Goal: Task Accomplishment & Management: Complete application form

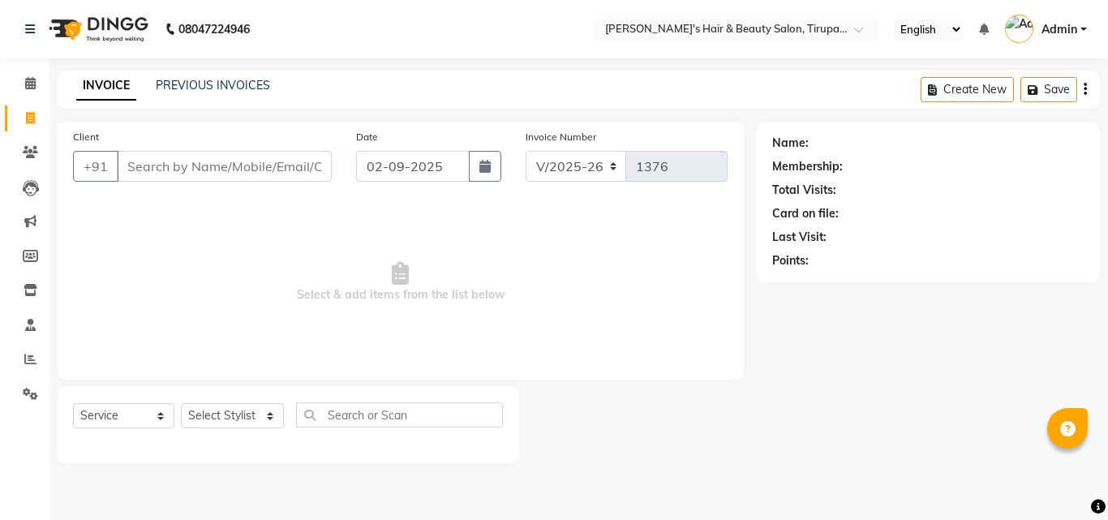
select select "5401"
select select "service"
click at [209, 169] on input "rubby shet" at bounding box center [183, 166] width 132 height 31
type input "r"
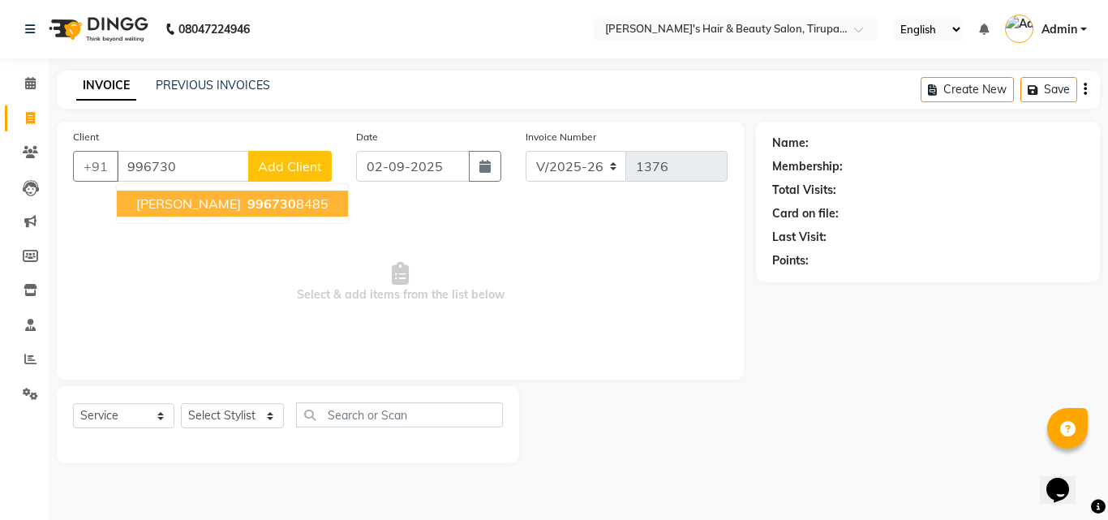
click at [247, 202] on span "996730" at bounding box center [271, 203] width 49 height 16
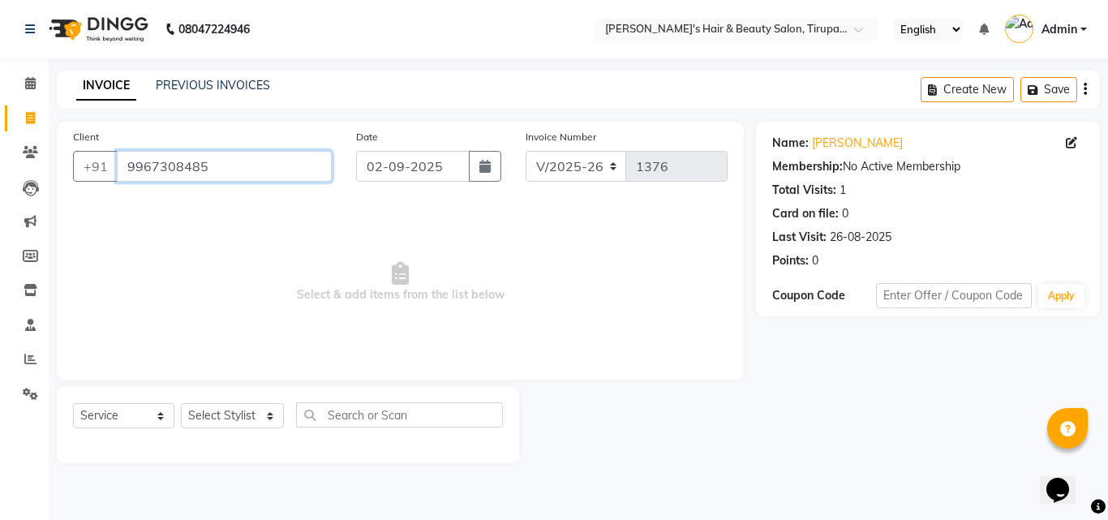
click at [260, 166] on input "9967308485" at bounding box center [224, 166] width 215 height 31
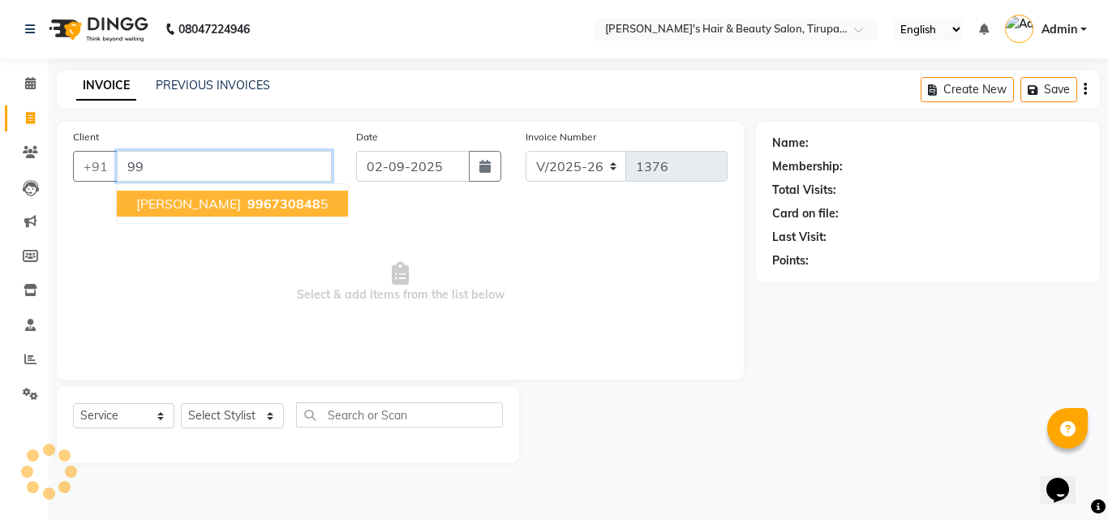
type input "9"
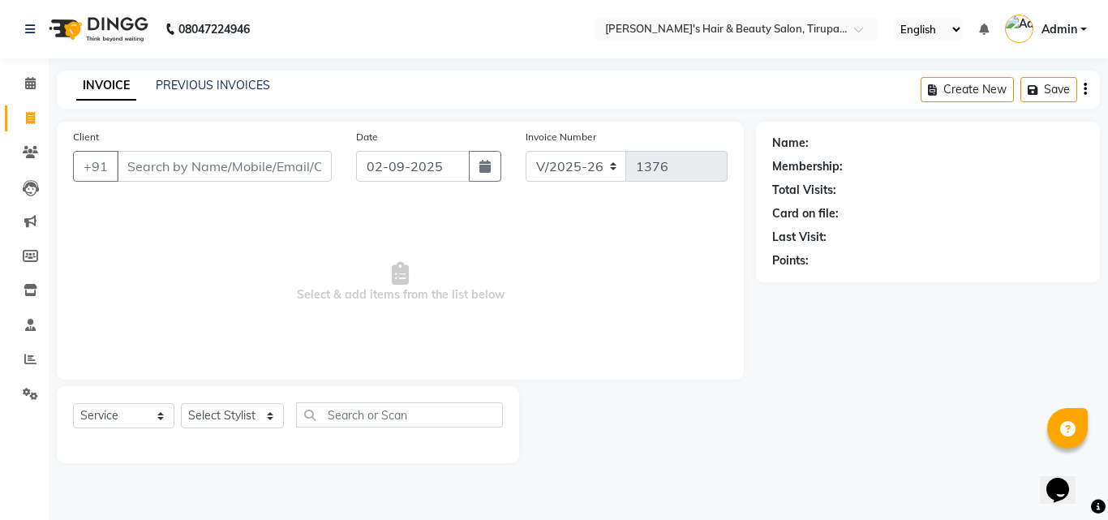
click at [191, 96] on div "INVOICE PREVIOUS INVOICES Create New Save" at bounding box center [578, 90] width 1043 height 38
click at [197, 82] on link "PREVIOUS INVOICES" at bounding box center [213, 85] width 114 height 15
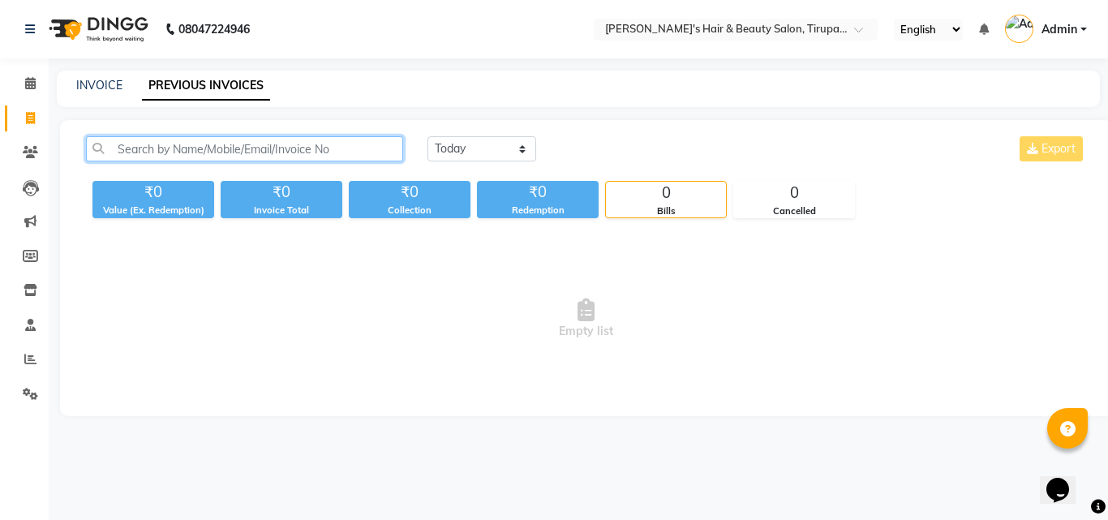
click at [315, 144] on input "text" at bounding box center [244, 148] width 317 height 25
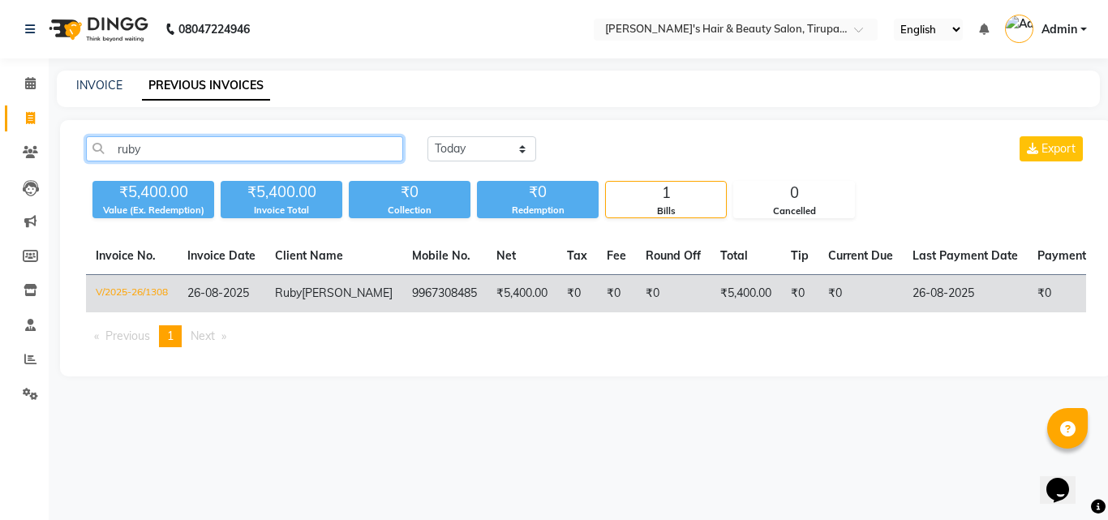
type input "ruby"
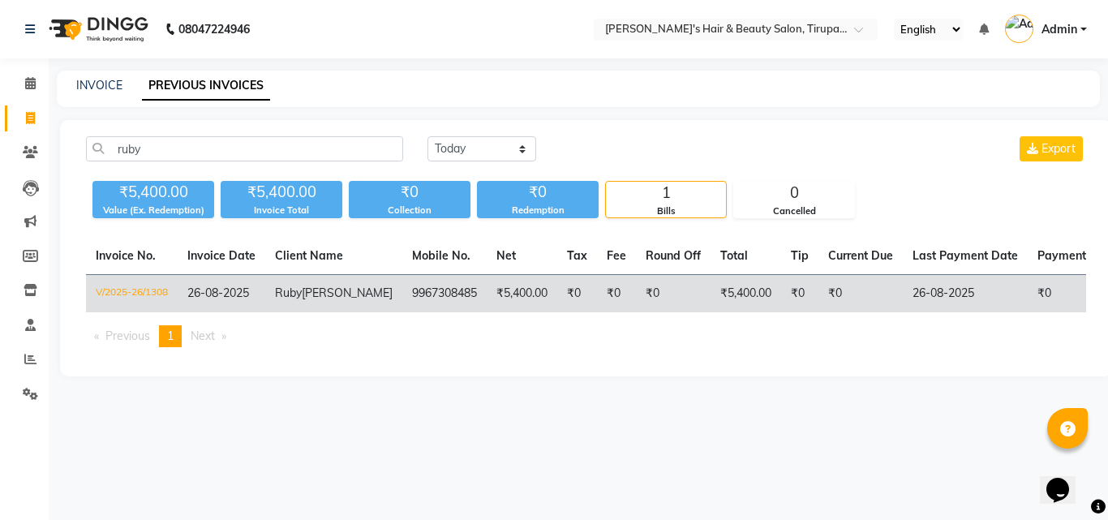
click at [402, 294] on td "9967308485" at bounding box center [444, 294] width 84 height 38
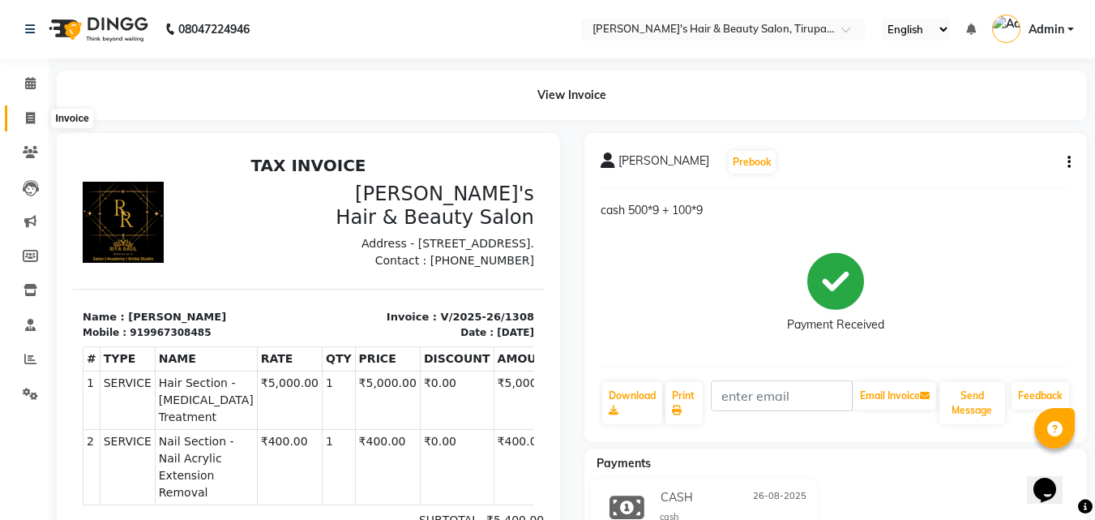
click at [28, 117] on icon at bounding box center [30, 118] width 9 height 12
select select "5401"
select select "service"
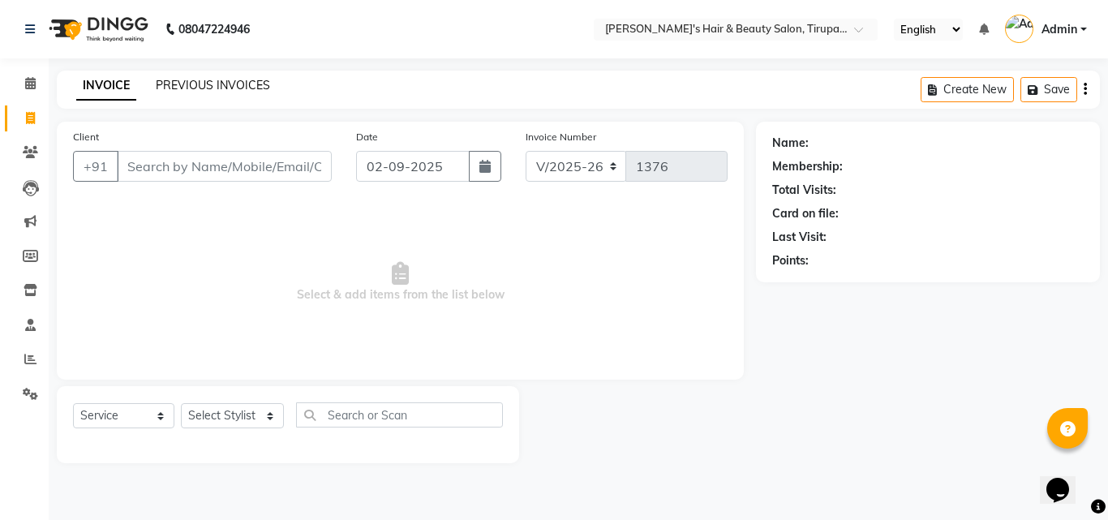
click at [239, 87] on link "PREVIOUS INVOICES" at bounding box center [213, 85] width 114 height 15
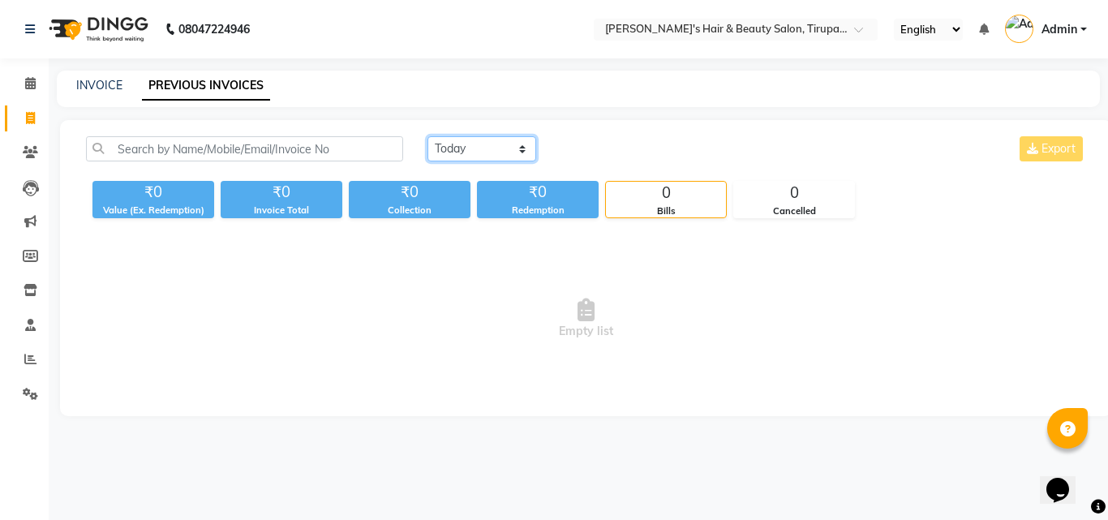
click at [516, 146] on select "[DATE] [DATE] Custom Range" at bounding box center [481, 148] width 109 height 25
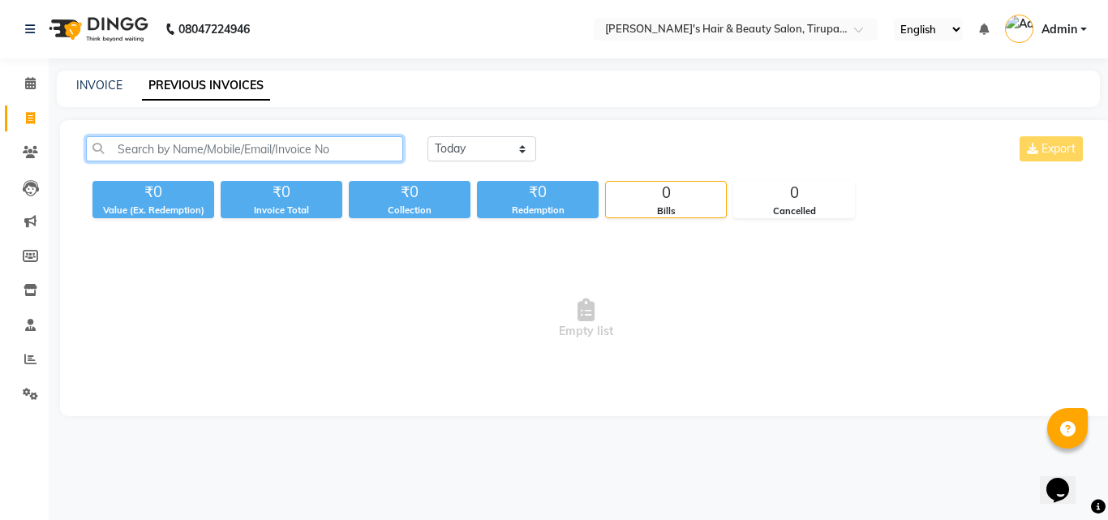
click at [209, 150] on input "text" at bounding box center [244, 148] width 317 height 25
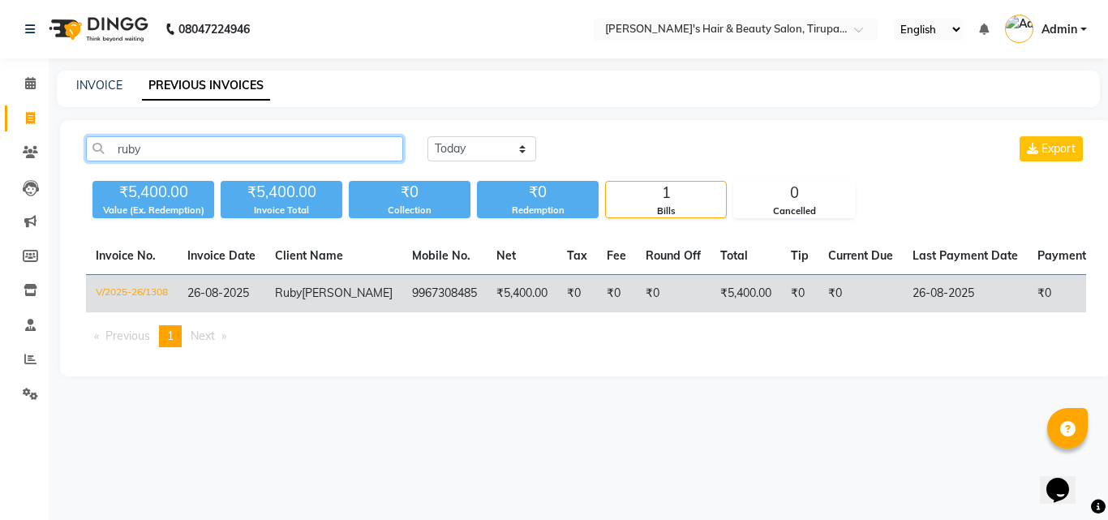
type input "ruby"
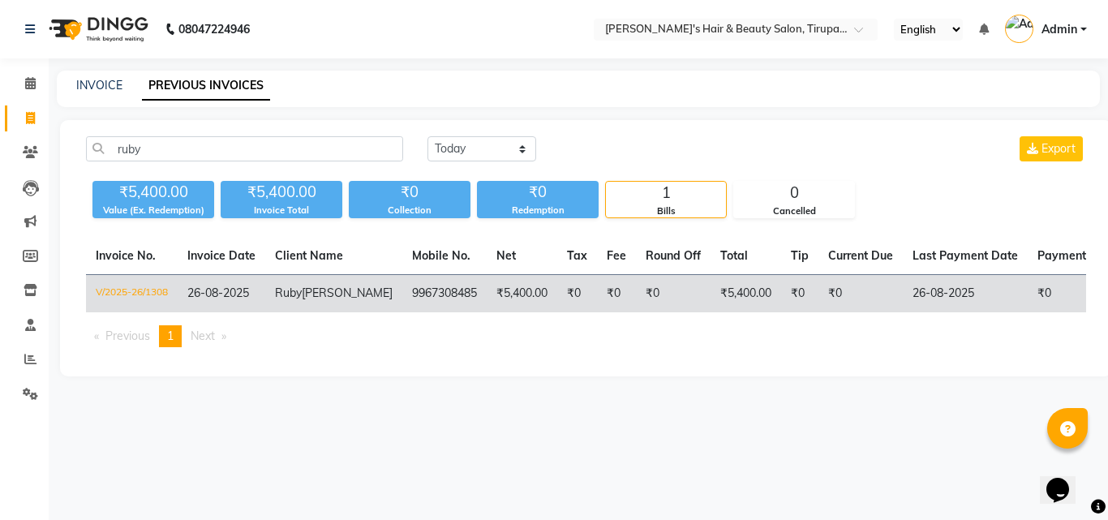
click at [338, 290] on td "Ruby Seth" at bounding box center [333, 294] width 137 height 38
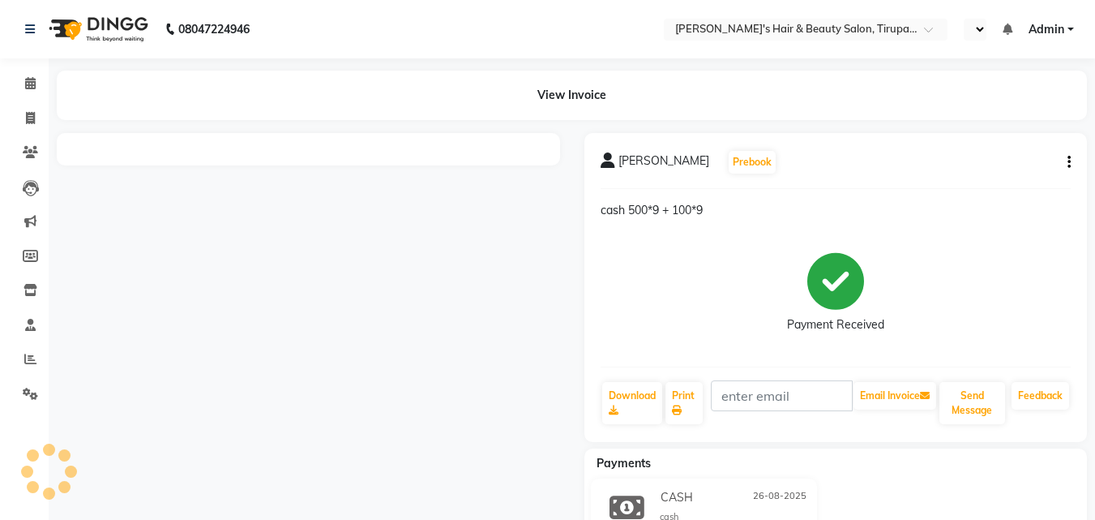
select select "en"
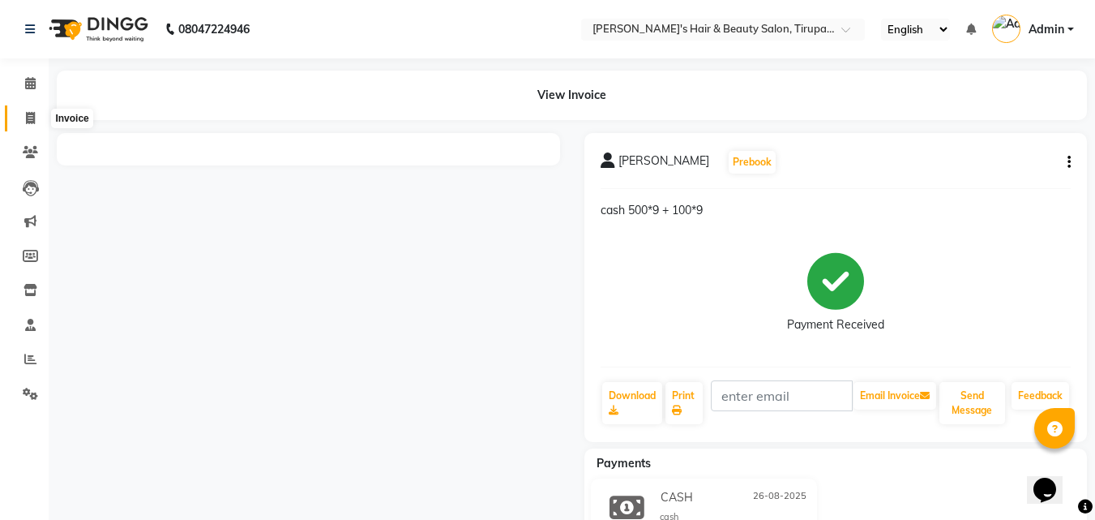
click at [36, 122] on span at bounding box center [30, 118] width 28 height 19
select select "service"
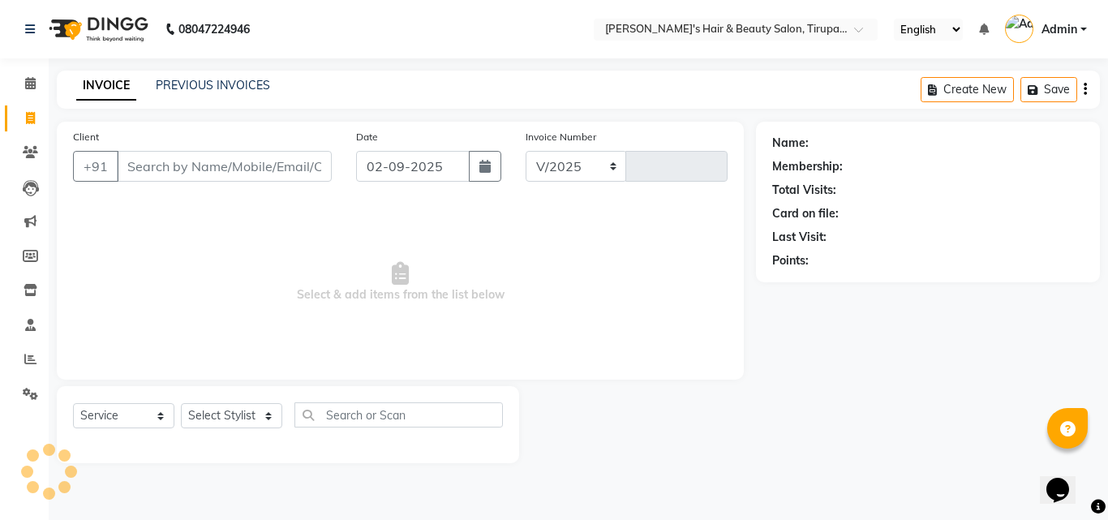
select select "5401"
type input "1376"
click at [289, 165] on input "Client" at bounding box center [224, 166] width 215 height 31
click at [231, 80] on link "PREVIOUS INVOICES" at bounding box center [213, 85] width 114 height 15
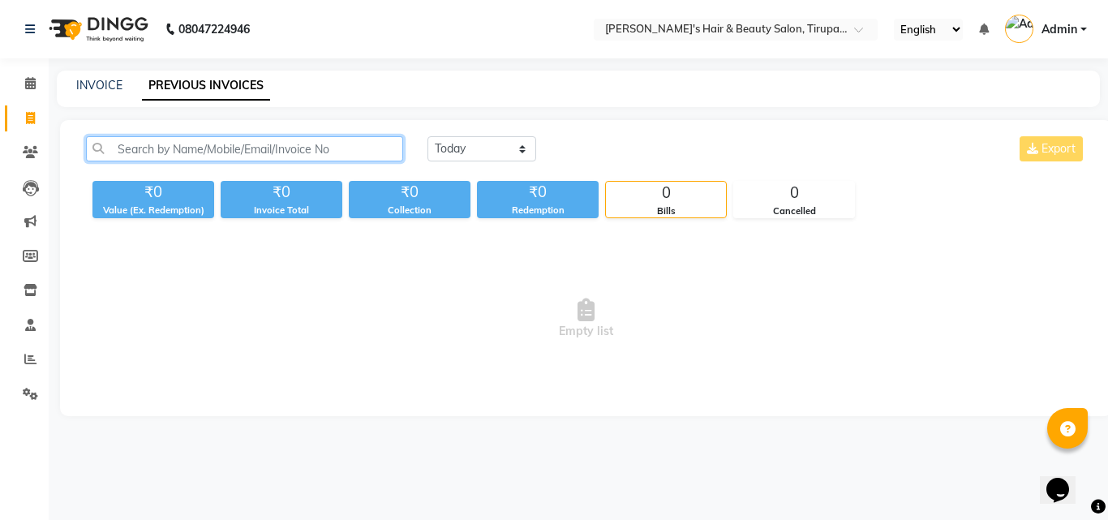
click at [267, 145] on input "text" at bounding box center [244, 148] width 317 height 25
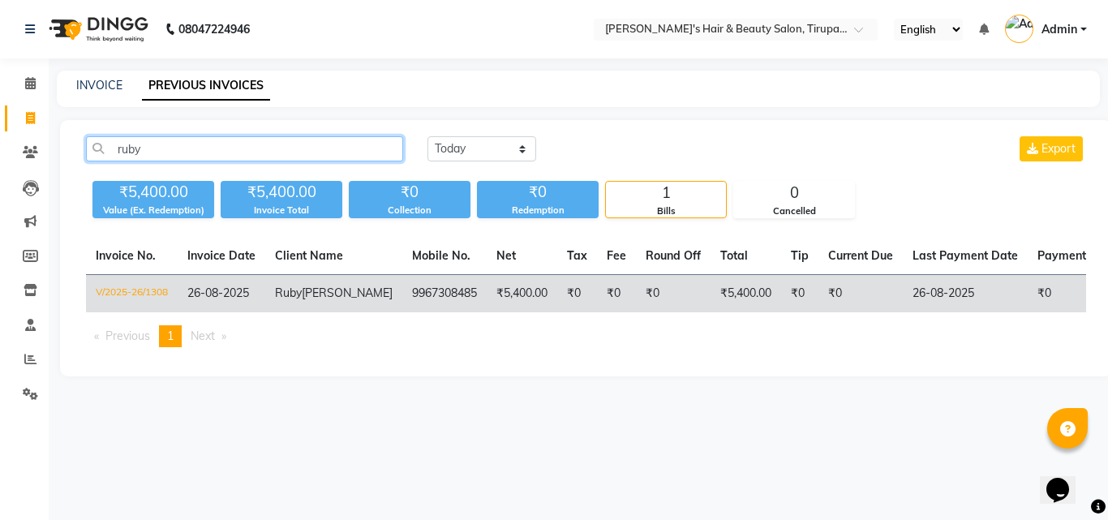
type input "ruby"
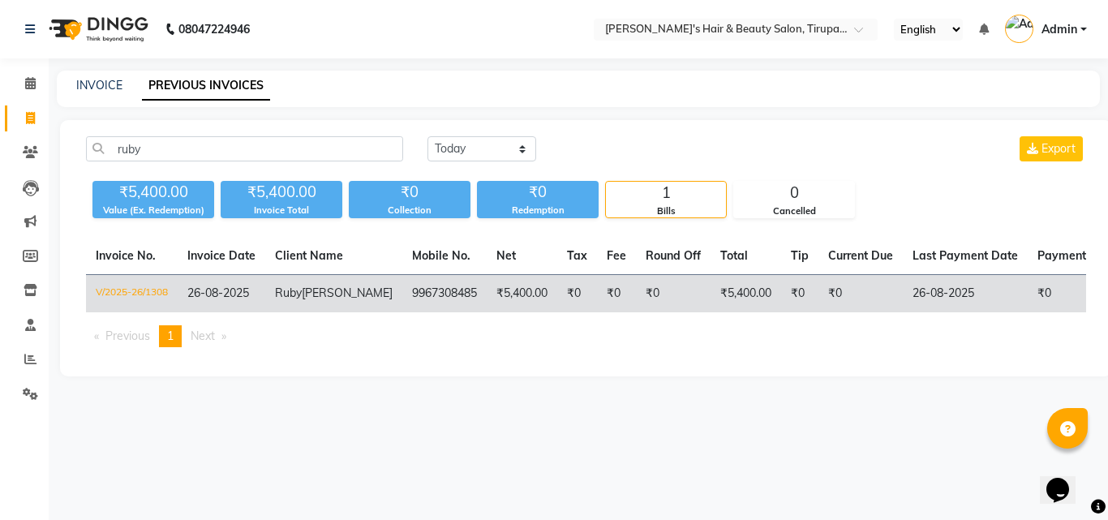
click at [319, 290] on span "[PERSON_NAME]" at bounding box center [347, 292] width 91 height 15
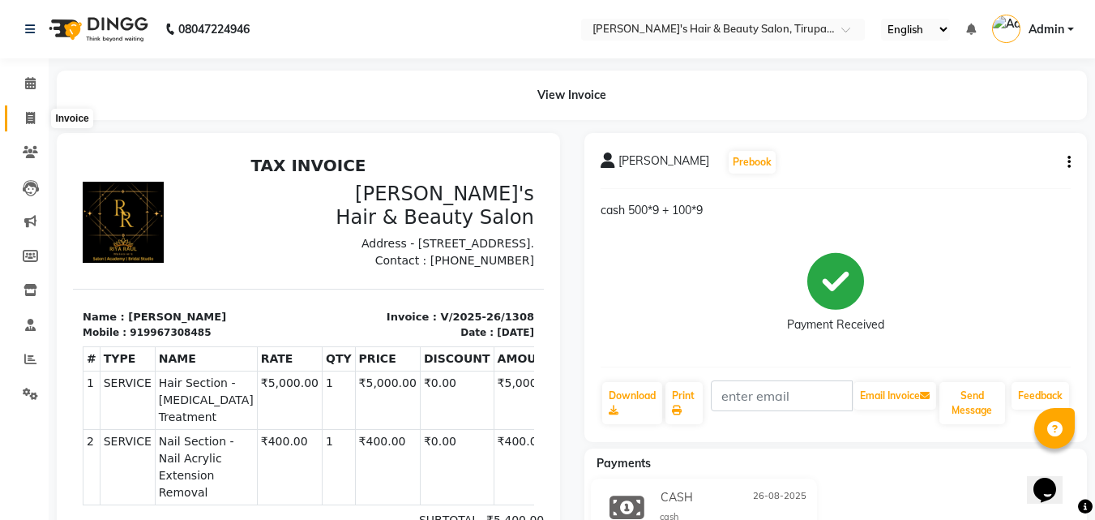
click at [28, 118] on icon at bounding box center [30, 118] width 9 height 12
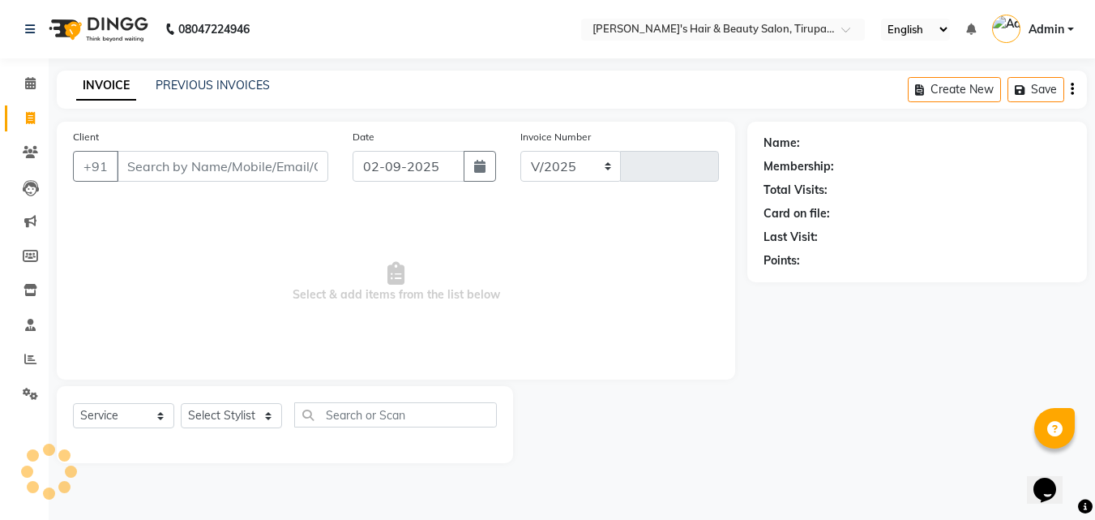
click at [28, 118] on icon at bounding box center [30, 118] width 9 height 12
select select "service"
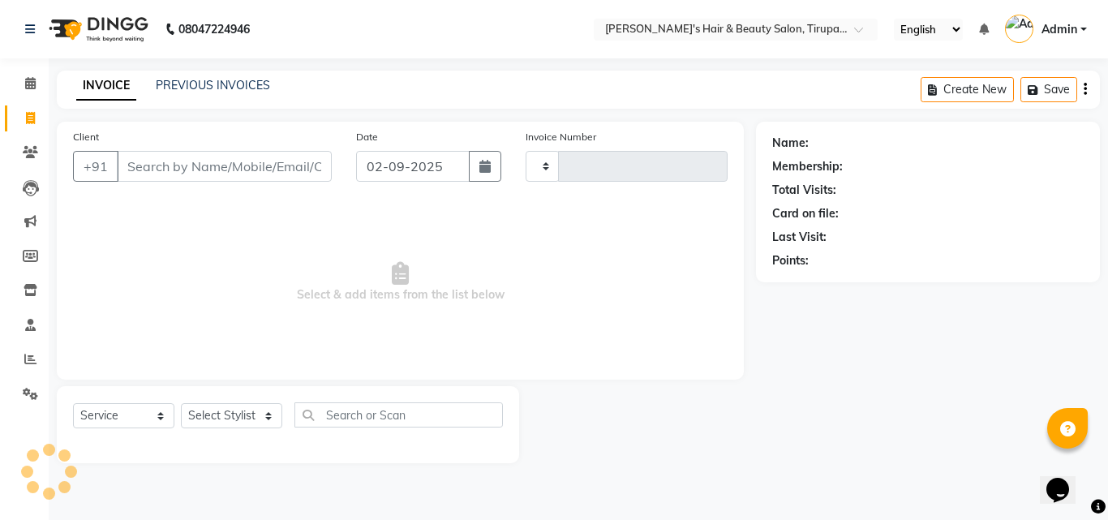
type input "1376"
select select "5401"
click at [197, 158] on input "Client" at bounding box center [224, 166] width 215 height 31
click at [156, 158] on input "Client" at bounding box center [224, 166] width 215 height 31
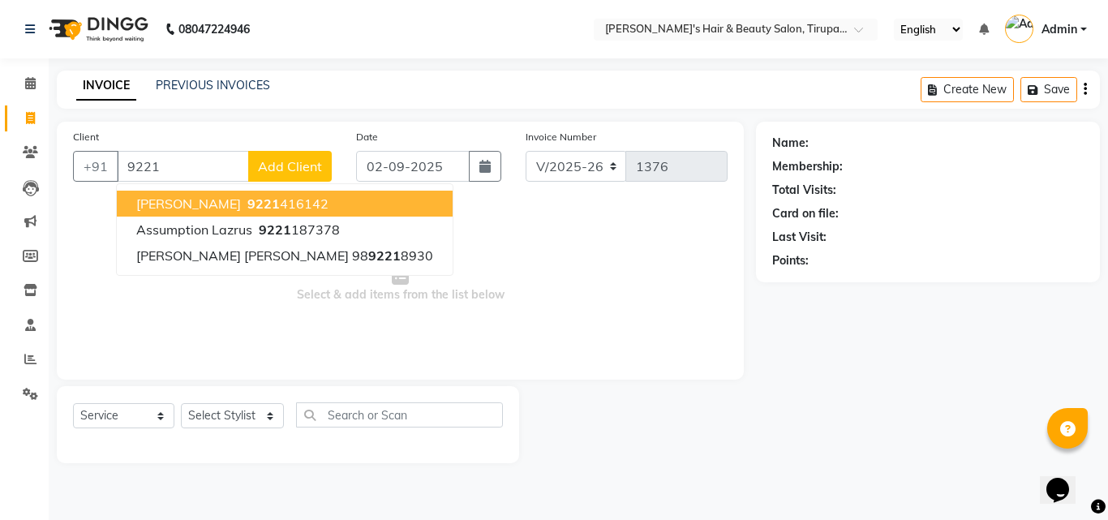
click at [169, 216] on button "[PERSON_NAME] 9221 416142" at bounding box center [285, 204] width 336 height 26
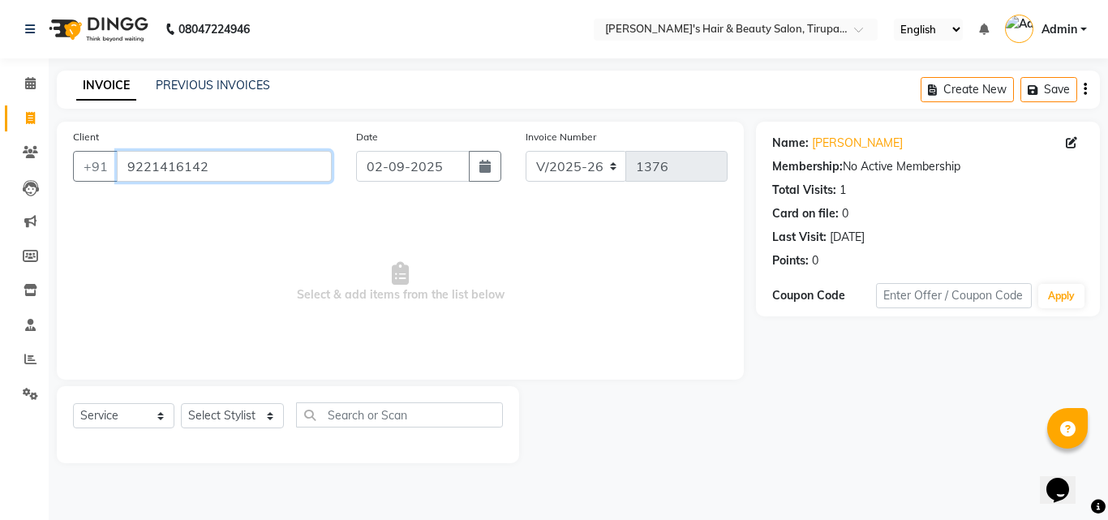
click at [220, 160] on input "9221416142" at bounding box center [224, 166] width 215 height 31
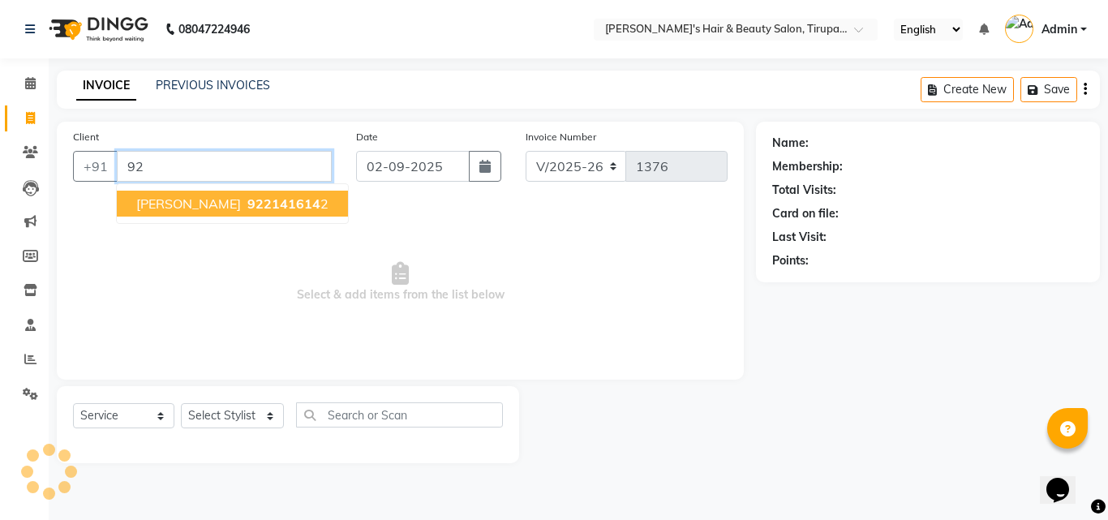
type input "9"
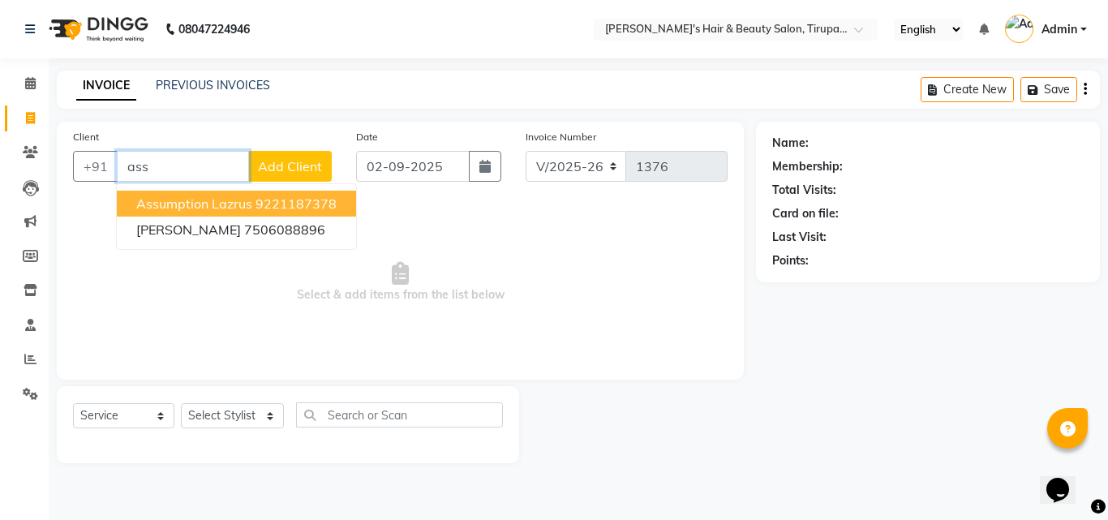
click at [238, 200] on span "Assumption Lazrus" at bounding box center [194, 203] width 116 height 16
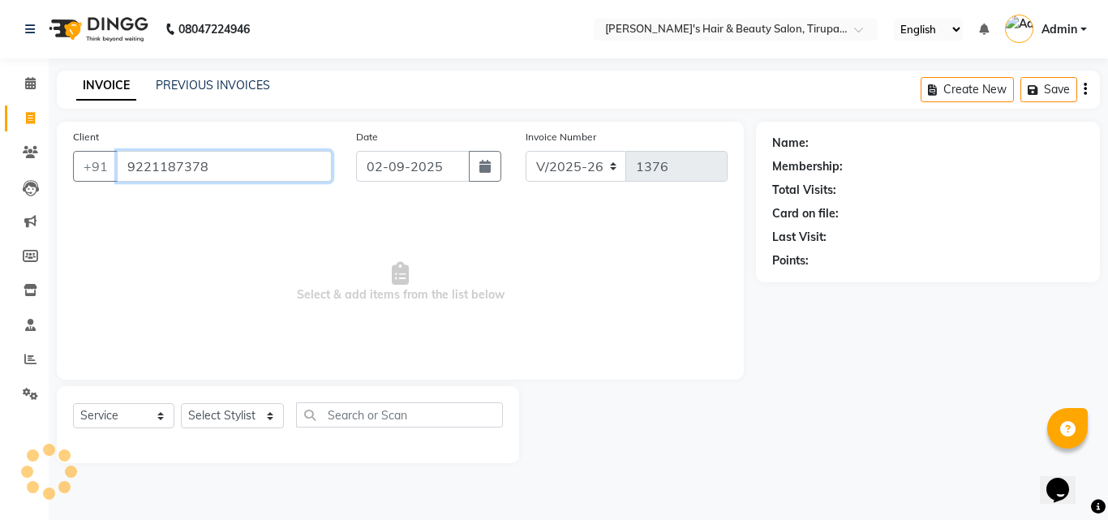
type input "9221187378"
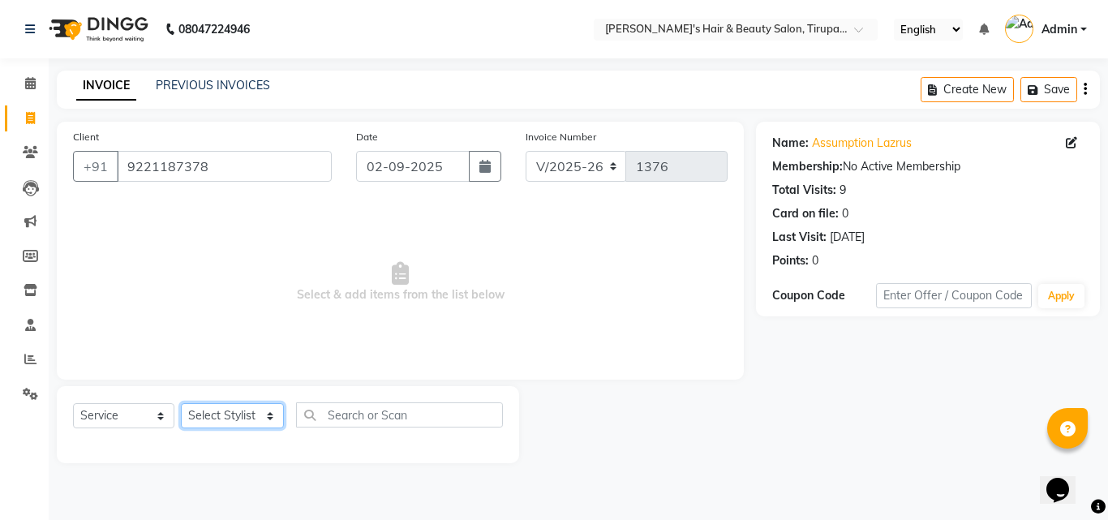
click at [272, 416] on select "Select Stylist Abida Khan Jitendra jadhav Kajal thakur Priyanaka satyadev Gupta…" at bounding box center [232, 415] width 103 height 25
select select "35988"
click at [181, 403] on select "Select Stylist Abida Khan Jitendra jadhav Kajal thakur Priyanaka satyadev Gupta…" at bounding box center [232, 415] width 103 height 25
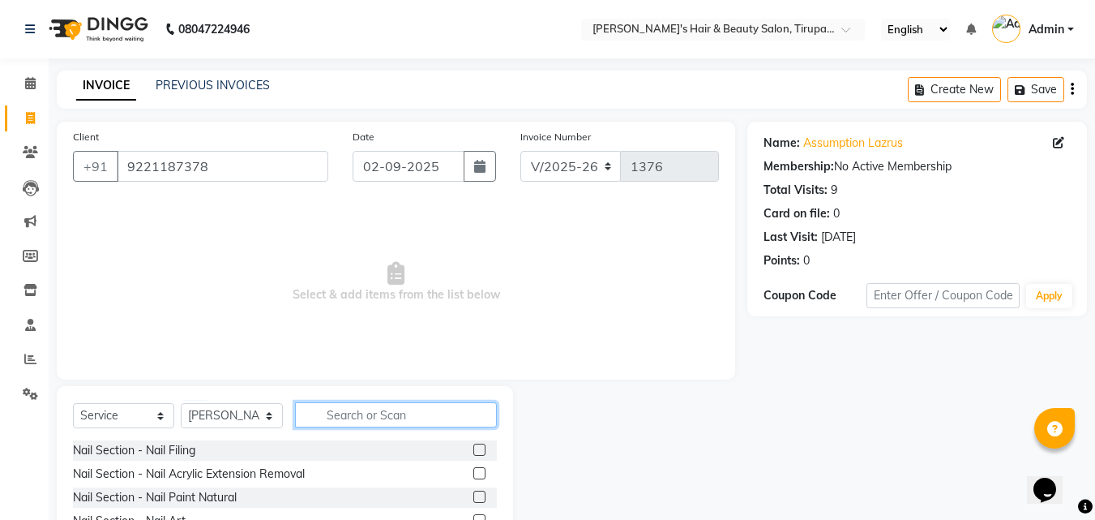
click at [330, 415] on input "text" at bounding box center [396, 414] width 202 height 25
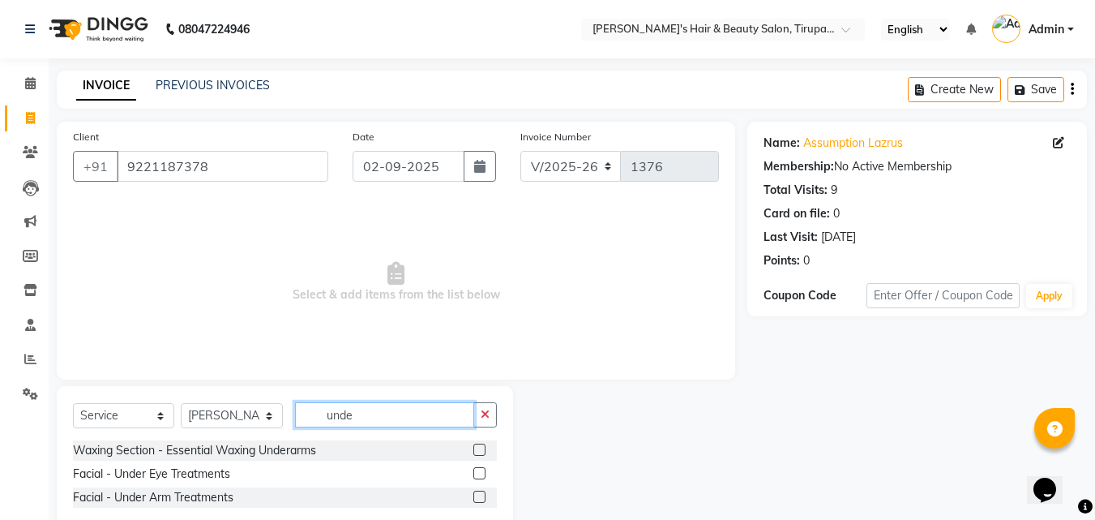
type input "unde"
click at [476, 450] on label at bounding box center [480, 450] width 12 height 12
click at [476, 450] on input "checkbox" at bounding box center [479, 450] width 11 height 11
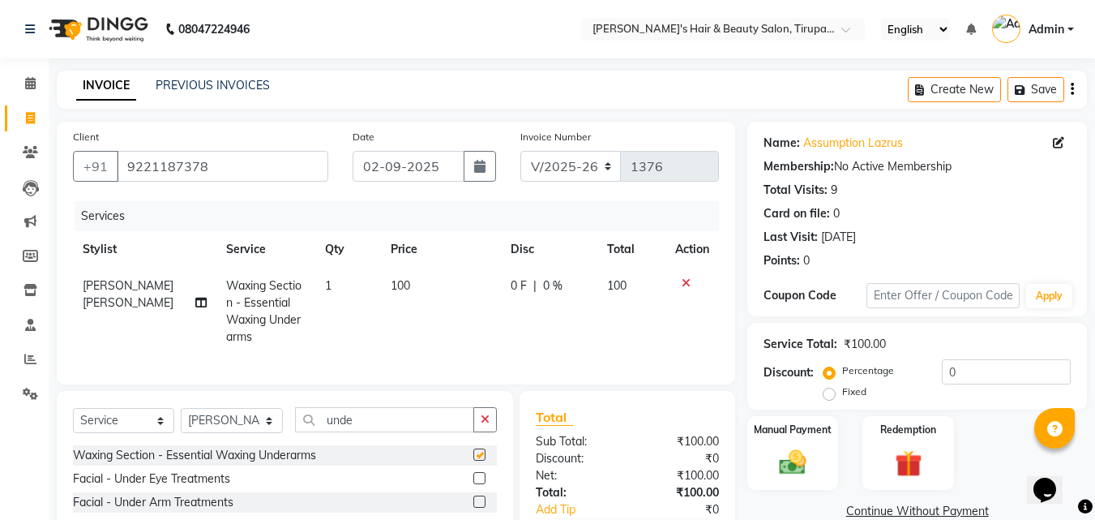
checkbox input "false"
click at [384, 432] on input "unde" at bounding box center [384, 419] width 179 height 25
type input "u"
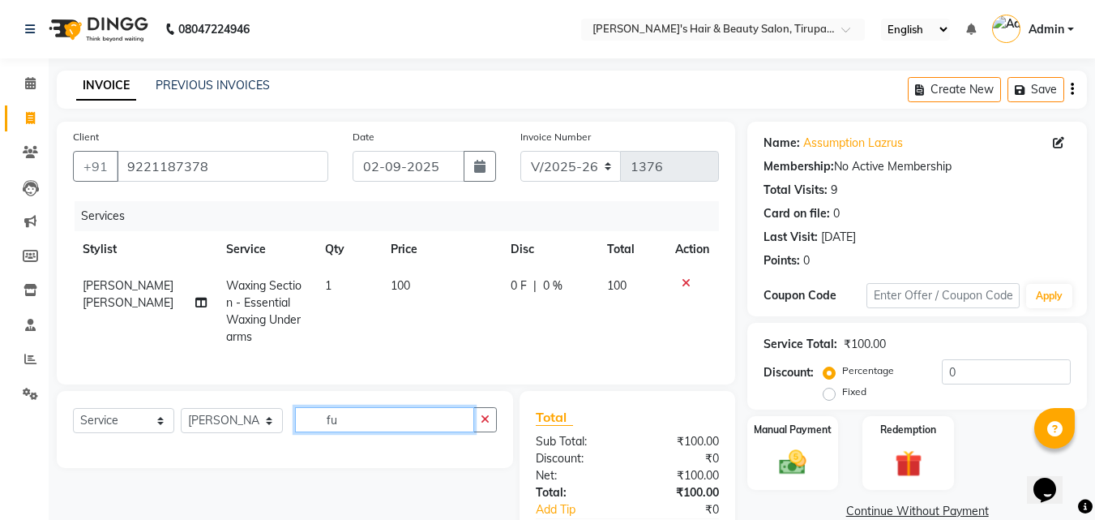
type input "f"
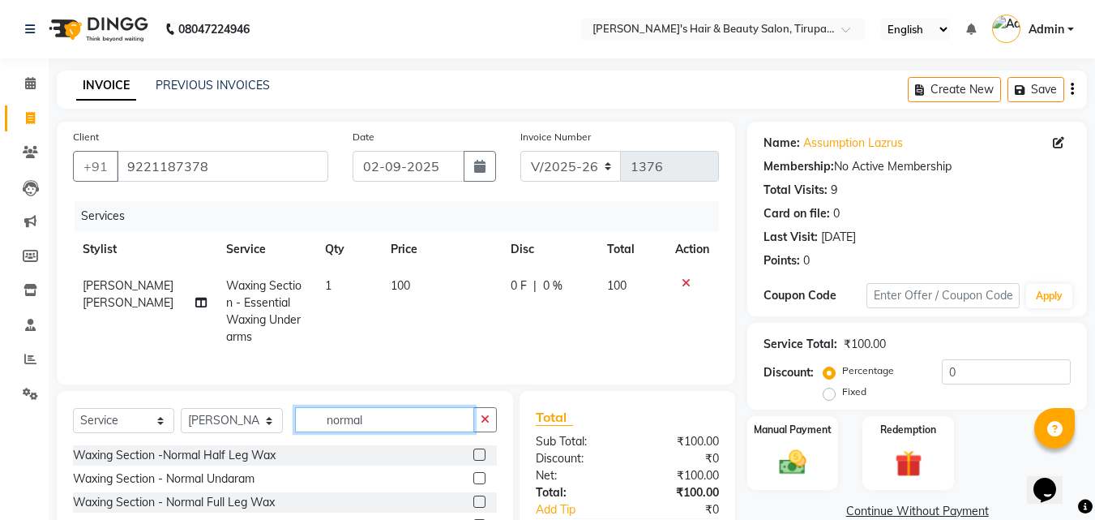
type input "normal"
click at [480, 484] on label at bounding box center [480, 478] width 12 height 12
click at [480, 484] on input "checkbox" at bounding box center [479, 479] width 11 height 11
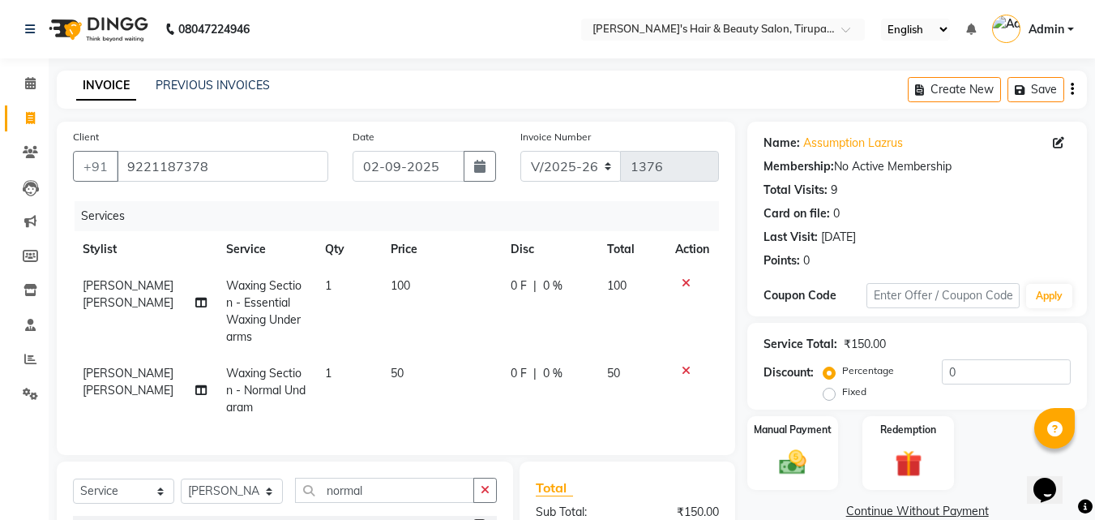
checkbox input "false"
click at [690, 280] on div at bounding box center [692, 282] width 34 height 11
click at [684, 281] on icon at bounding box center [686, 282] width 9 height 11
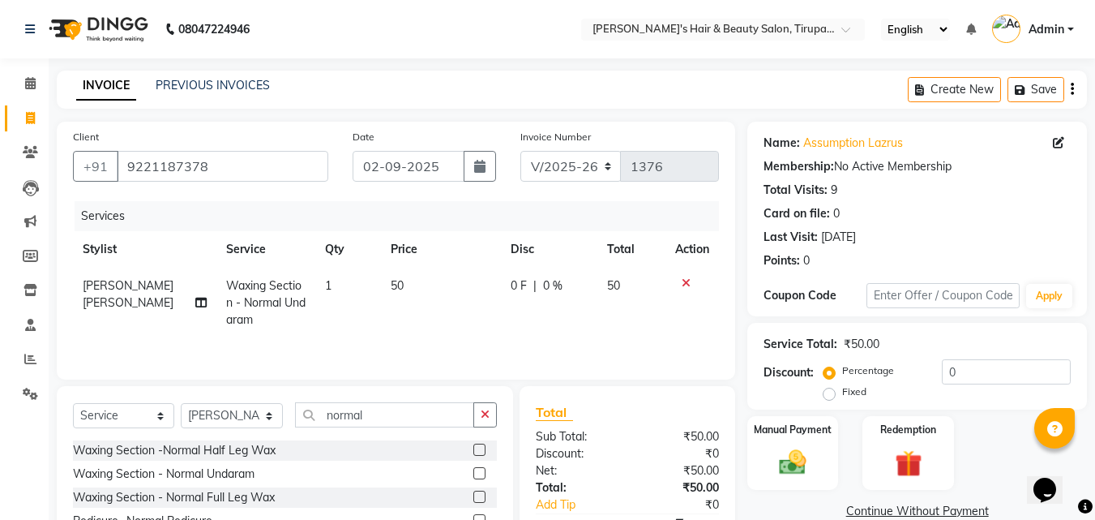
scroll to position [95, 0]
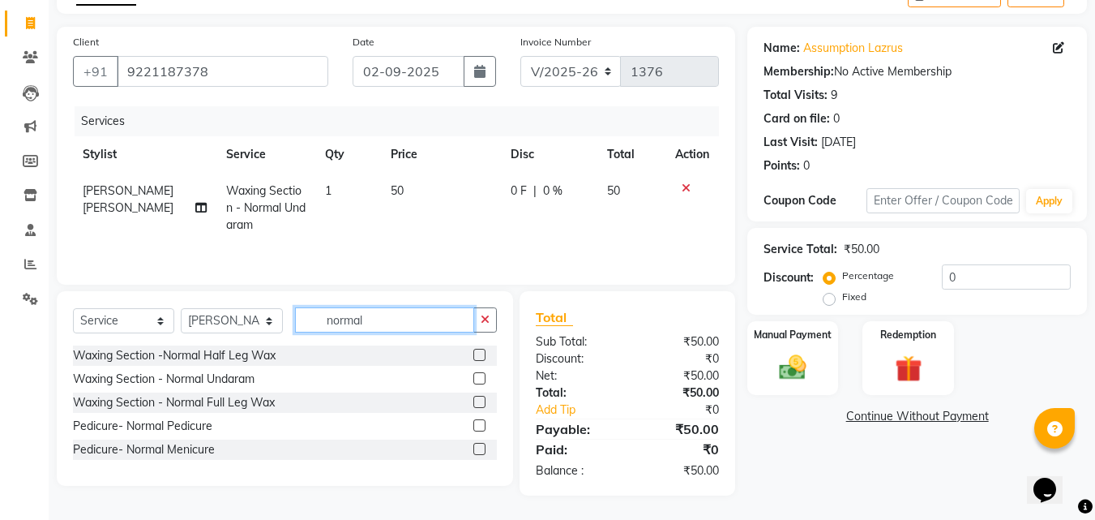
click at [383, 325] on input "normal" at bounding box center [384, 319] width 179 height 25
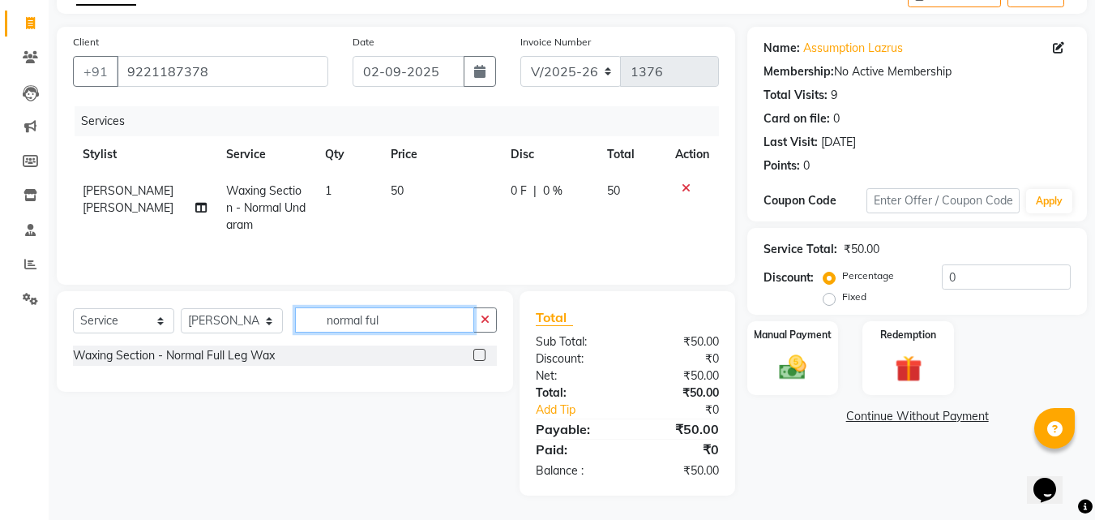
type input "normal ful"
click at [477, 352] on label at bounding box center [480, 355] width 12 height 12
click at [477, 352] on input "checkbox" at bounding box center [479, 355] width 11 height 11
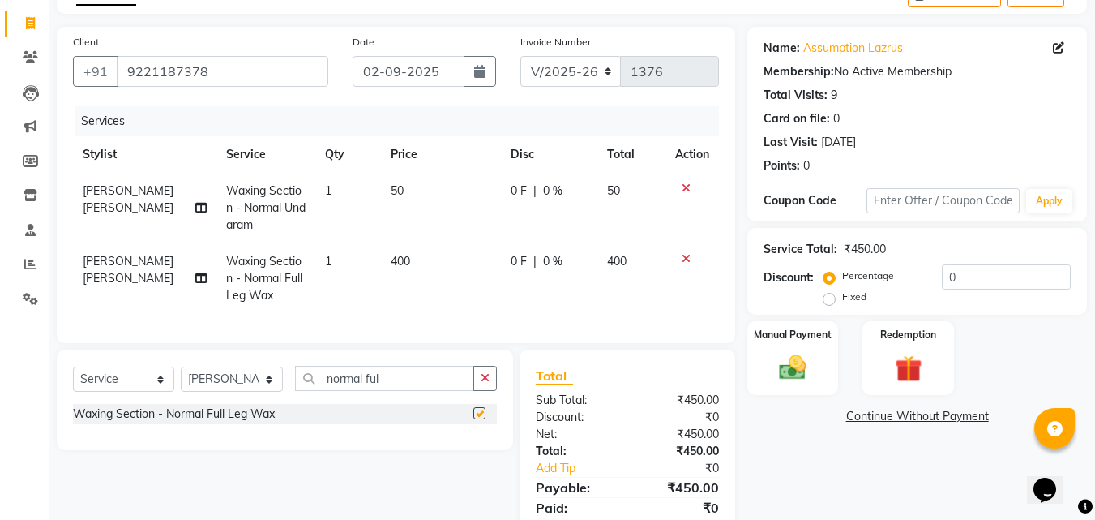
checkbox input "false"
click at [417, 391] on input "normal ful" at bounding box center [384, 378] width 179 height 25
type input "n"
type input "h"
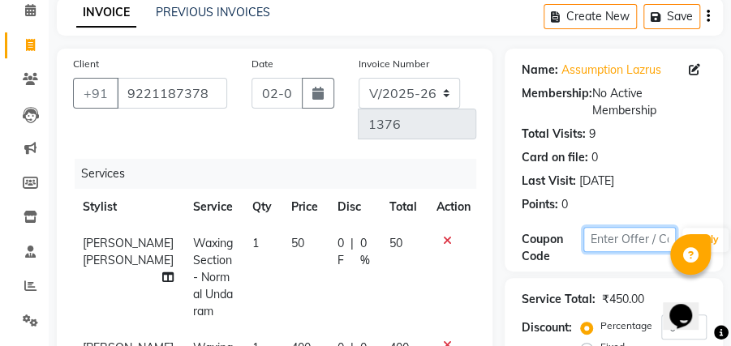
drag, startPoint x: 944, startPoint y: 346, endPoint x: 629, endPoint y: 230, distance: 335.3
click at [629, 230] on input "text" at bounding box center [629, 239] width 92 height 25
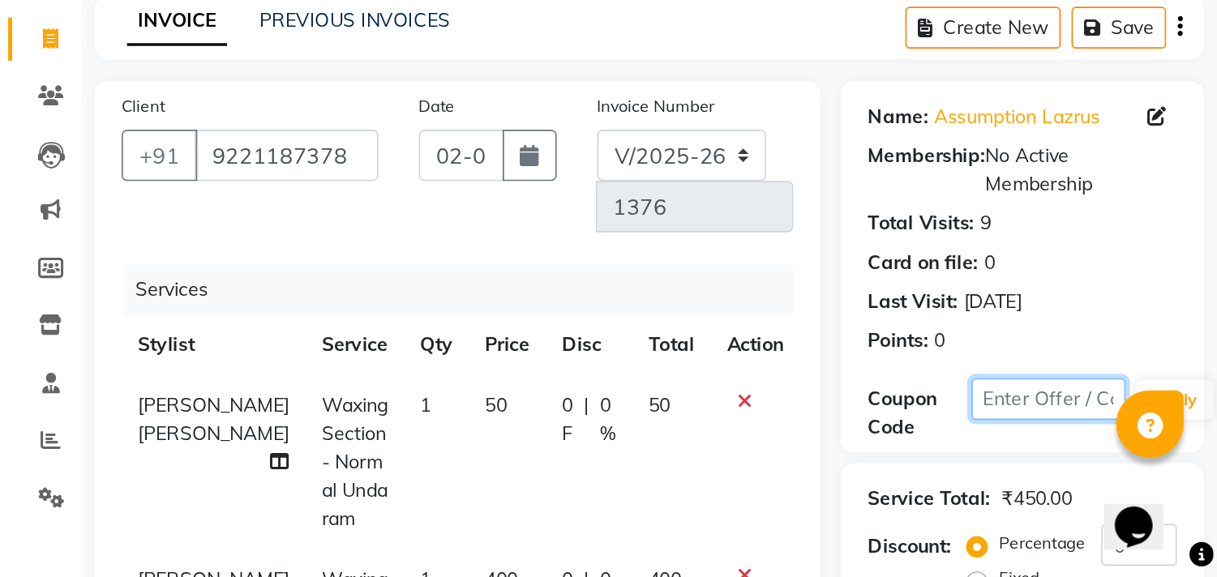
scroll to position [0, 0]
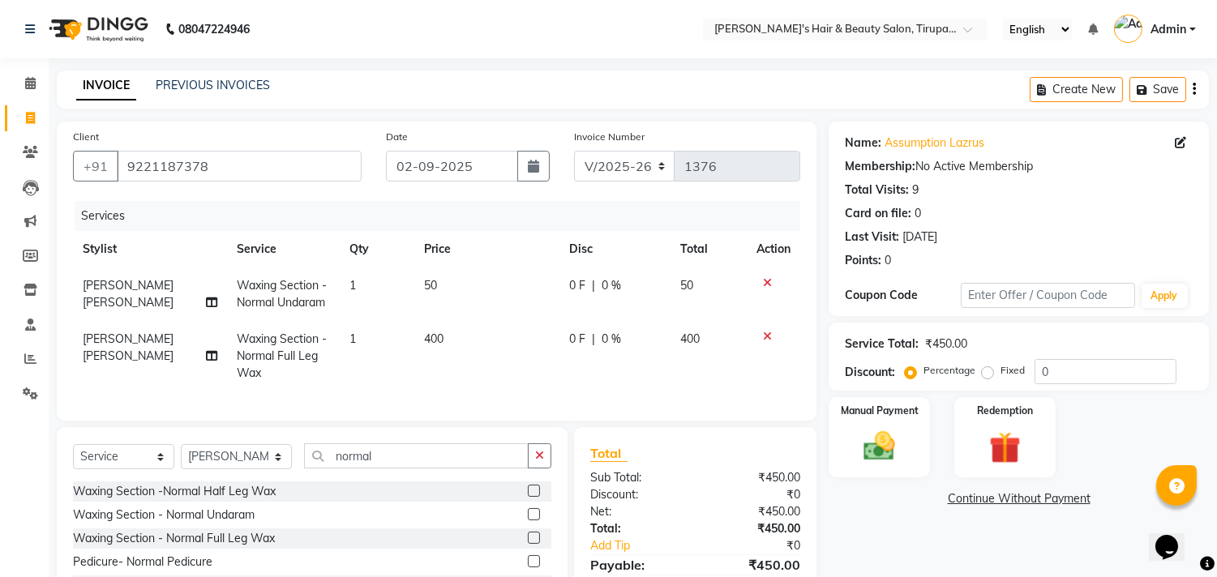
click at [766, 336] on icon at bounding box center [767, 336] width 9 height 11
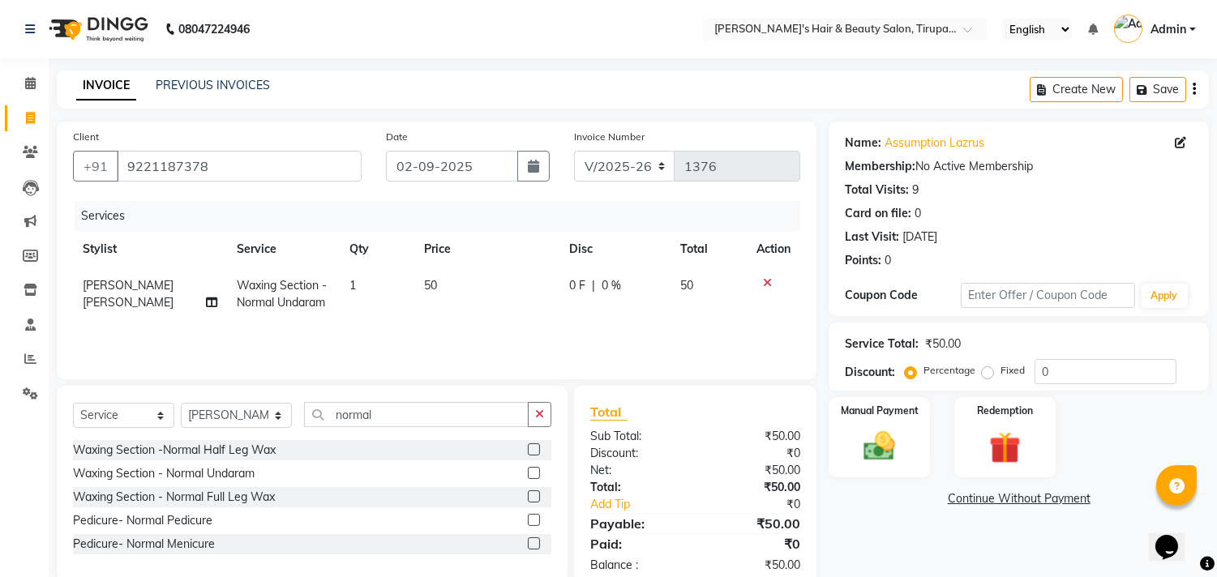
scroll to position [37, 0]
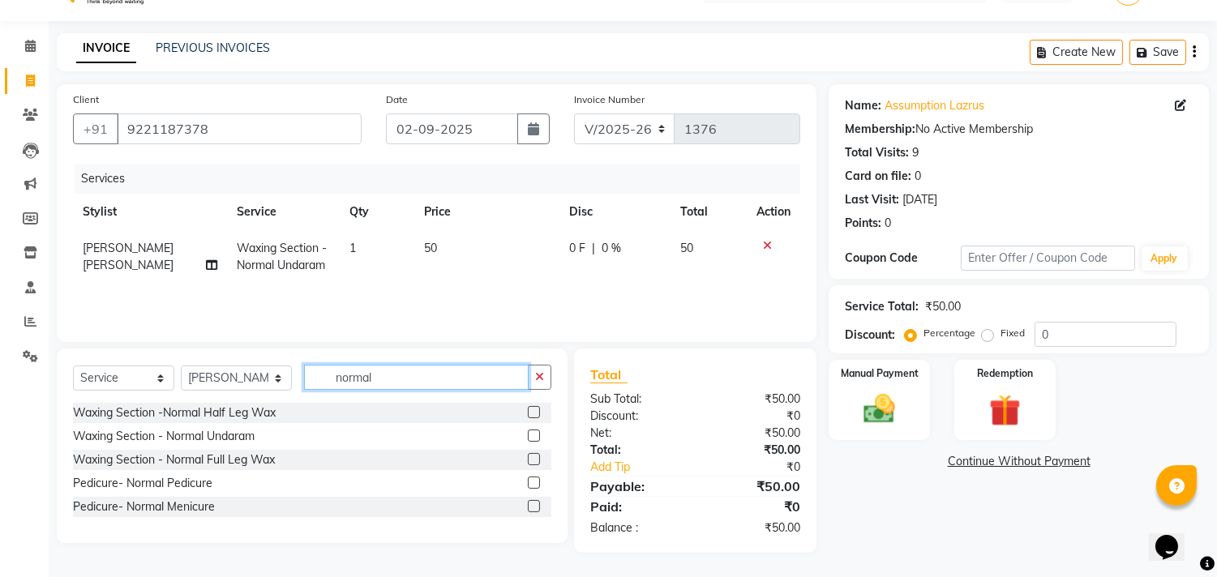
click at [366, 379] on input "normal" at bounding box center [416, 377] width 225 height 25
type input "n"
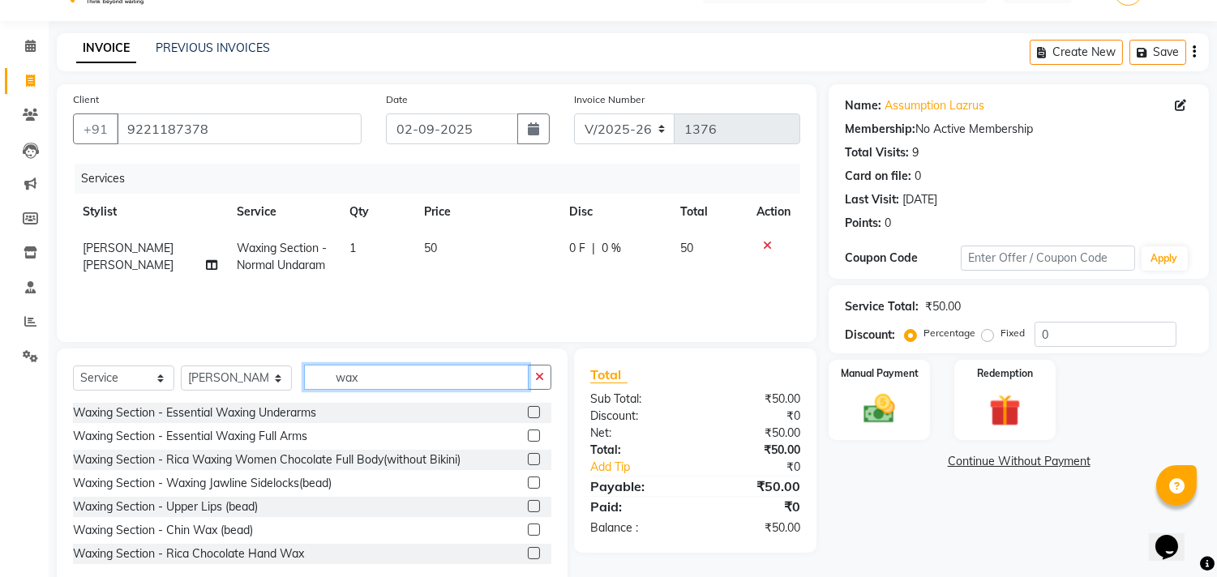
type input "wax"
click at [528, 434] on label at bounding box center [534, 436] width 12 height 12
click at [528, 434] on input "checkbox" at bounding box center [533, 436] width 11 height 11
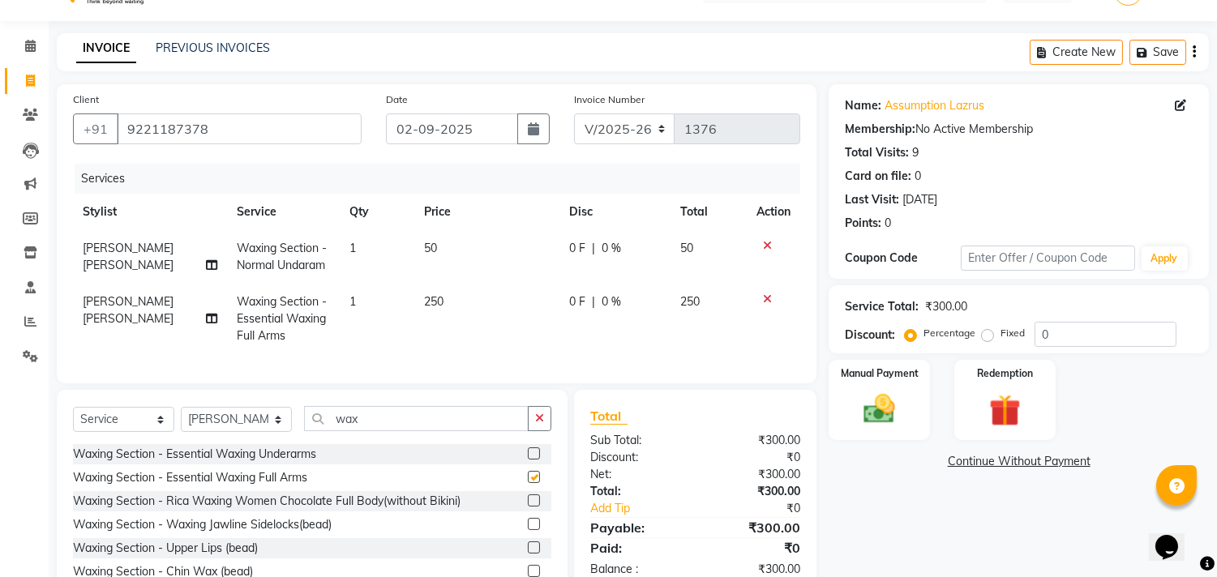
checkbox input "false"
click at [766, 241] on icon at bounding box center [767, 245] width 9 height 11
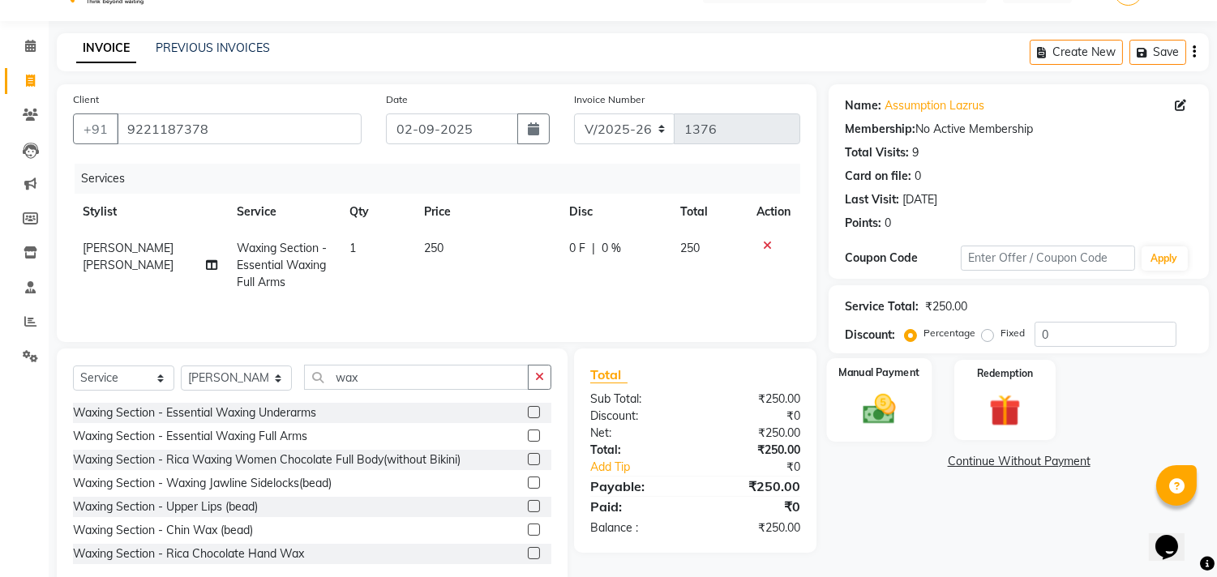
click at [870, 398] on img at bounding box center [880, 410] width 54 height 38
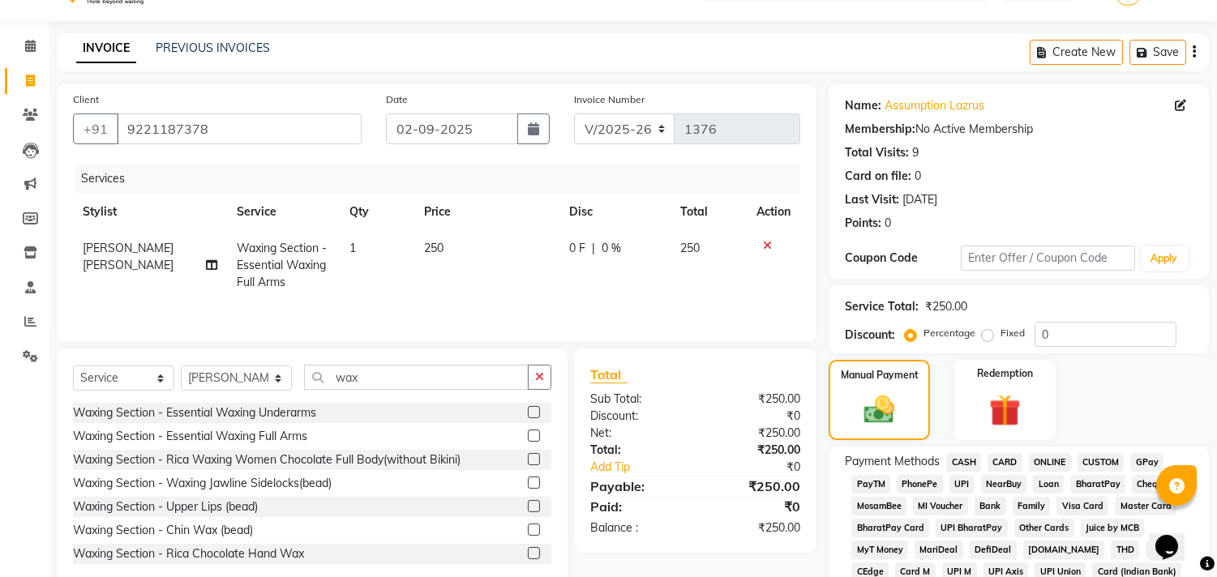
click at [957, 456] on span "CASH" at bounding box center [963, 462] width 35 height 19
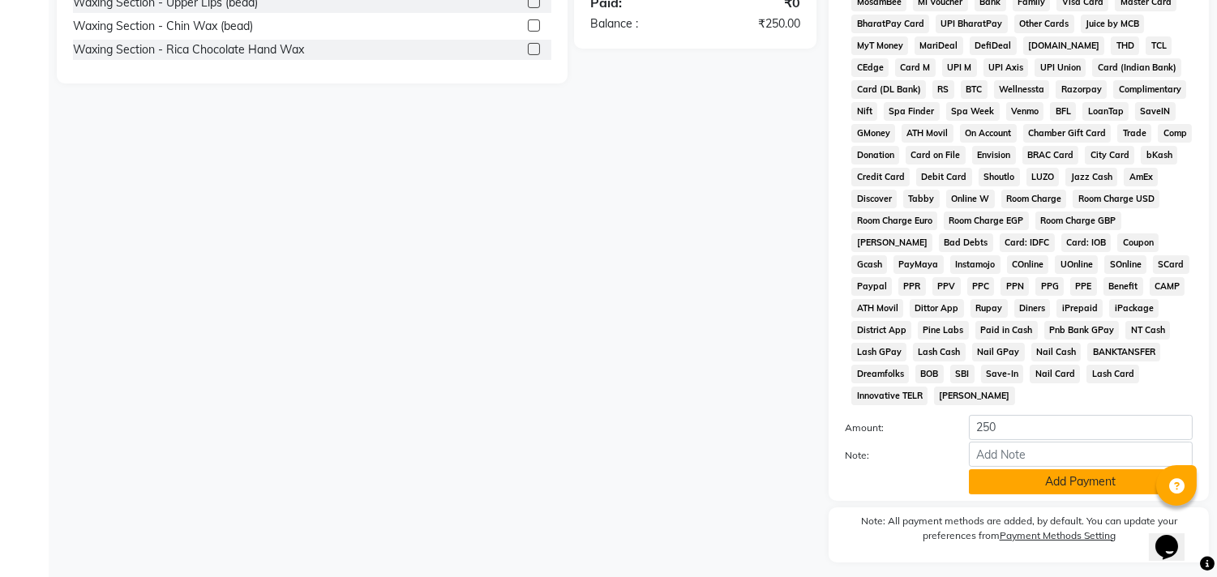
click at [1107, 491] on button "Add Payment" at bounding box center [1081, 481] width 224 height 25
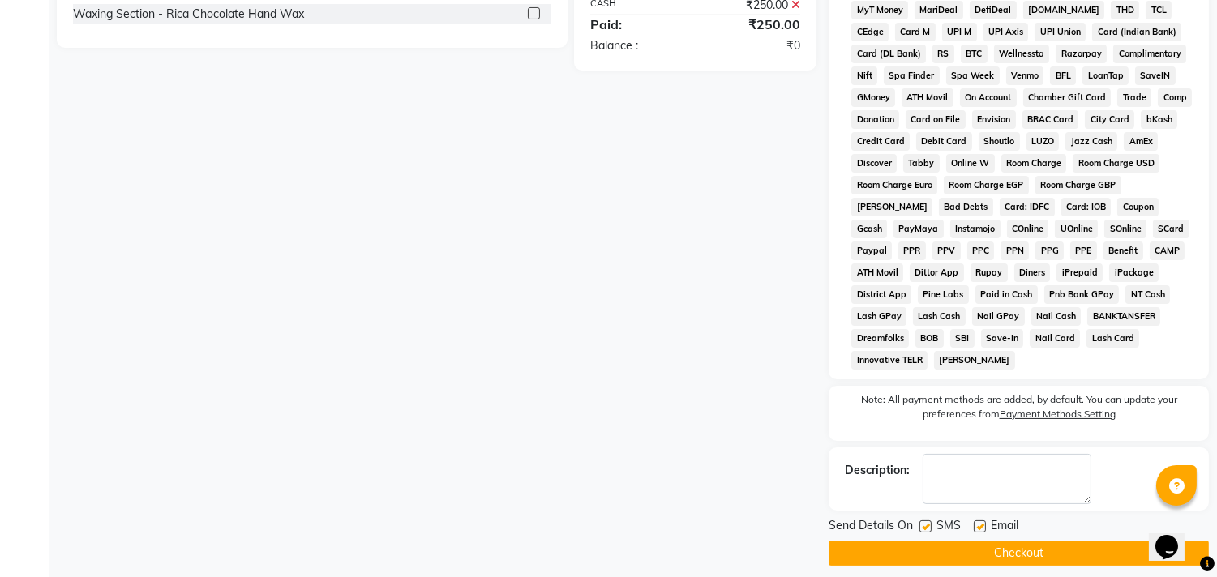
scroll to position [594, 0]
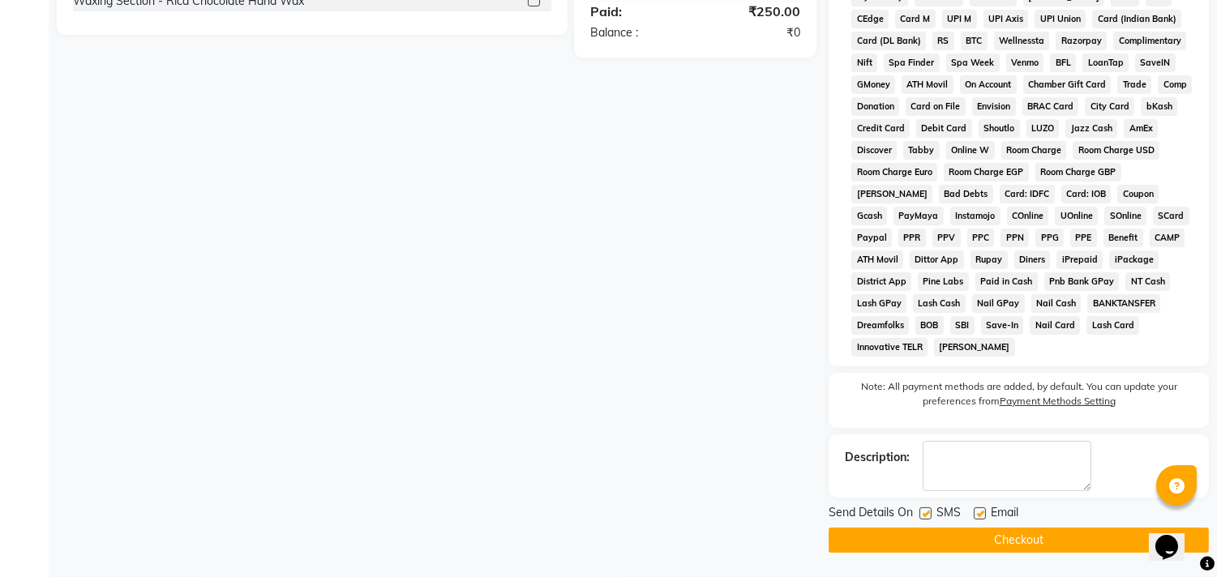
click at [1055, 519] on button "Checkout" at bounding box center [1019, 540] width 380 height 25
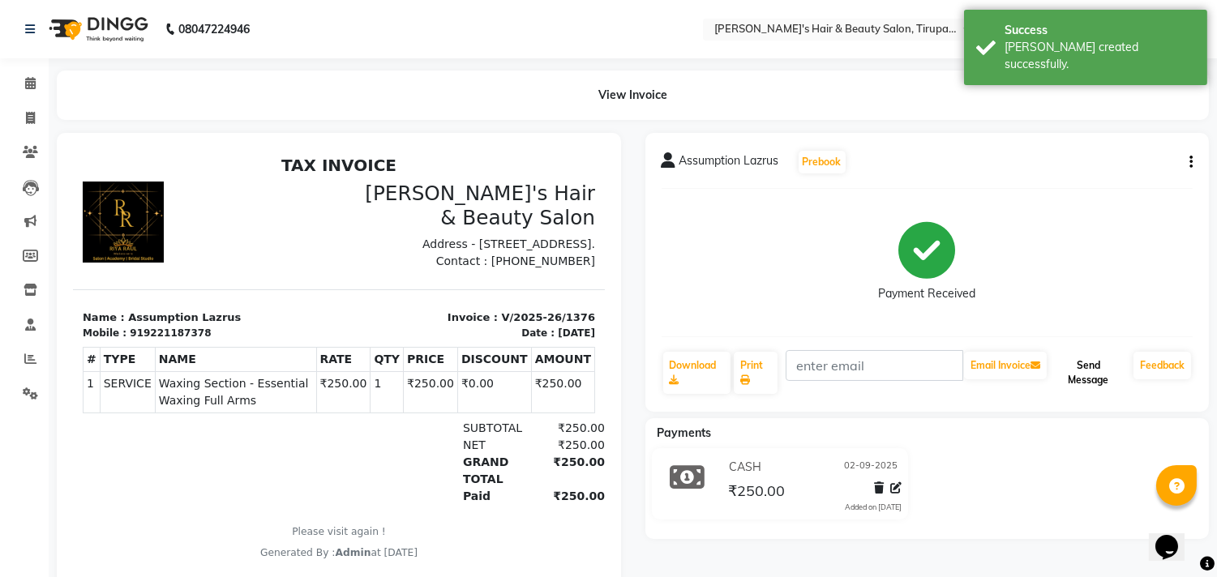
click at [1083, 371] on button "Send Message" at bounding box center [1088, 373] width 77 height 42
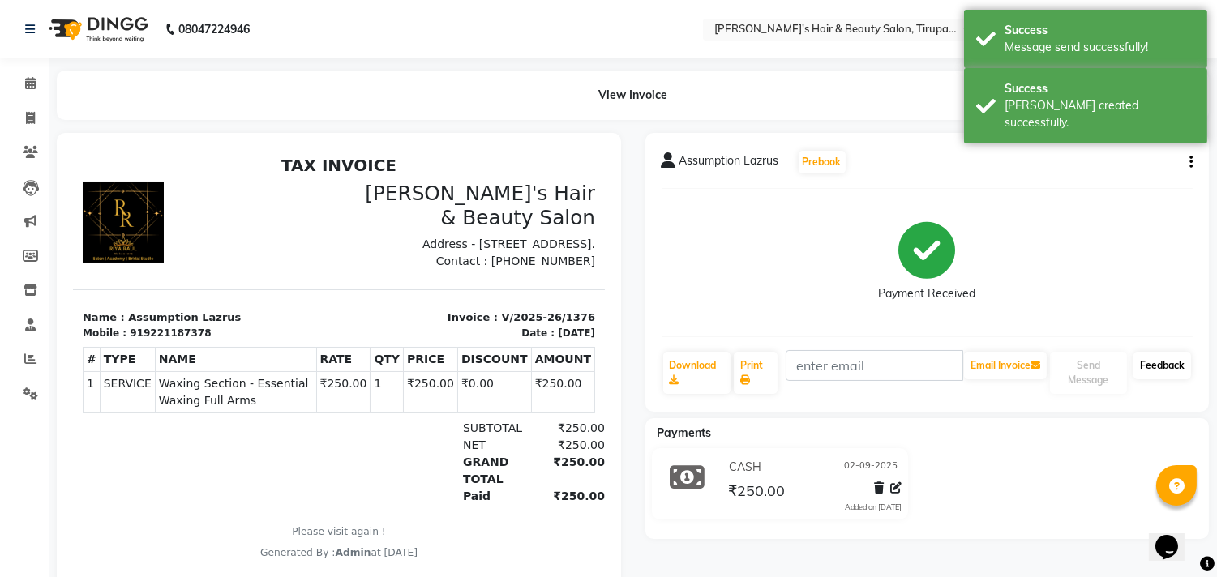
click at [1107, 361] on link "Feedback" at bounding box center [1163, 366] width 58 height 28
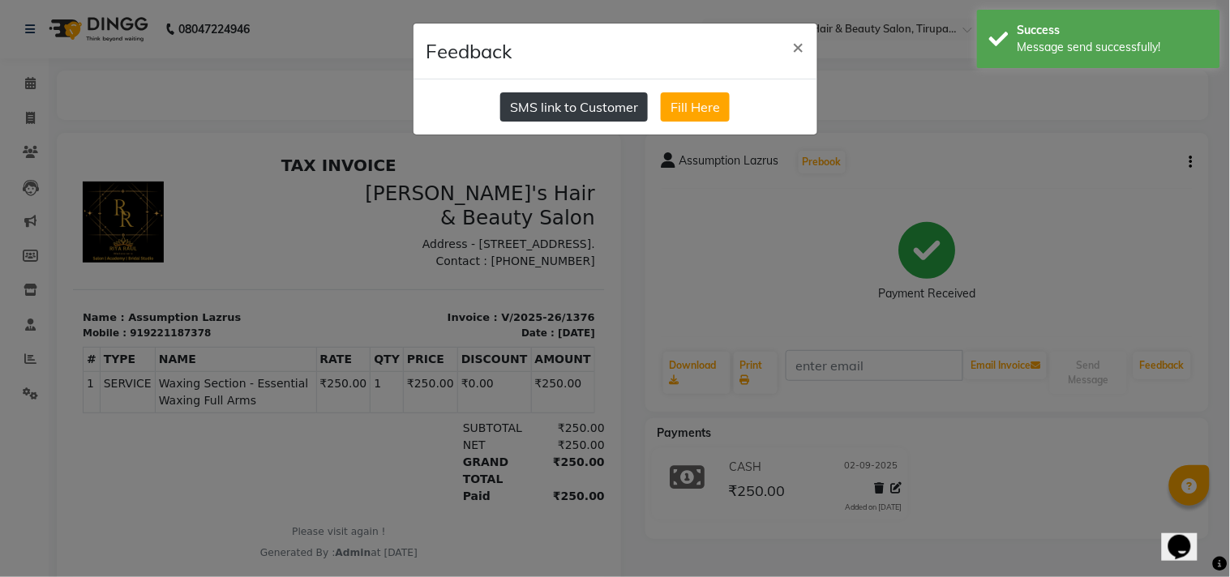
click at [534, 94] on button "SMS link to Customer" at bounding box center [574, 106] width 148 height 29
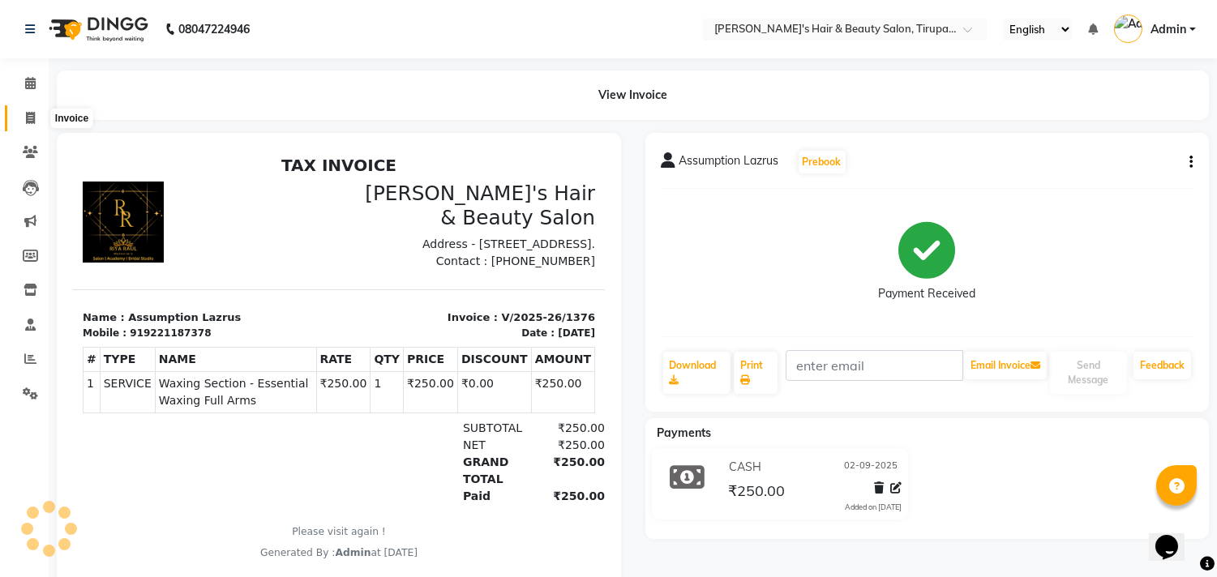
click at [26, 118] on icon at bounding box center [30, 118] width 9 height 12
select select "5401"
select select "service"
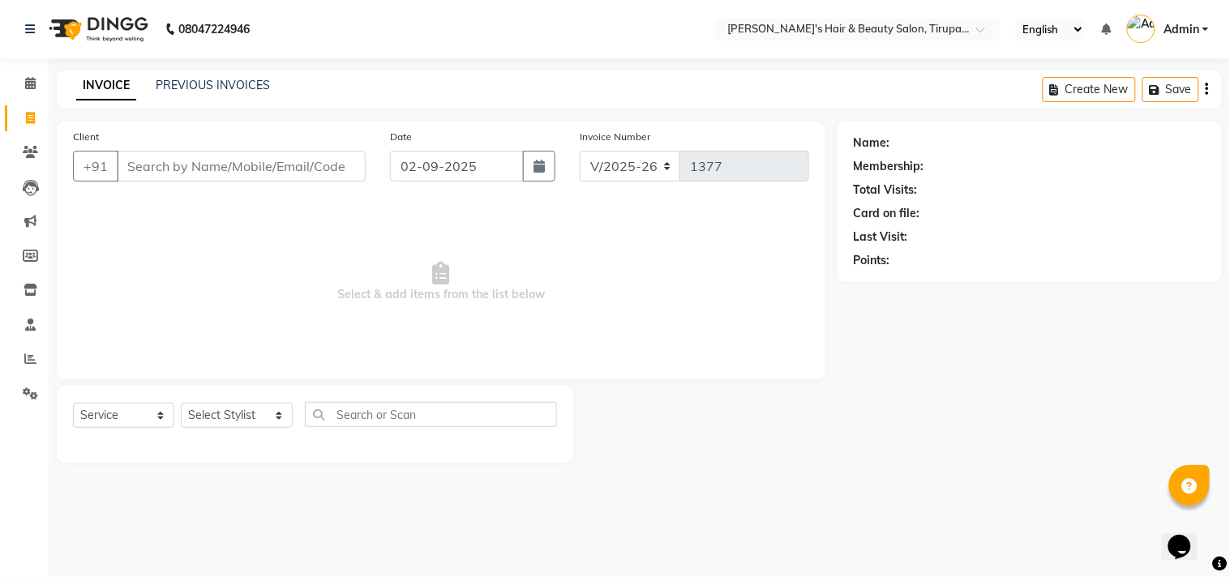
click at [191, 165] on input "Client" at bounding box center [241, 166] width 249 height 31
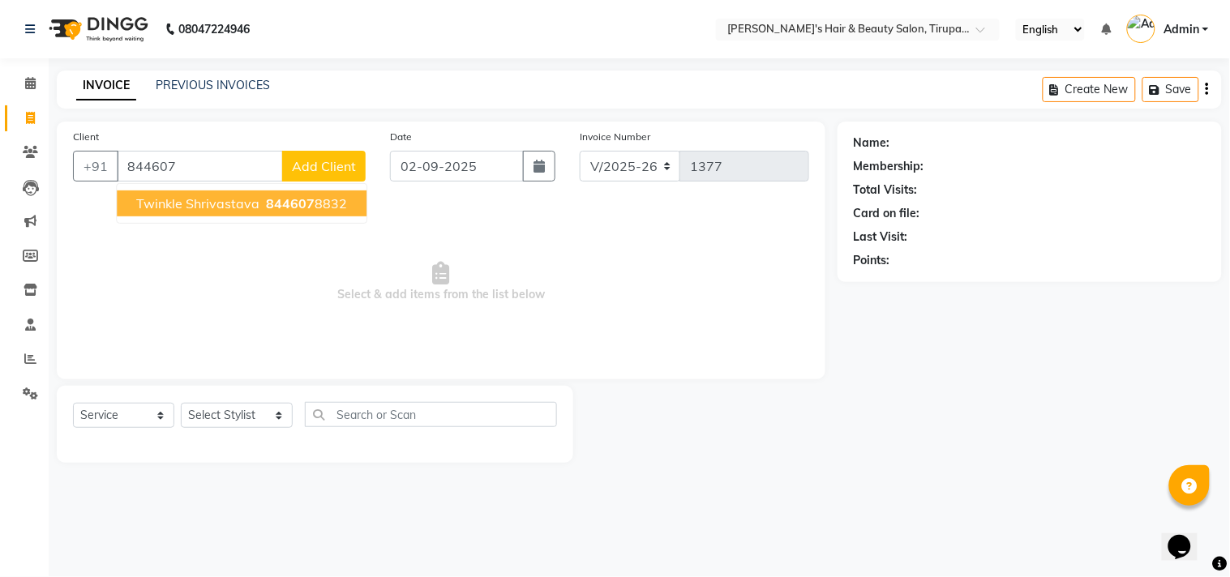
click at [207, 198] on span "Twinkle Shrivastava" at bounding box center [197, 203] width 123 height 16
type input "8446078832"
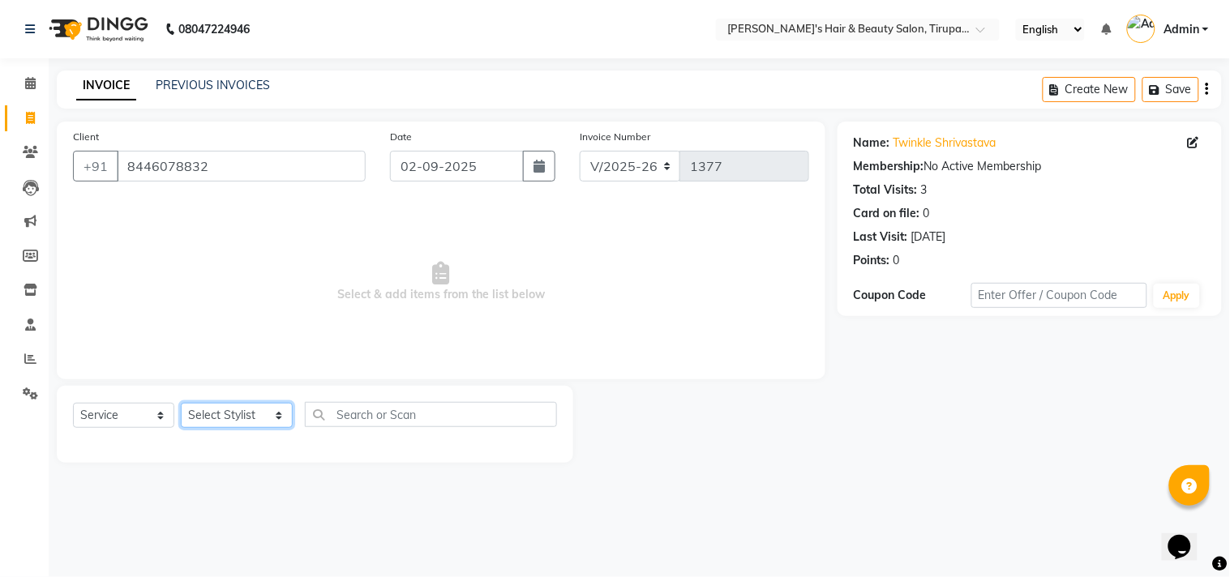
click at [220, 414] on select "Select Stylist Abida Khan Jitendra jadhav Kajal thakur Priyanaka satyadev Gupta…" at bounding box center [237, 415] width 112 height 25
select select "89560"
click at [181, 404] on select "Select Stylist Abida Khan Jitendra jadhav Kajal thakur Priyanaka satyadev Gupta…" at bounding box center [237, 415] width 112 height 25
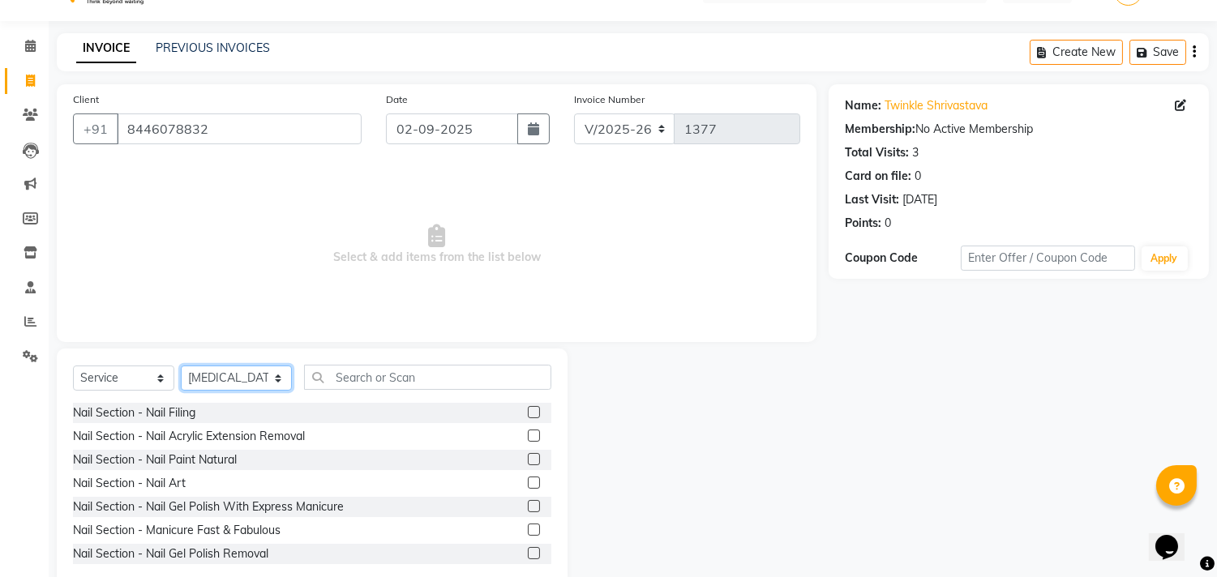
scroll to position [71, 0]
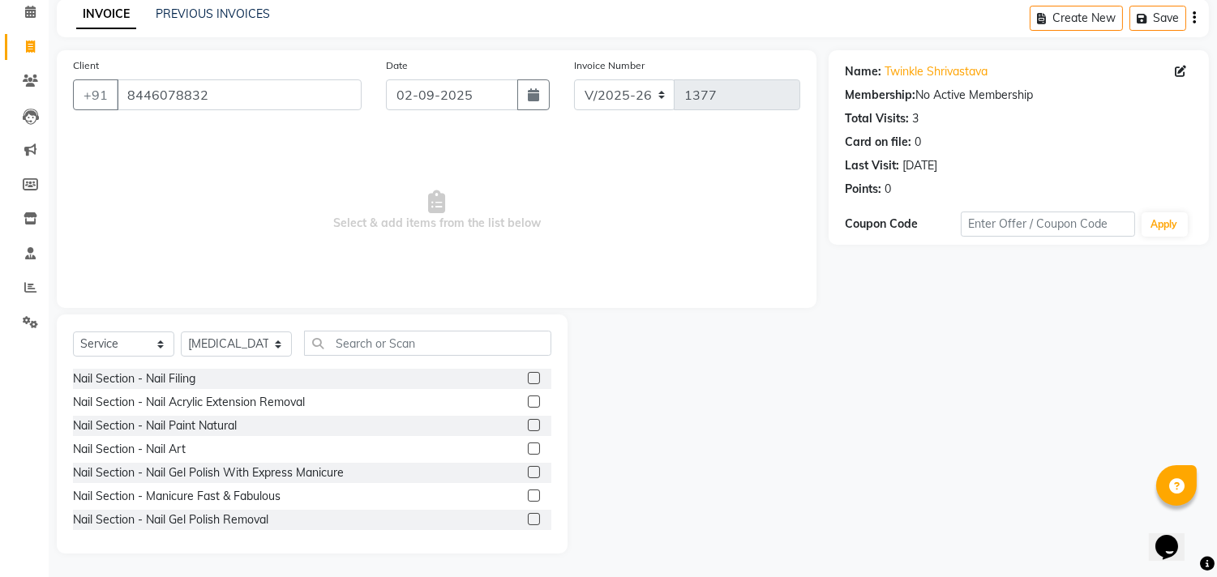
click at [528, 401] on label at bounding box center [534, 402] width 12 height 12
click at [528, 401] on input "checkbox" at bounding box center [533, 402] width 11 height 11
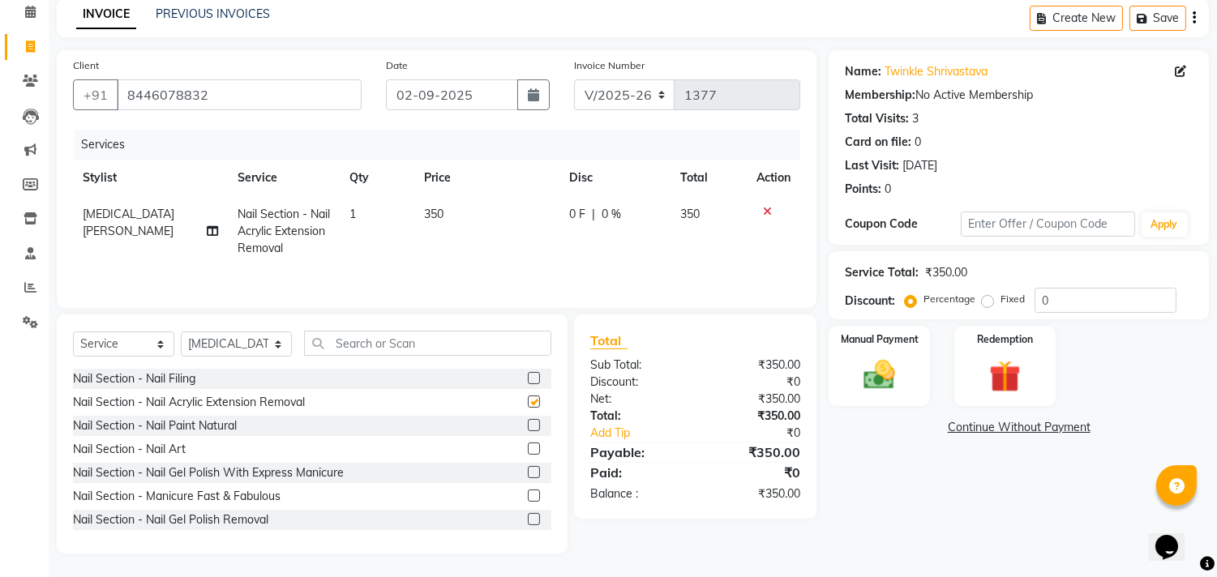
checkbox input "false"
click at [528, 452] on label at bounding box center [534, 449] width 12 height 12
click at [528, 452] on input "checkbox" at bounding box center [533, 449] width 11 height 11
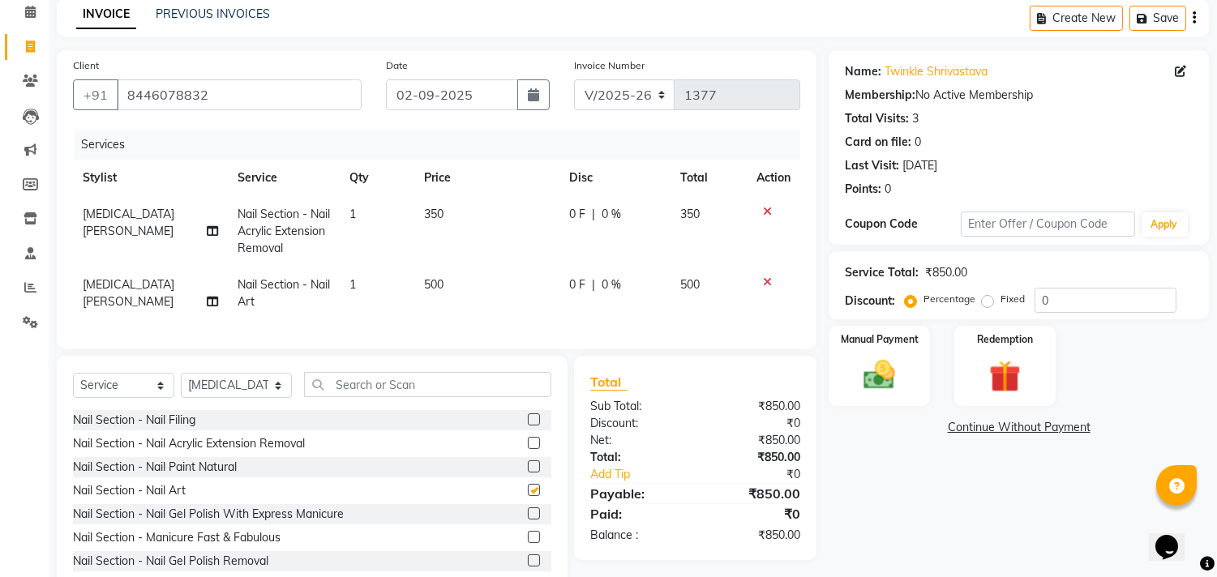
checkbox input "false"
click at [438, 281] on span "500" at bounding box center [434, 284] width 19 height 15
select select "89560"
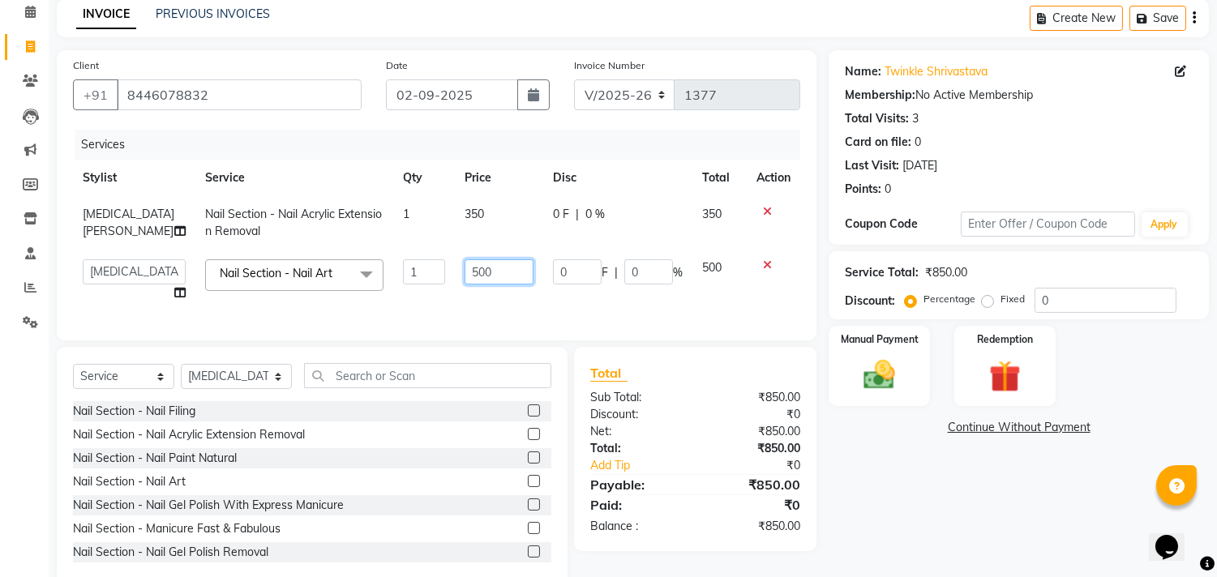
click at [471, 266] on input "500" at bounding box center [499, 271] width 69 height 25
type input "5"
type input "1700"
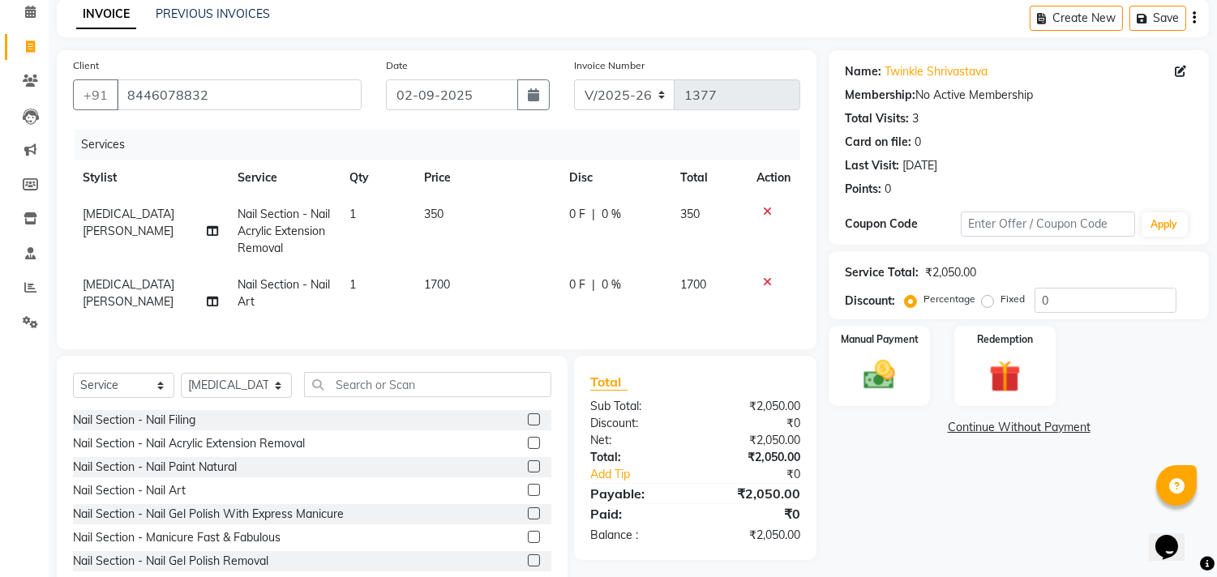
click at [760, 211] on div at bounding box center [773, 211] width 34 height 11
click at [763, 207] on icon at bounding box center [767, 211] width 9 height 11
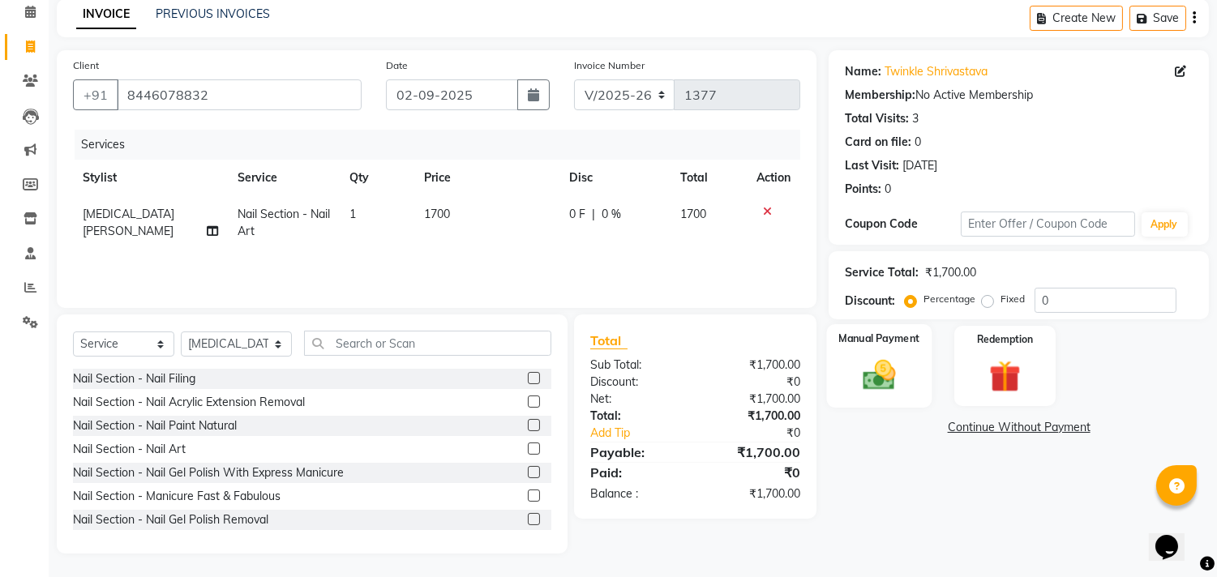
click at [876, 379] on img at bounding box center [880, 376] width 54 height 38
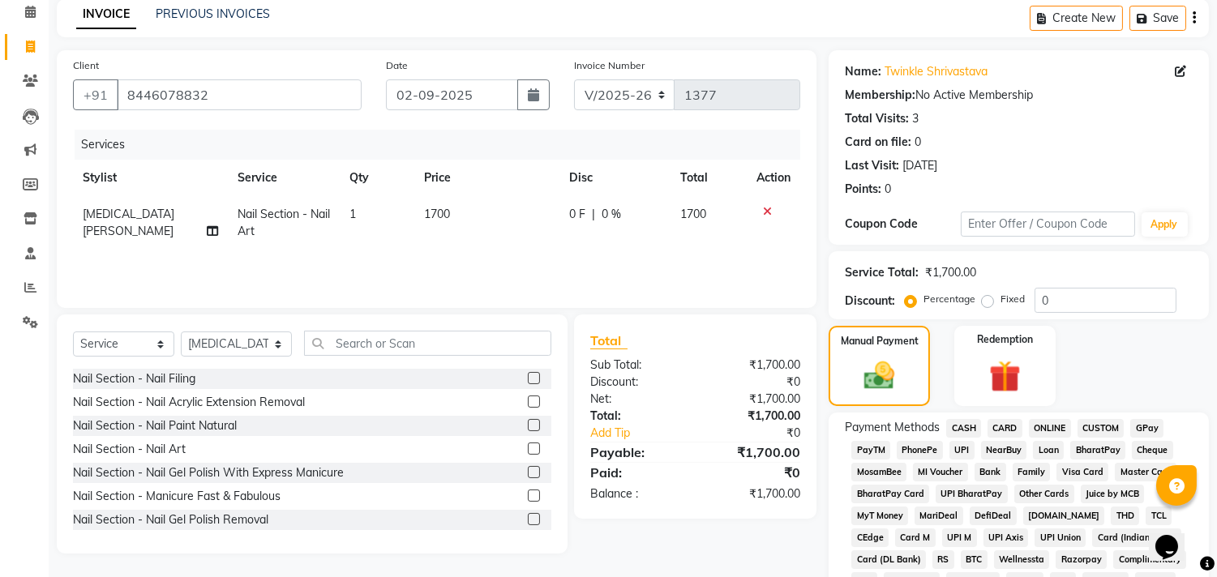
click at [1005, 424] on span "CARD" at bounding box center [1005, 428] width 35 height 19
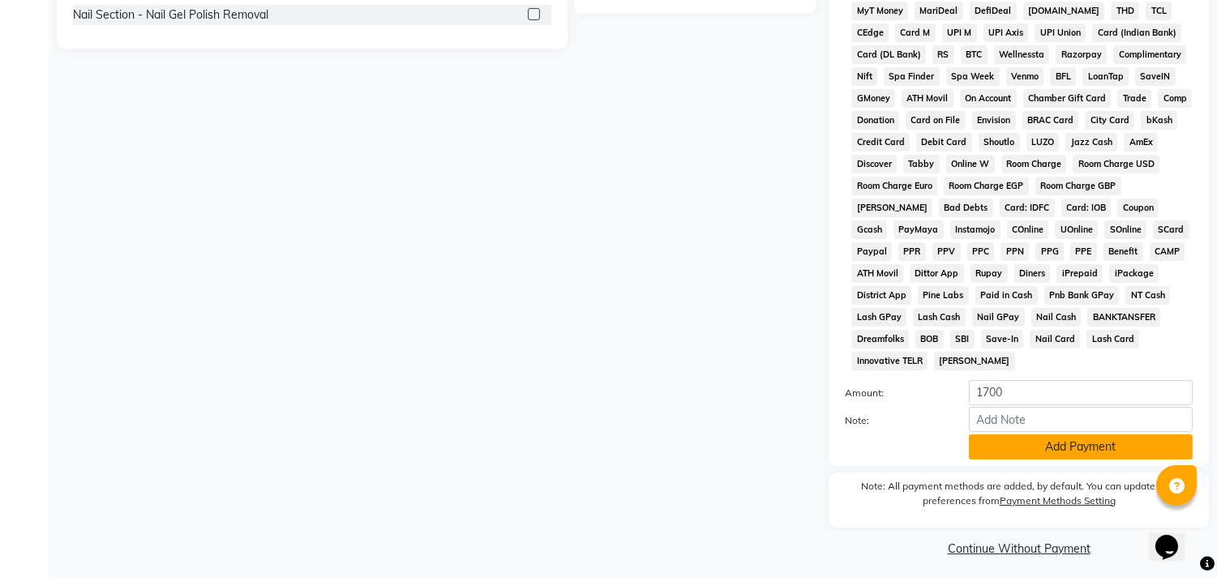
click at [1107, 449] on button "Add Payment" at bounding box center [1081, 447] width 224 height 25
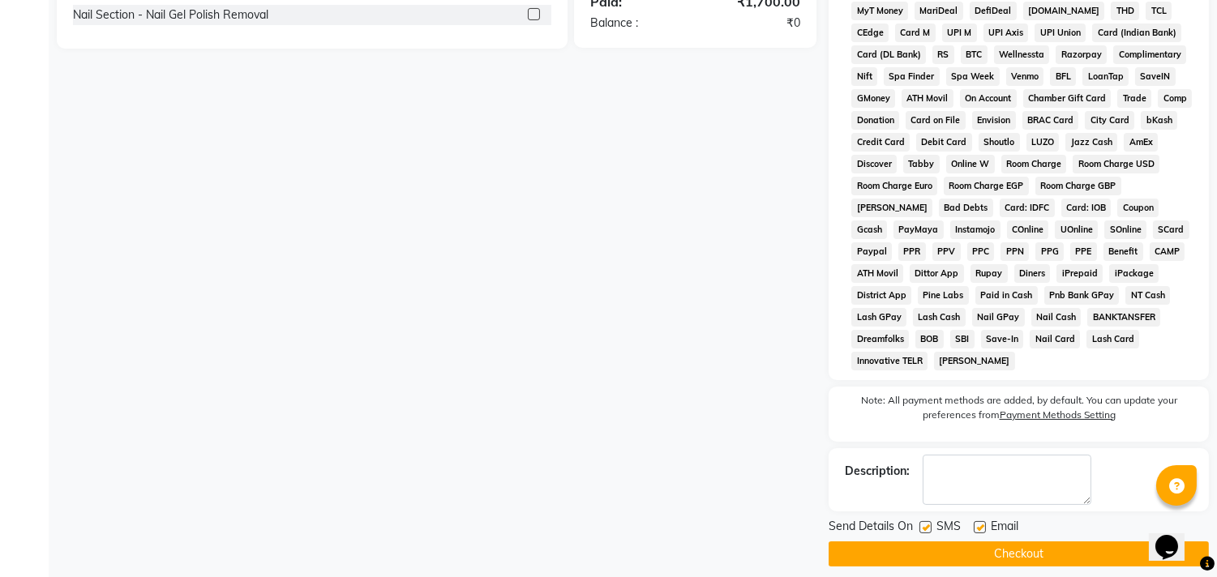
click at [1056, 519] on button "Checkout" at bounding box center [1019, 554] width 380 height 25
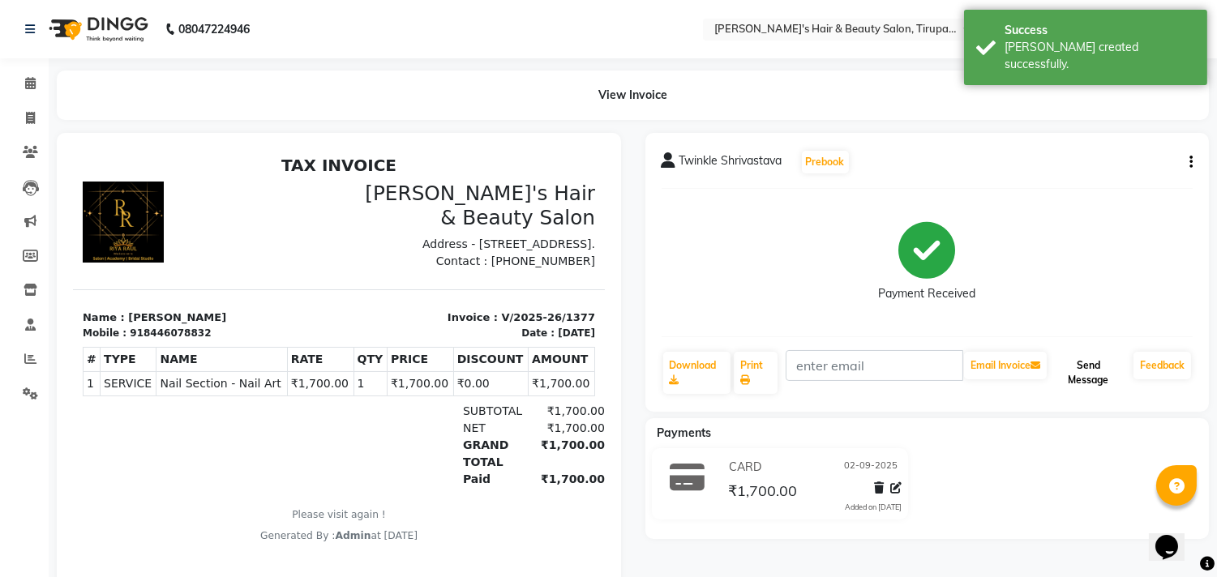
click at [1090, 382] on button "Send Message" at bounding box center [1088, 373] width 77 height 42
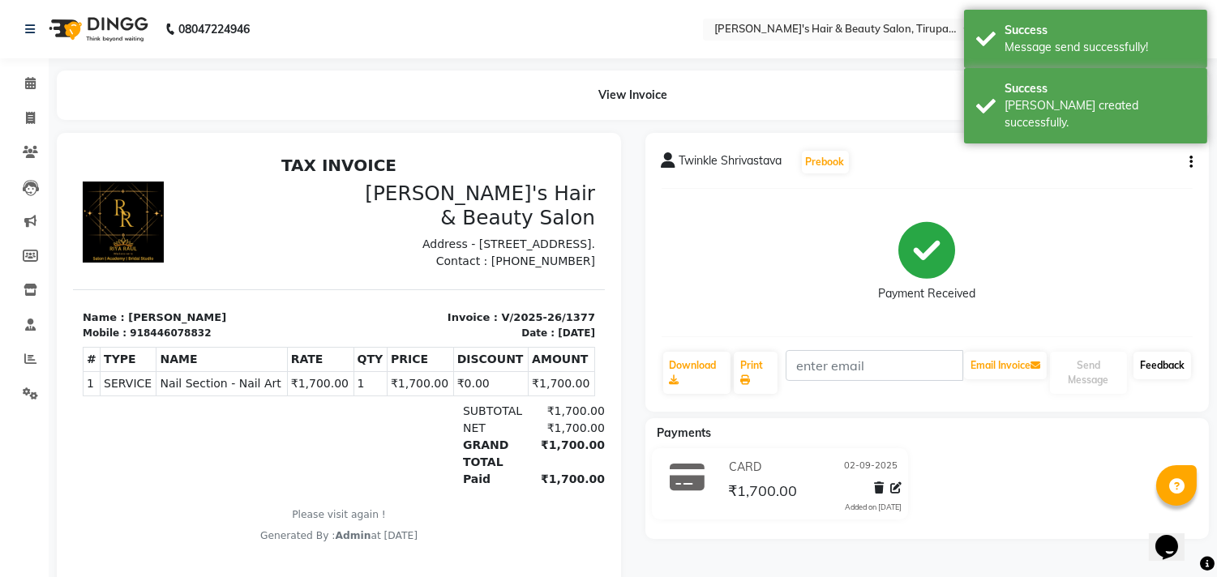
click at [1107, 360] on link "Feedback" at bounding box center [1163, 366] width 58 height 28
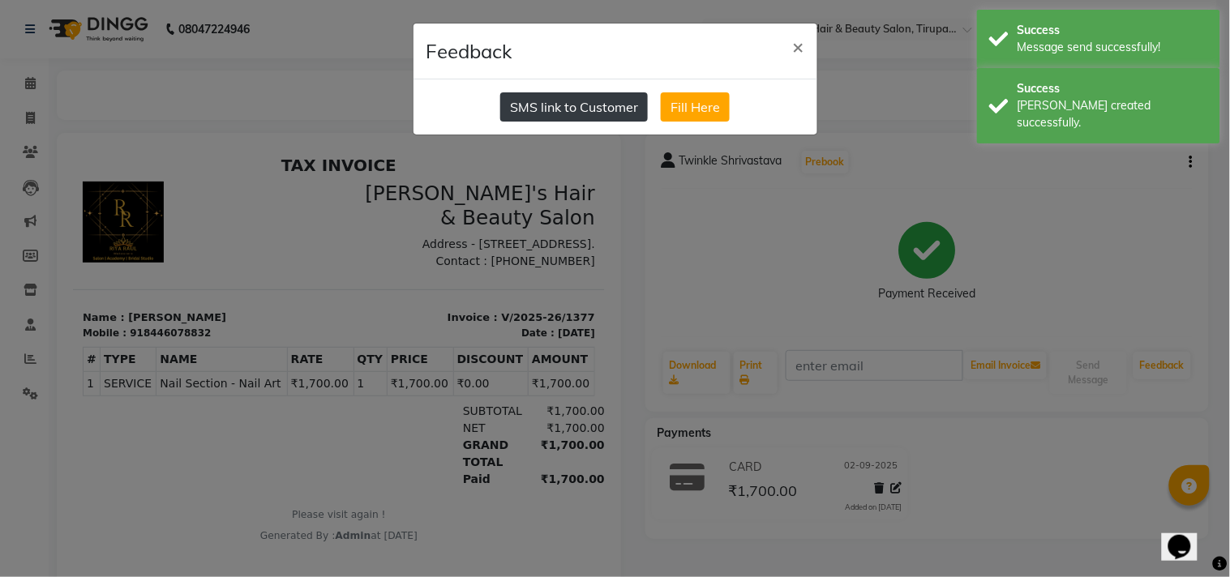
click at [596, 109] on button "SMS link to Customer" at bounding box center [574, 106] width 148 height 29
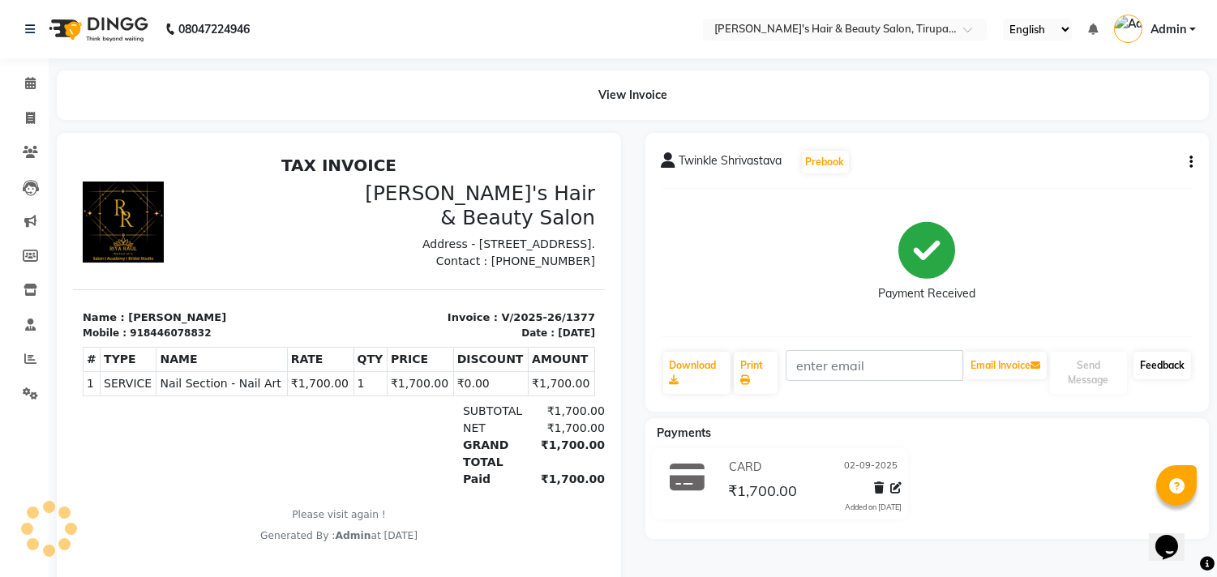
scroll to position [52, 0]
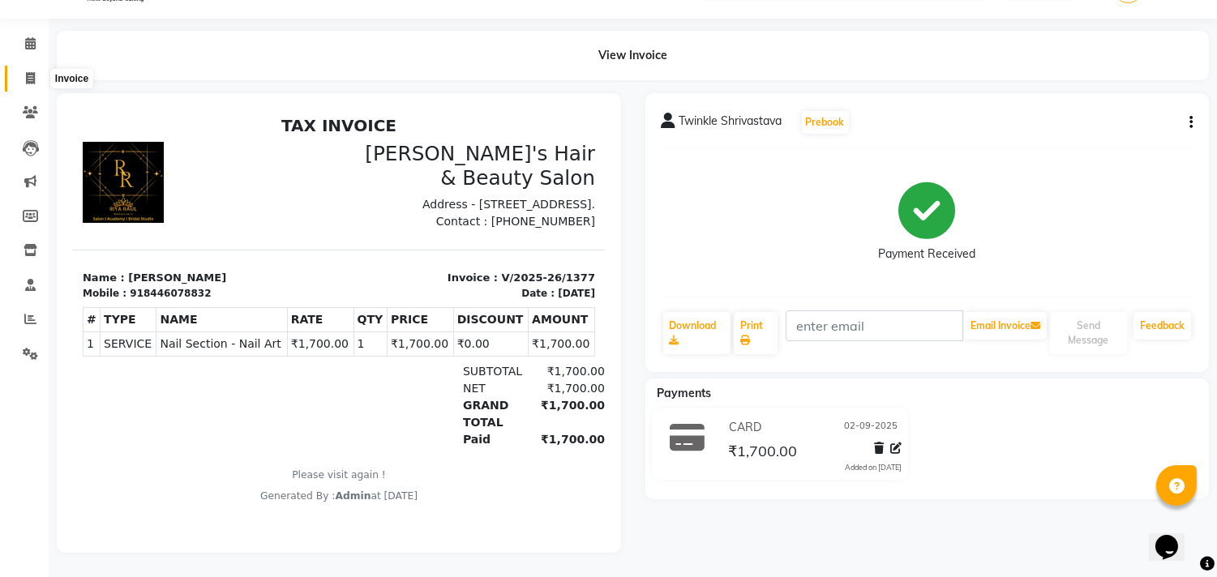
click at [28, 73] on span at bounding box center [30, 79] width 28 height 19
select select "5401"
select select "service"
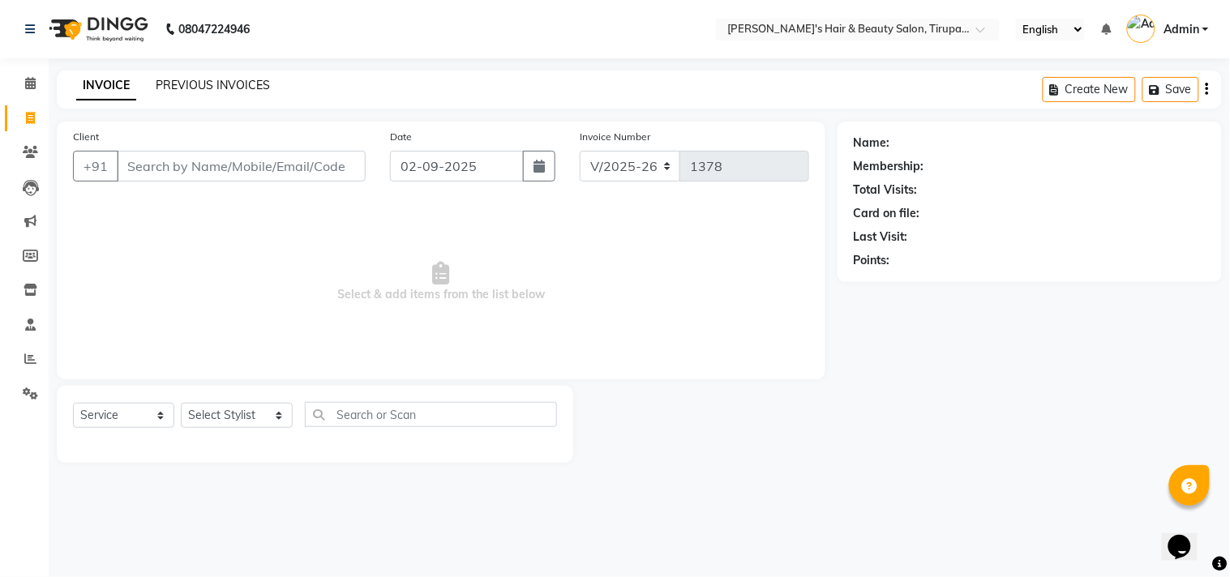
click at [196, 84] on link "PREVIOUS INVOICES" at bounding box center [213, 85] width 114 height 15
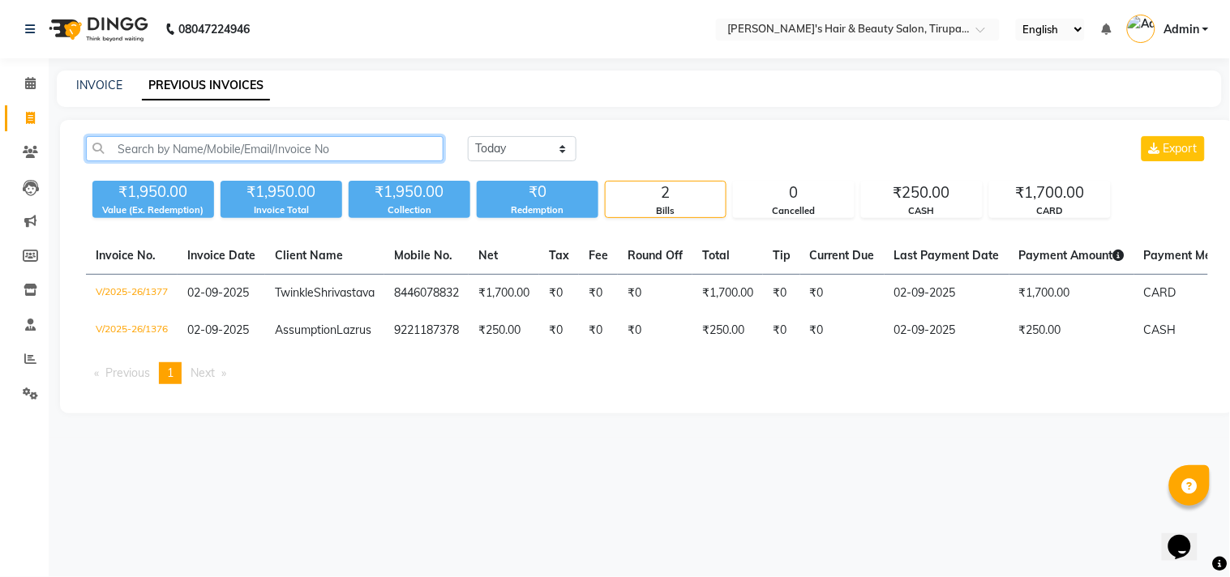
click at [381, 154] on input "text" at bounding box center [265, 148] width 358 height 25
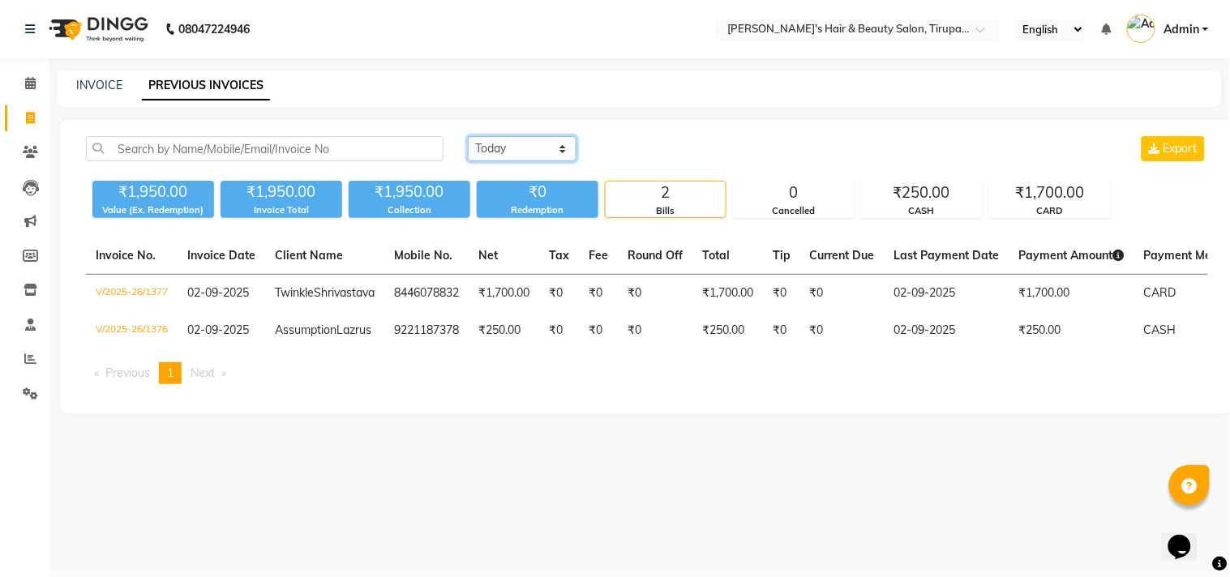
click at [564, 146] on select "Today Yesterday Custom Range" at bounding box center [522, 148] width 109 height 25
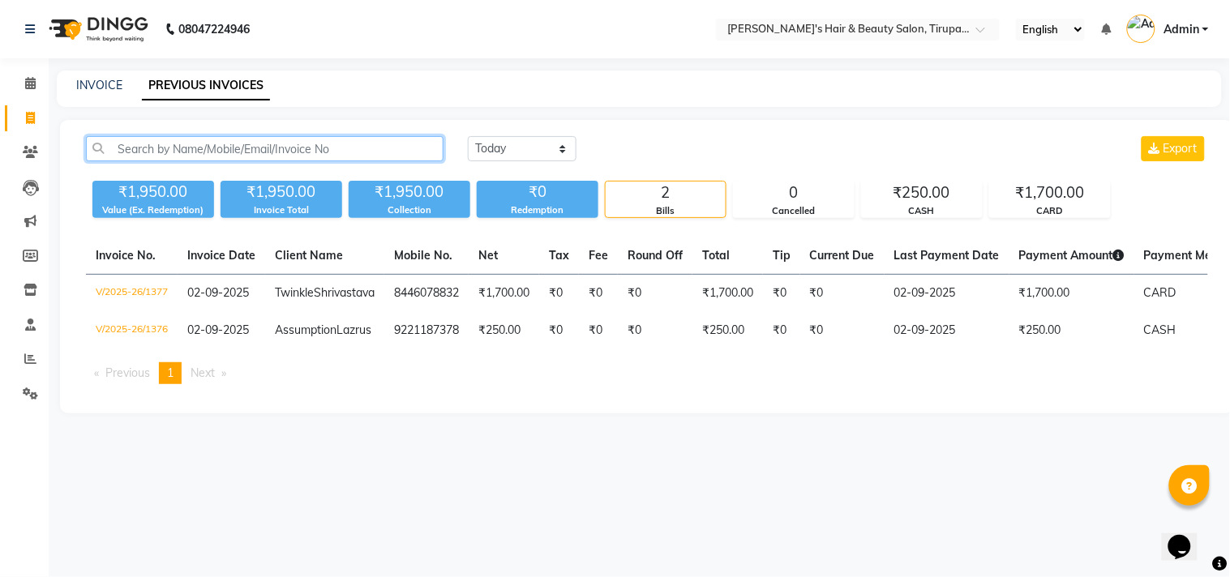
click at [379, 148] on input "text" at bounding box center [265, 148] width 358 height 25
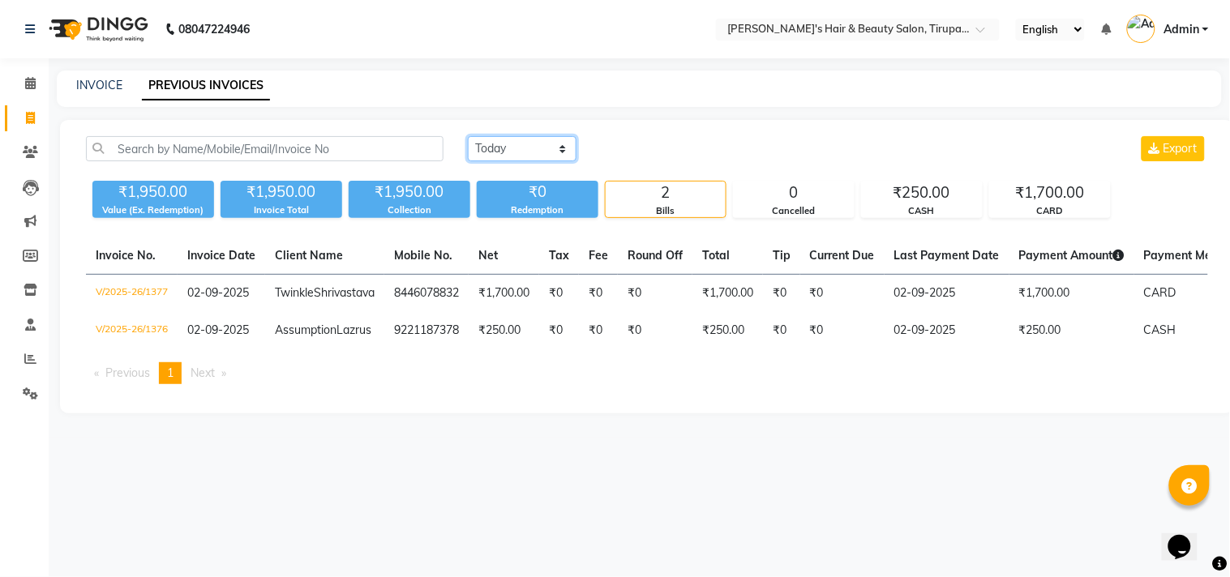
click at [568, 147] on select "Today Yesterday Custom Range" at bounding box center [522, 148] width 109 height 25
select select "range"
click at [468, 136] on select "Today Yesterday Custom Range" at bounding box center [522, 148] width 109 height 25
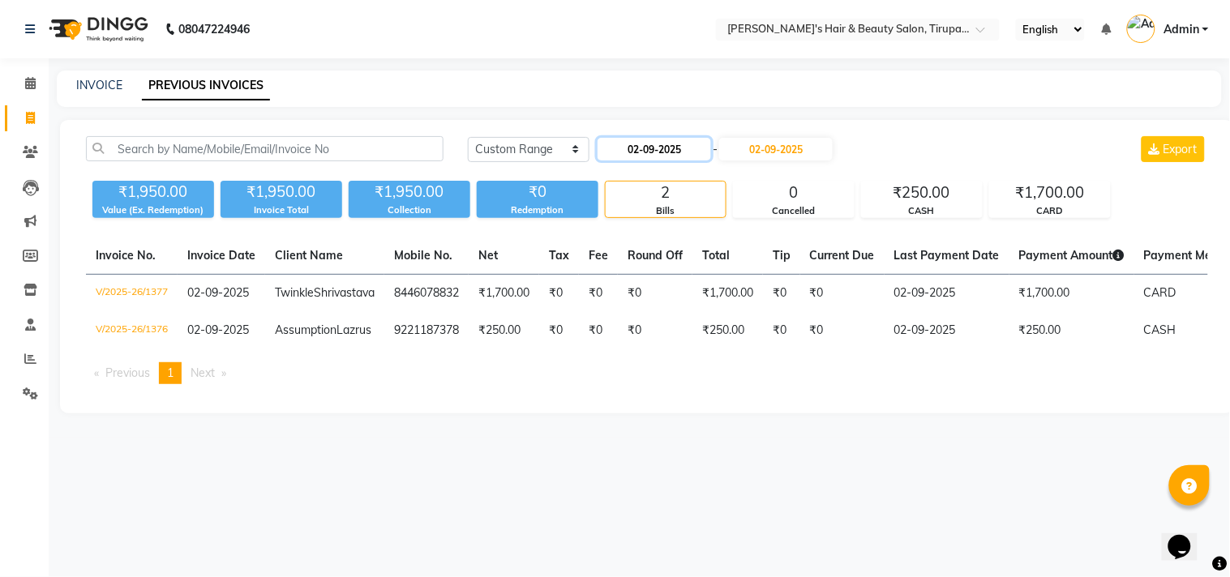
click at [696, 144] on input "02-09-2025" at bounding box center [655, 149] width 114 height 23
select select "9"
select select "2025"
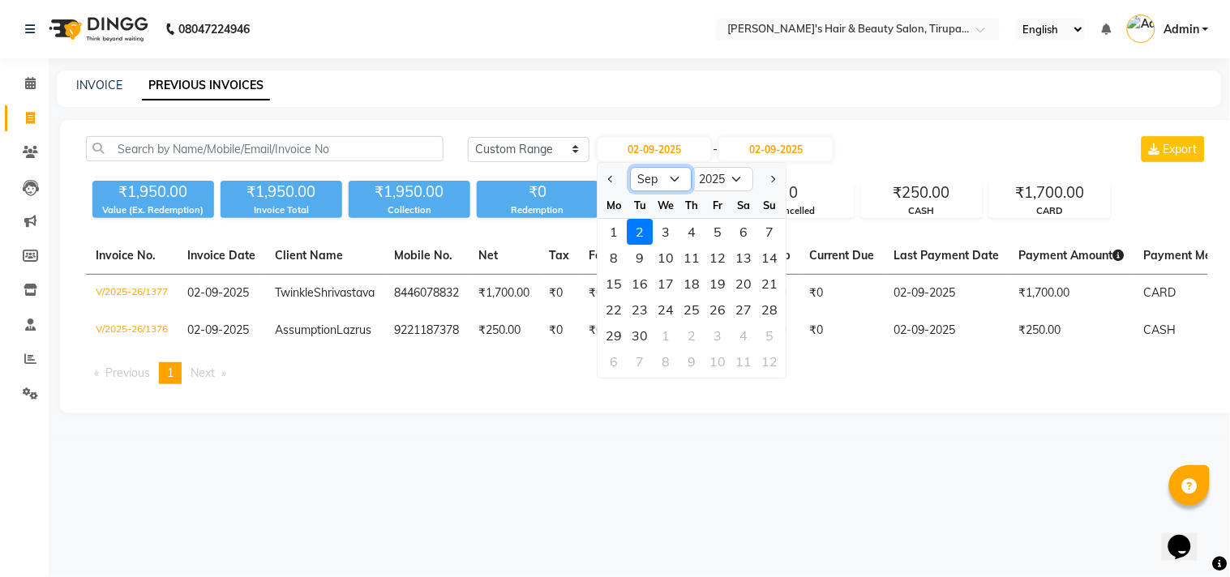
click at [678, 182] on select "Jan Feb Mar Apr May Jun Jul Aug Sep Oct Nov Dec" at bounding box center [662, 179] width 62 height 24
select select "8"
click at [631, 167] on select "Jan Feb Mar Apr May Jun Jul Aug Sep Oct Nov Dec" at bounding box center [662, 179] width 62 height 24
click at [718, 306] on div "22" at bounding box center [718, 310] width 26 height 26
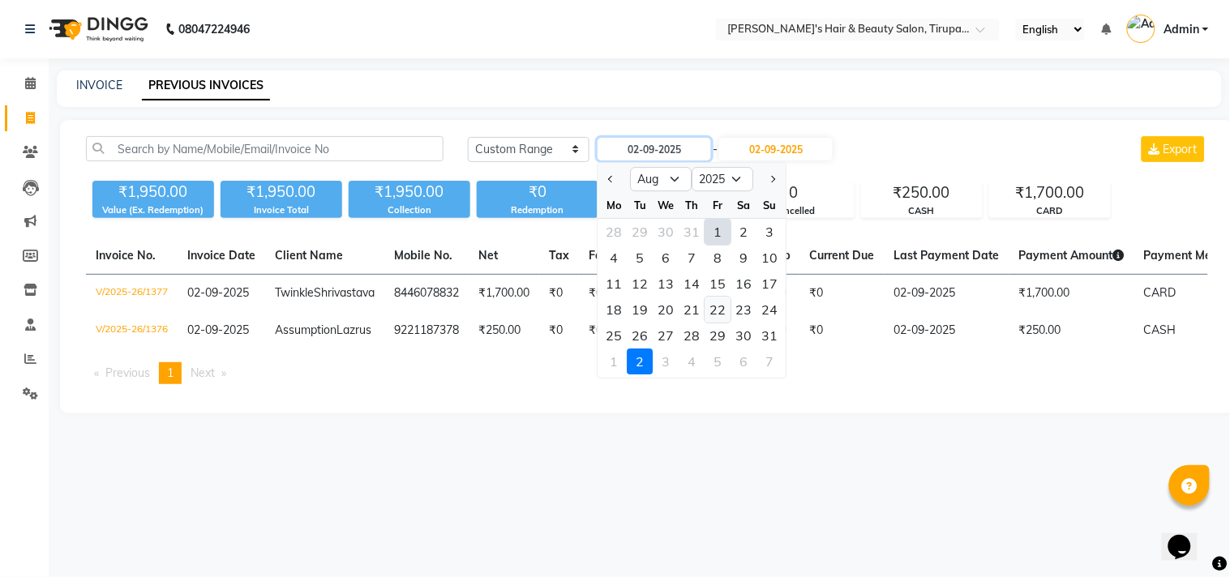
type input "[DATE]"
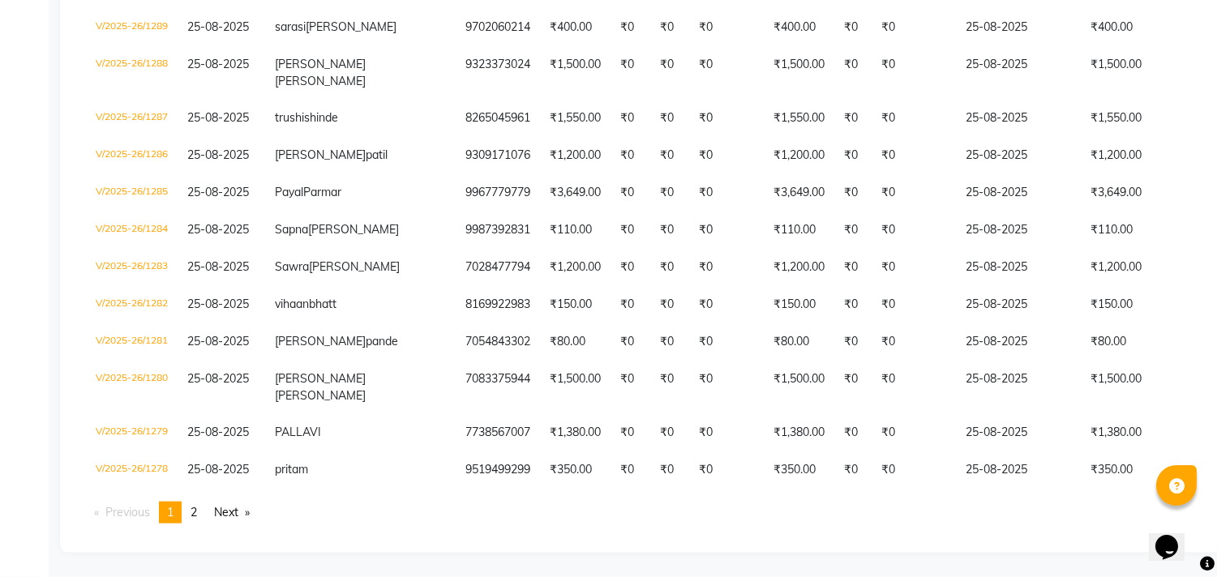
scroll to position [4502, 0]
click at [229, 514] on link "Next page" at bounding box center [232, 513] width 52 height 22
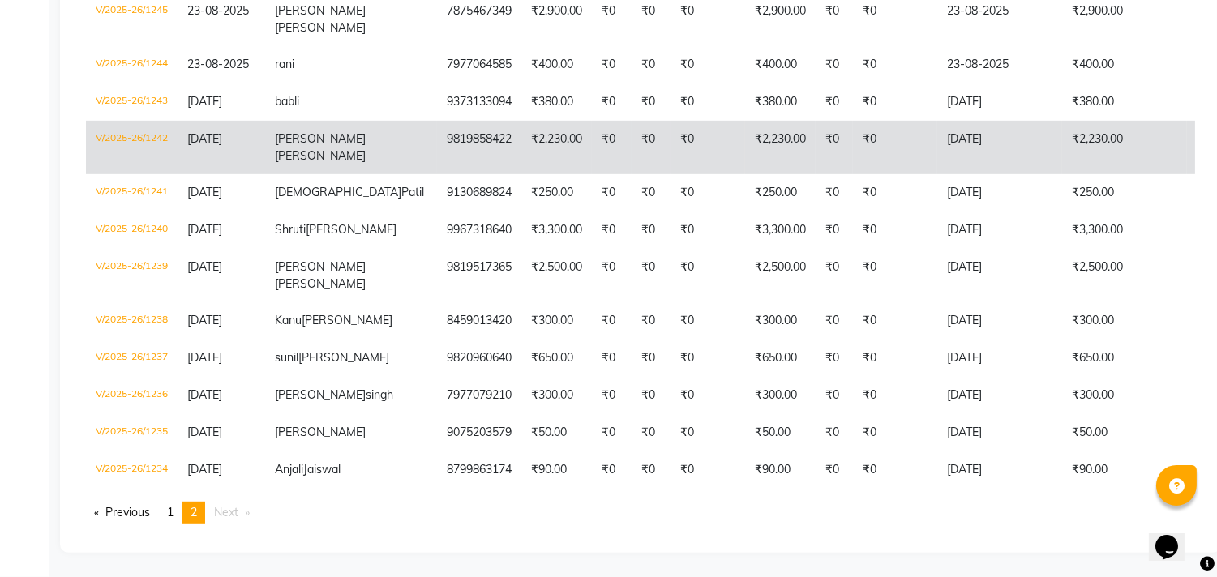
click at [200, 131] on span "[DATE]" at bounding box center [204, 138] width 35 height 15
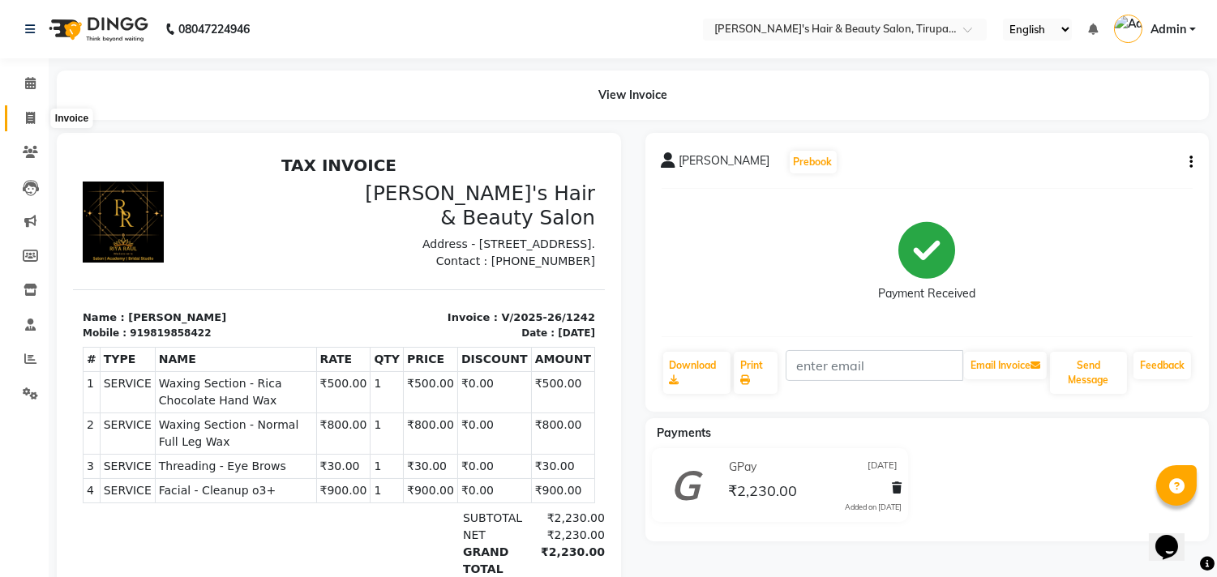
click at [22, 122] on span at bounding box center [30, 118] width 28 height 19
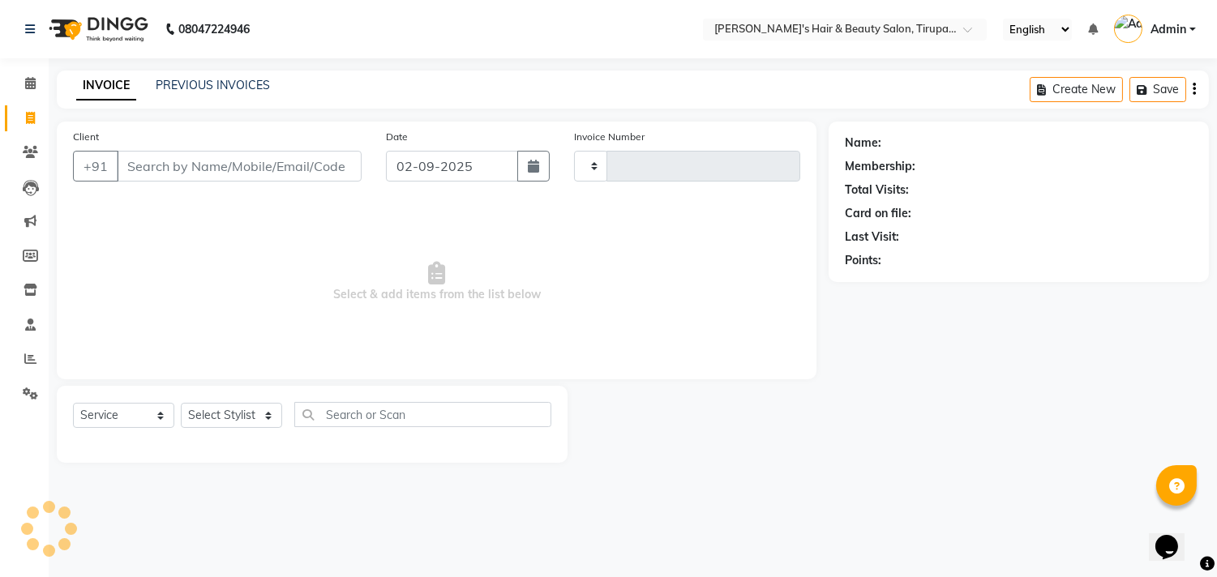
click at [22, 122] on span at bounding box center [30, 118] width 28 height 19
select select "service"
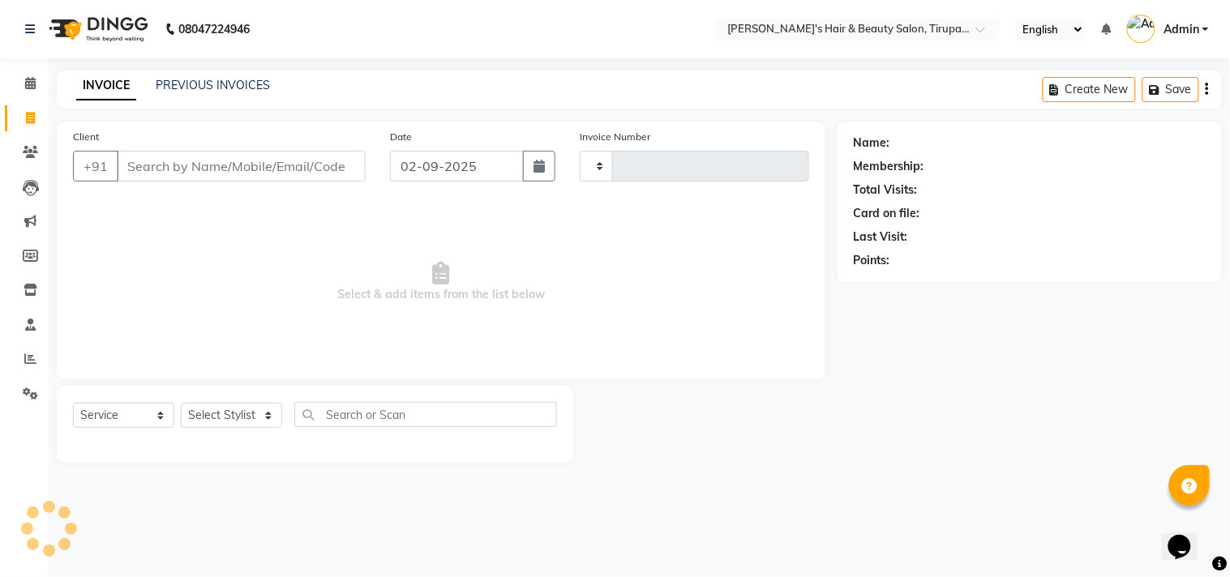
type input "1378"
select select "5401"
click at [237, 86] on link "PREVIOUS INVOICES" at bounding box center [213, 85] width 114 height 15
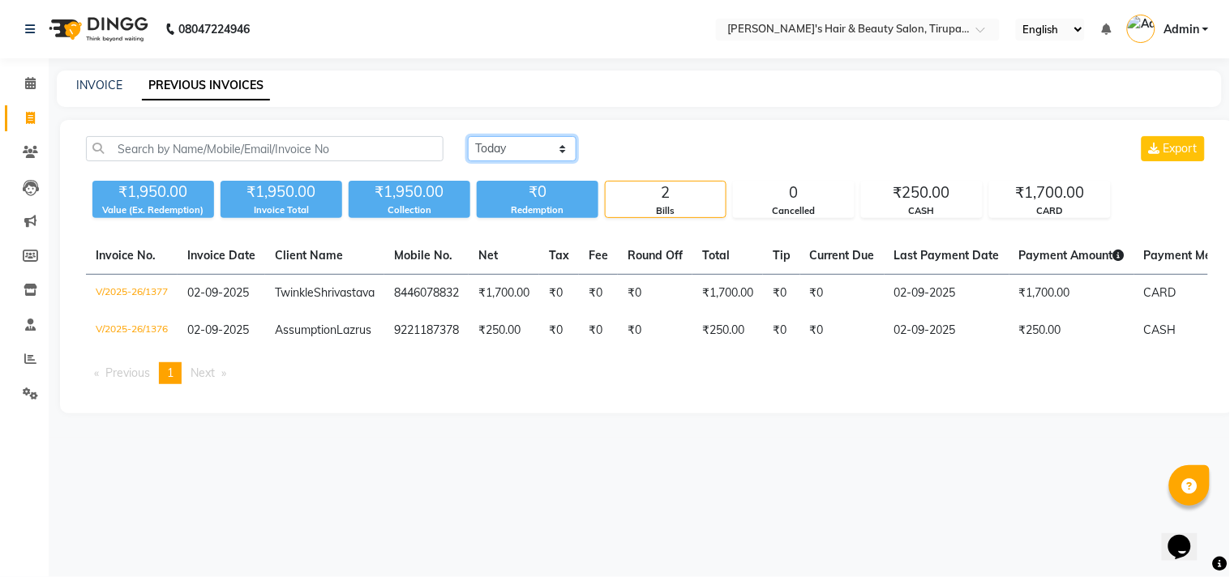
click at [551, 150] on select "Today Yesterday Custom Range" at bounding box center [522, 148] width 109 height 25
select select "range"
click at [468, 136] on select "Today Yesterday Custom Range" at bounding box center [522, 148] width 109 height 25
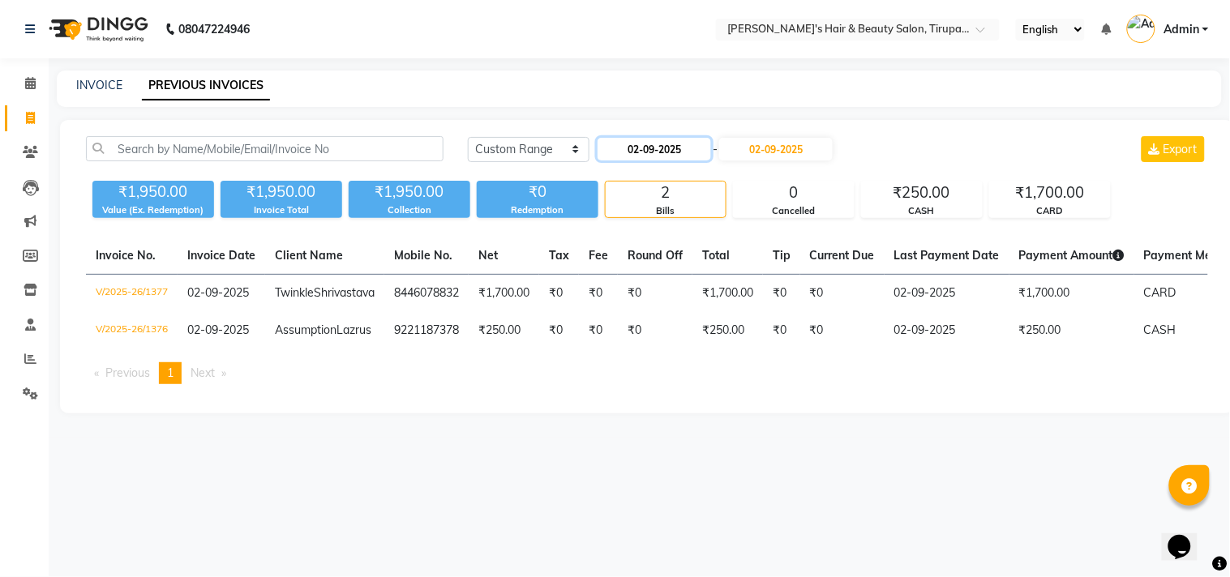
click at [658, 148] on input "02-09-2025" at bounding box center [655, 149] width 114 height 23
select select "9"
select select "2025"
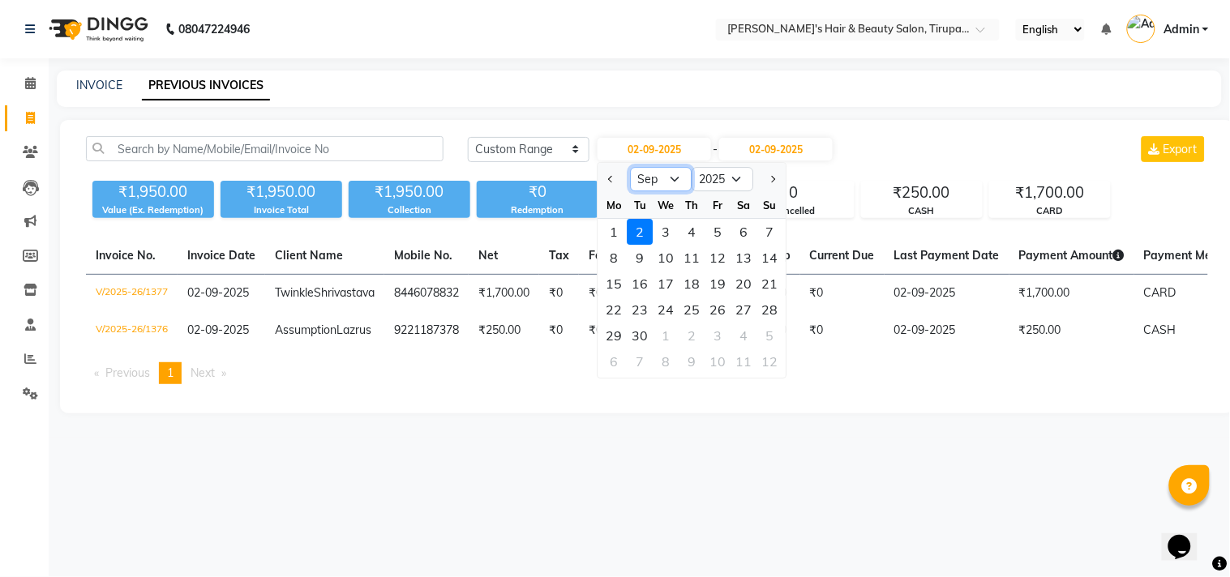
click at [676, 176] on select "Jan Feb Mar Apr May Jun Jul Aug Sep Oct Nov Dec" at bounding box center [662, 179] width 62 height 24
select select "8"
click at [631, 167] on select "Jan Feb Mar Apr May Jun Jul Aug Sep Oct Nov Dec" at bounding box center [662, 179] width 62 height 24
click at [722, 306] on div "22" at bounding box center [718, 310] width 26 height 26
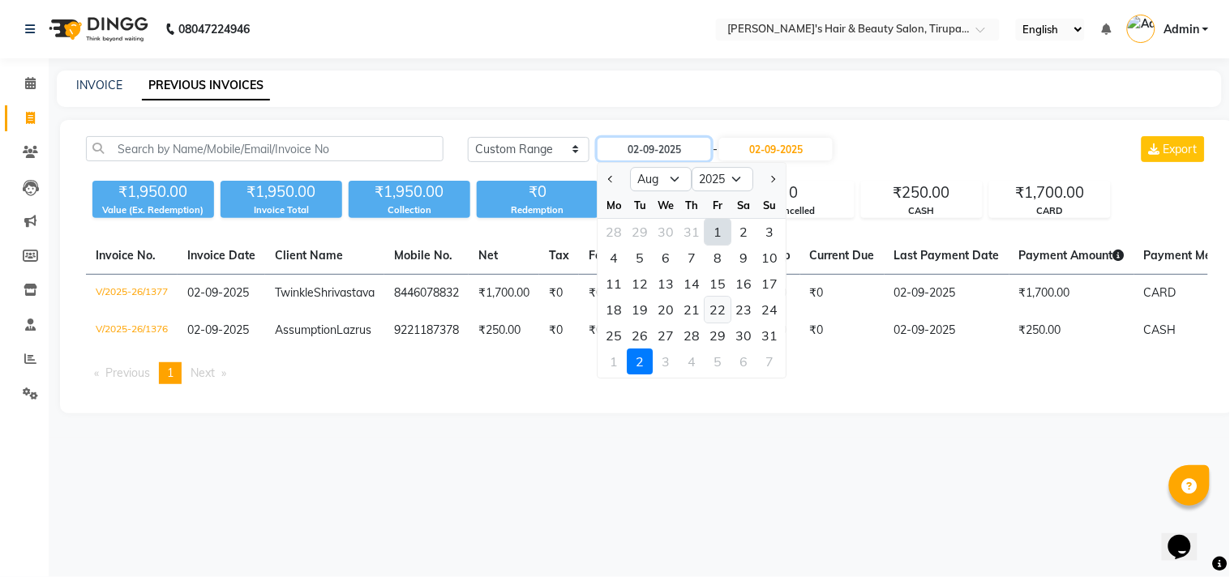
type input "[DATE]"
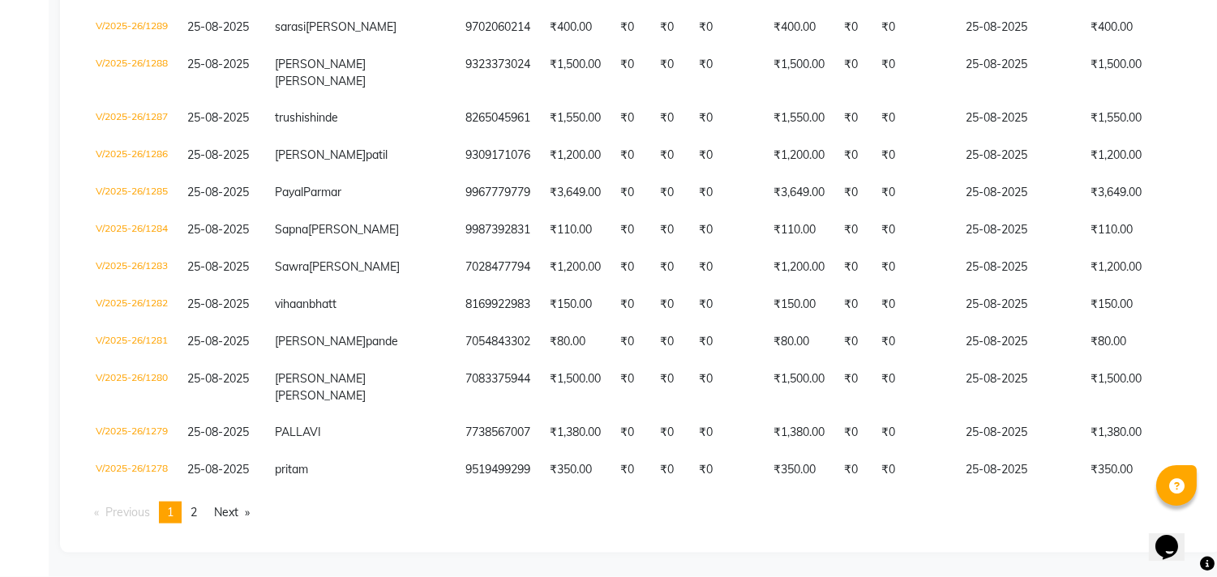
scroll to position [4502, 0]
click at [229, 516] on link "Next page" at bounding box center [232, 513] width 52 height 22
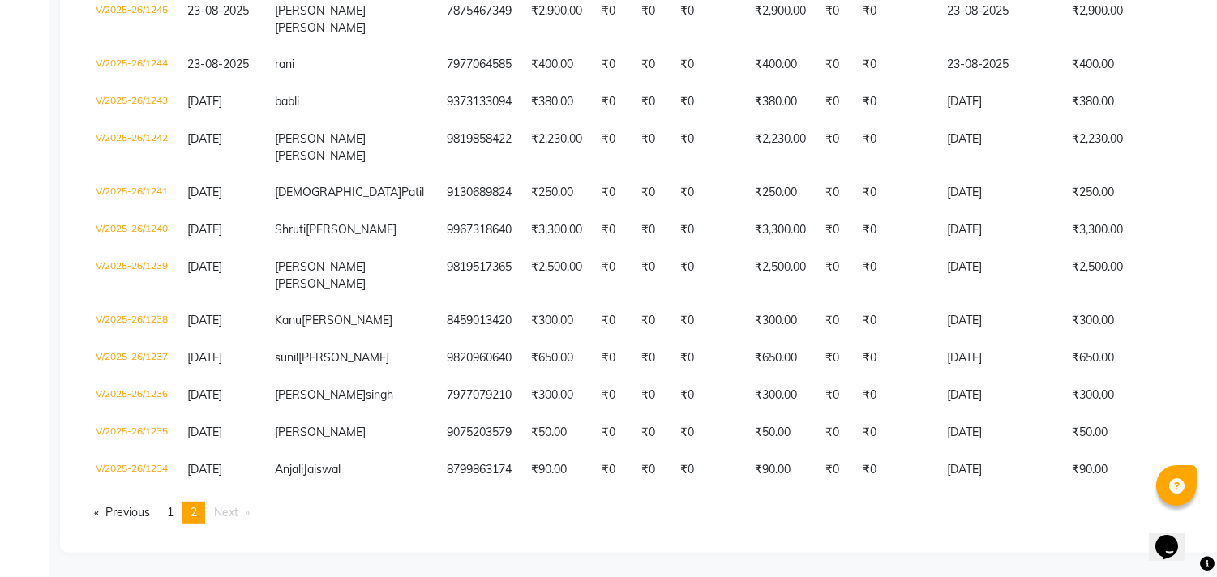
scroll to position [1868, 0]
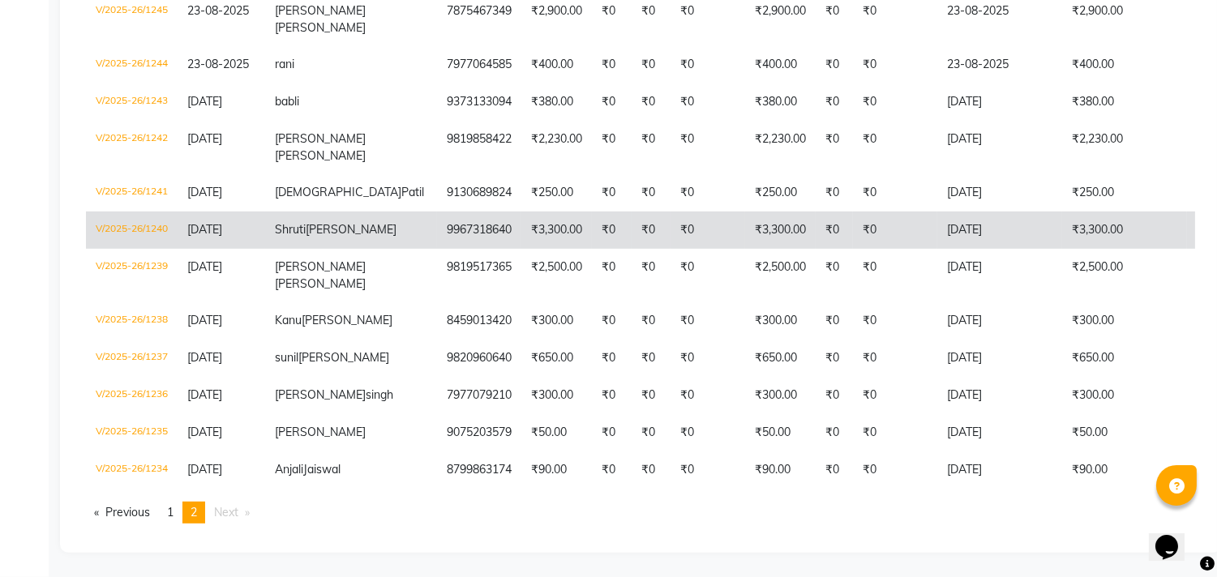
click at [281, 222] on span "Shruti" at bounding box center [290, 229] width 31 height 15
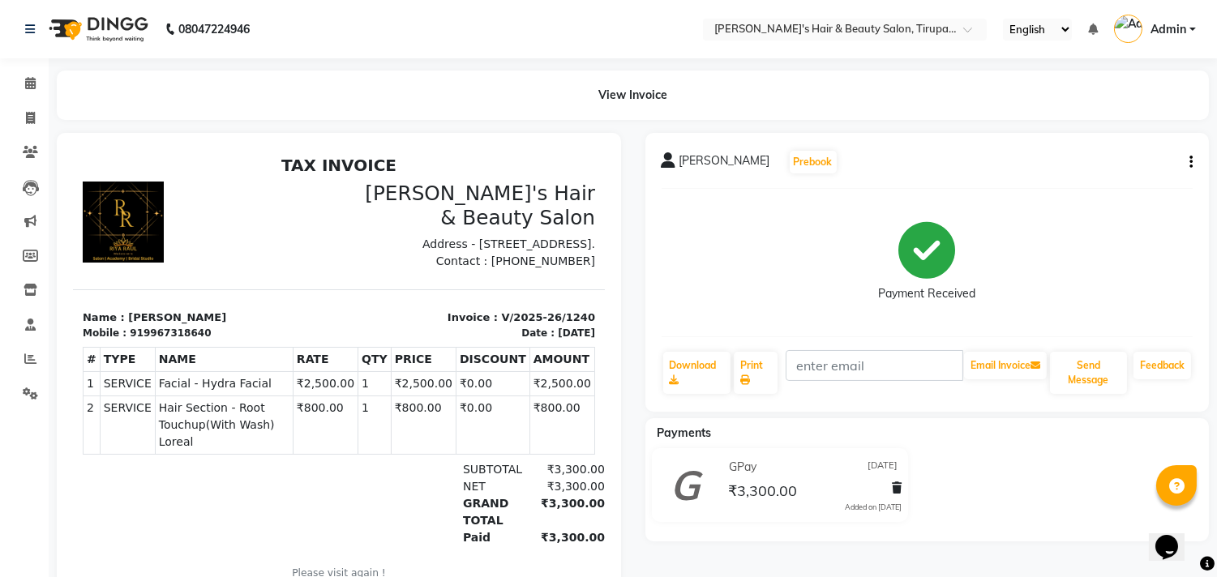
click at [214, 438] on span "Hair Section - Root Touchup(With Wash) Loreal" at bounding box center [224, 424] width 131 height 51
click at [204, 392] on span "Facial - Hydra Facial" at bounding box center [224, 383] width 131 height 17
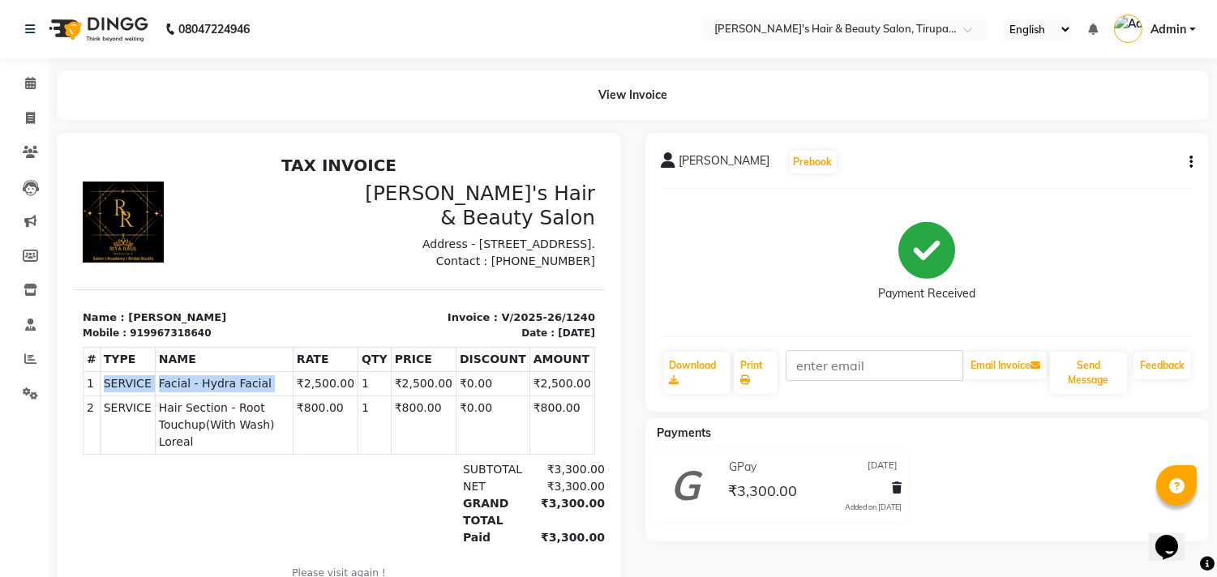
drag, startPoint x: 204, startPoint y: 419, endPoint x: 132, endPoint y: 414, distance: 71.6
click at [132, 395] on tr "1 SERVICE SERVICE Facial - Hydra Facial ₹2,500.00 1" at bounding box center [340, 383] width 512 height 24
click at [132, 395] on td "SERVICE" at bounding box center [127, 383] width 55 height 24
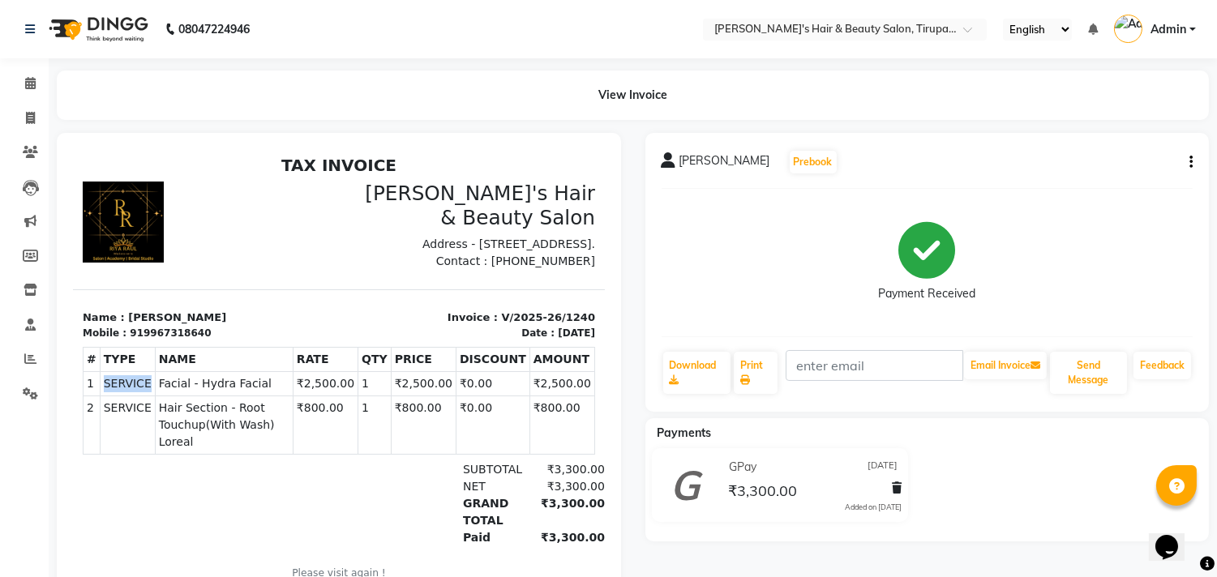
click at [132, 395] on td "SERVICE" at bounding box center [127, 383] width 55 height 24
click at [1211, 543] on div "Shruti Pai Nayak Prebook Payment Received Download Print Email Invoice Send Mes…" at bounding box center [927, 383] width 589 height 501
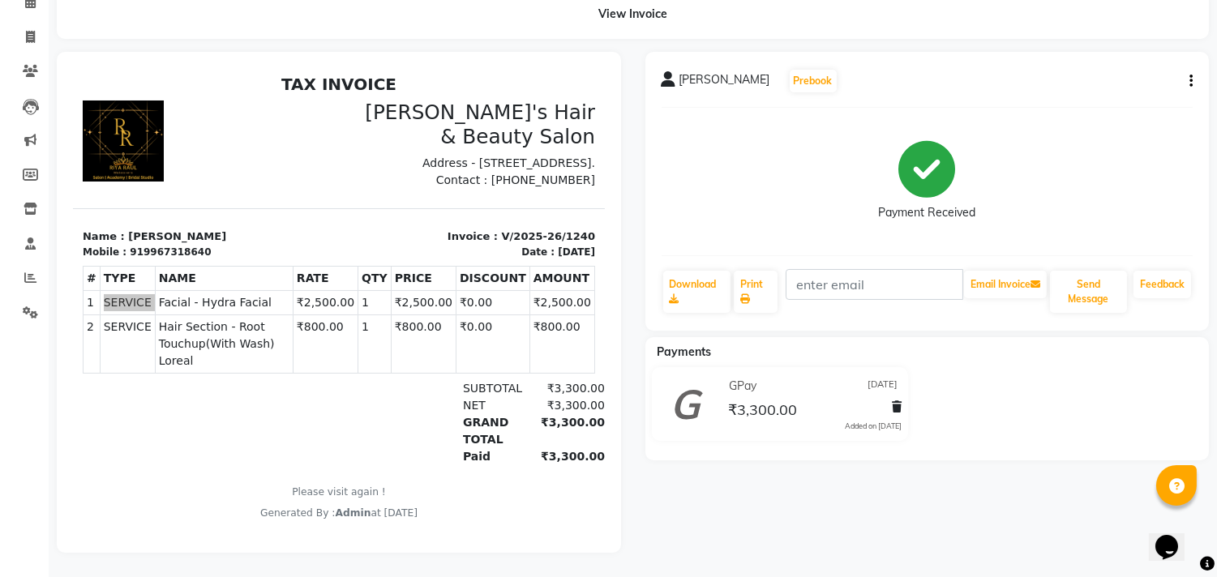
scroll to position [12, 0]
click at [793, 70] on button "Prebook" at bounding box center [813, 81] width 47 height 23
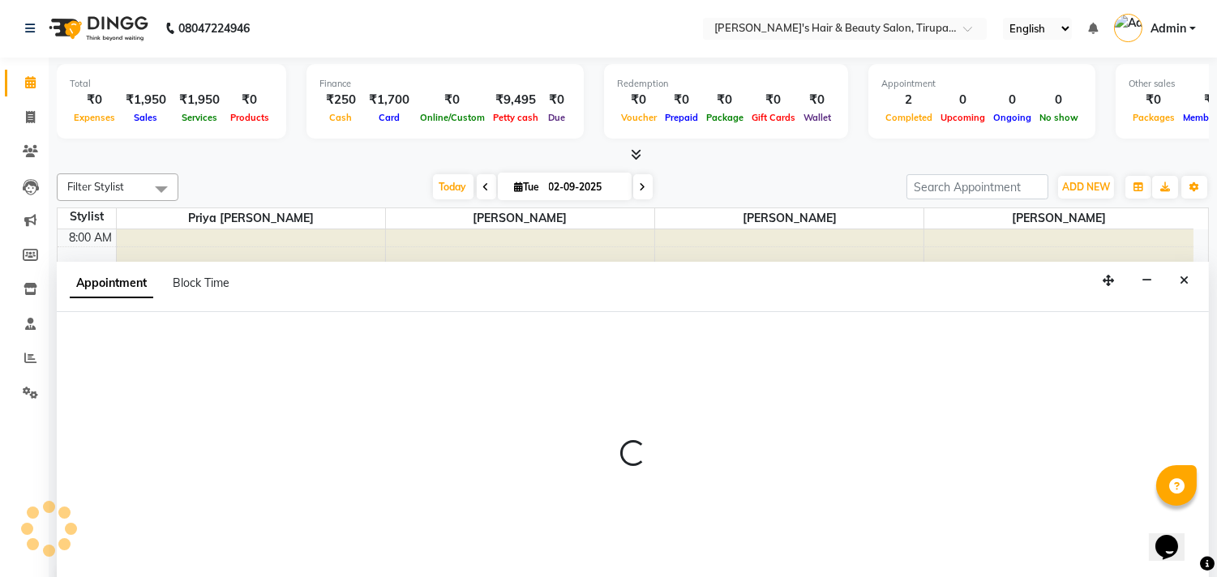
scroll to position [718, 0]
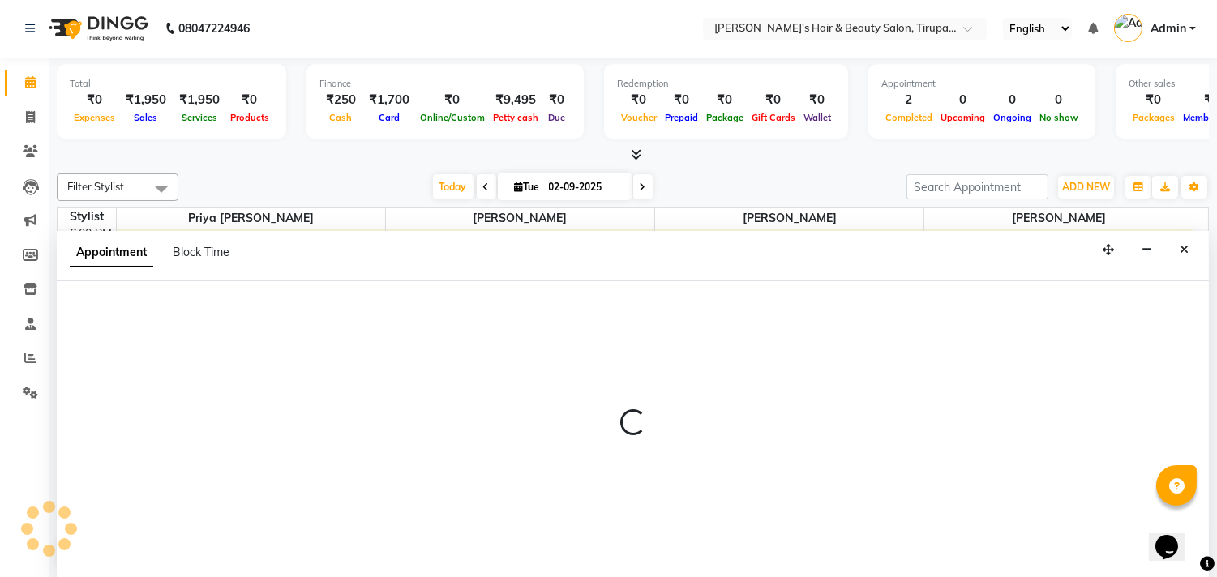
select select "35988"
select select "540"
select select "tentative"
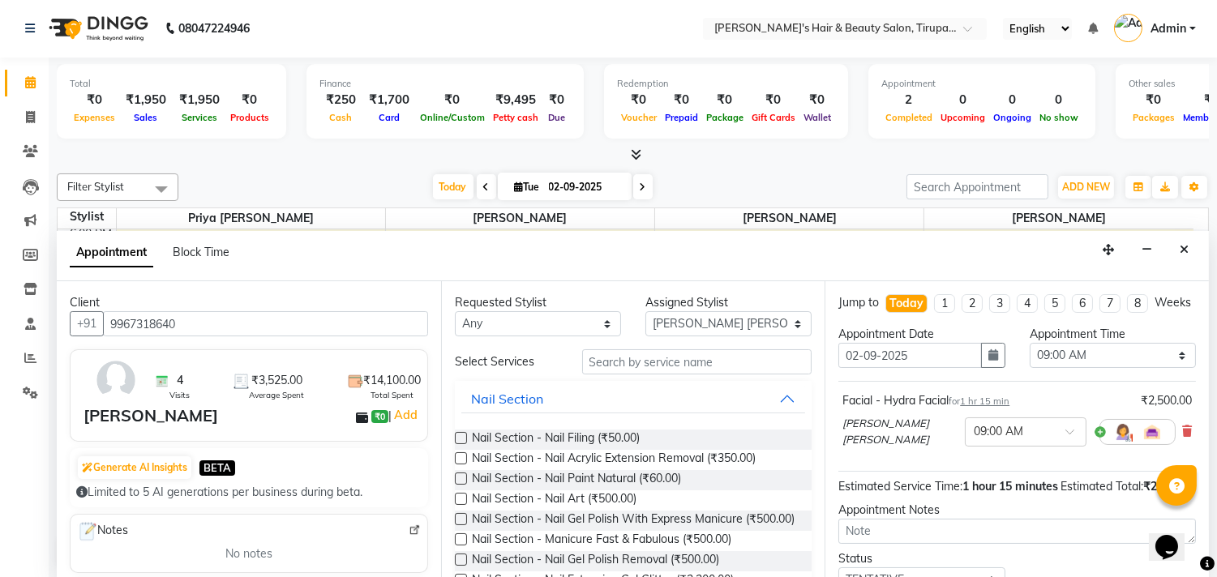
click at [147, 187] on span at bounding box center [161, 189] width 32 height 31
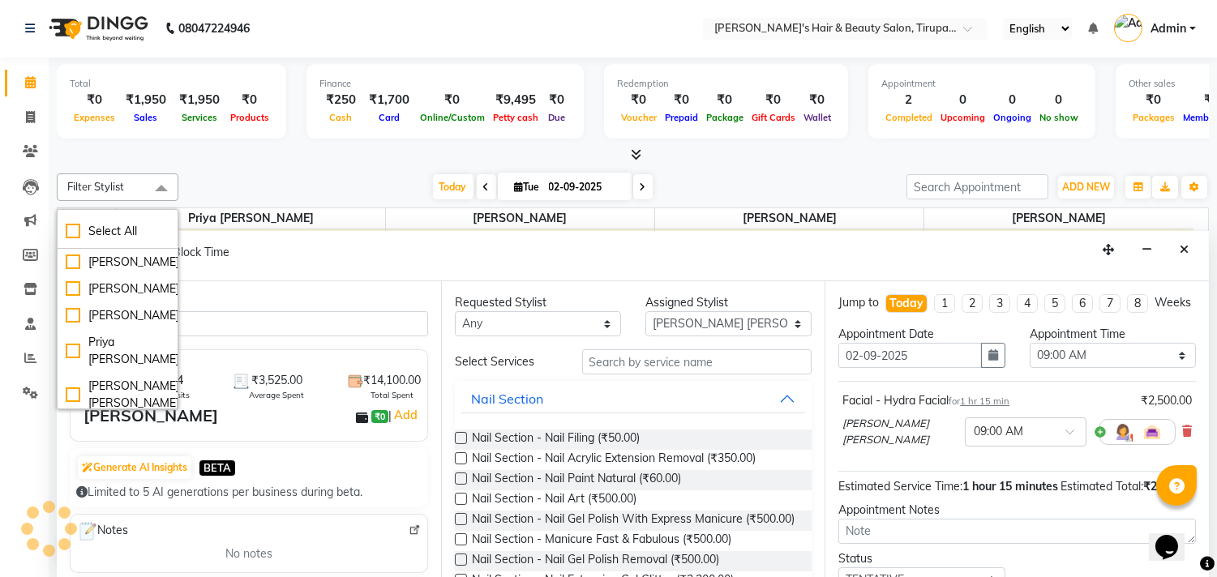
click at [165, 188] on span at bounding box center [161, 189] width 32 height 31
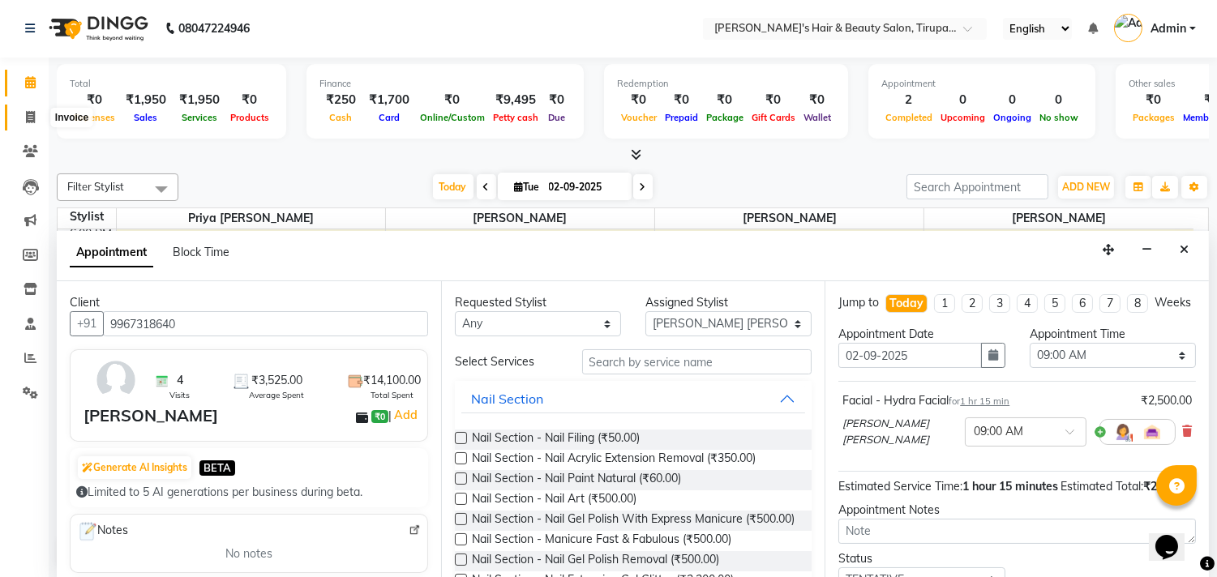
click at [29, 118] on icon at bounding box center [30, 117] width 9 height 12
select select "service"
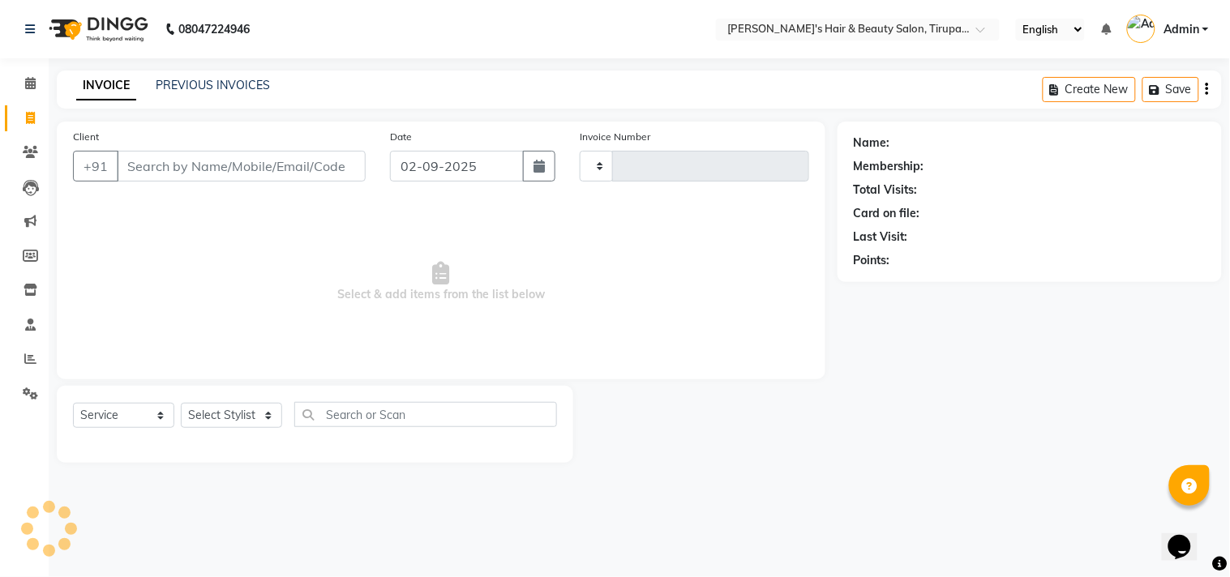
type input "1378"
select select "5401"
click at [538, 173] on button "button" at bounding box center [539, 166] width 32 height 31
select select "9"
select select "2025"
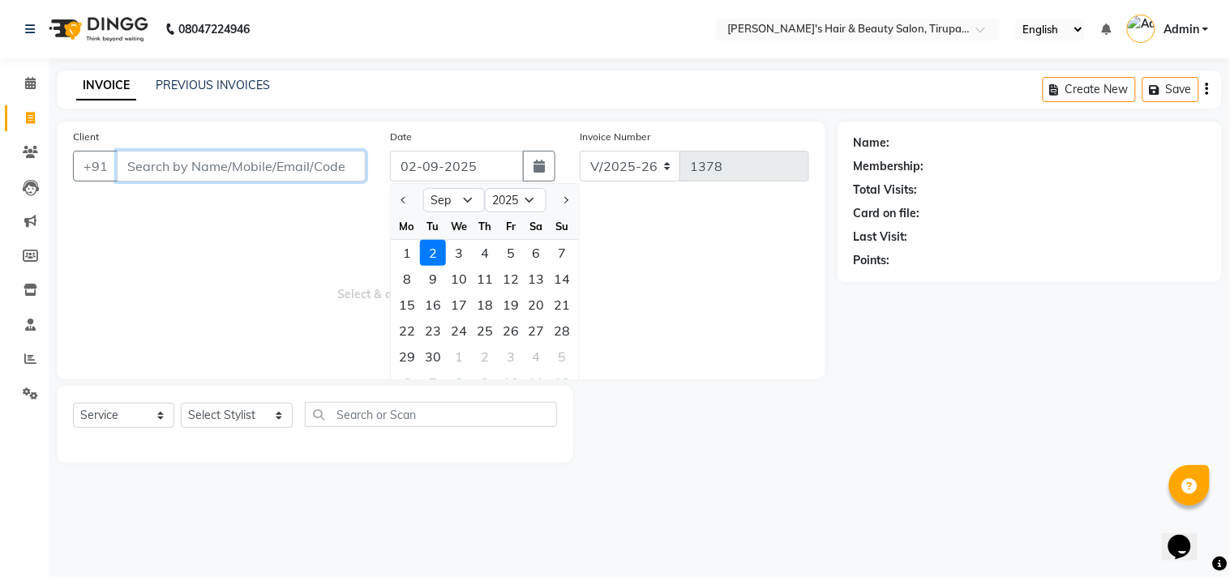
drag, startPoint x: 225, startPoint y: 157, endPoint x: 227, endPoint y: 107, distance: 50.3
click at [227, 107] on main "INVOICE PREVIOUS INVOICES Create New Save Client +91 Date 02-09-2025 Jan Feb Ma…" at bounding box center [639, 279] width 1181 height 417
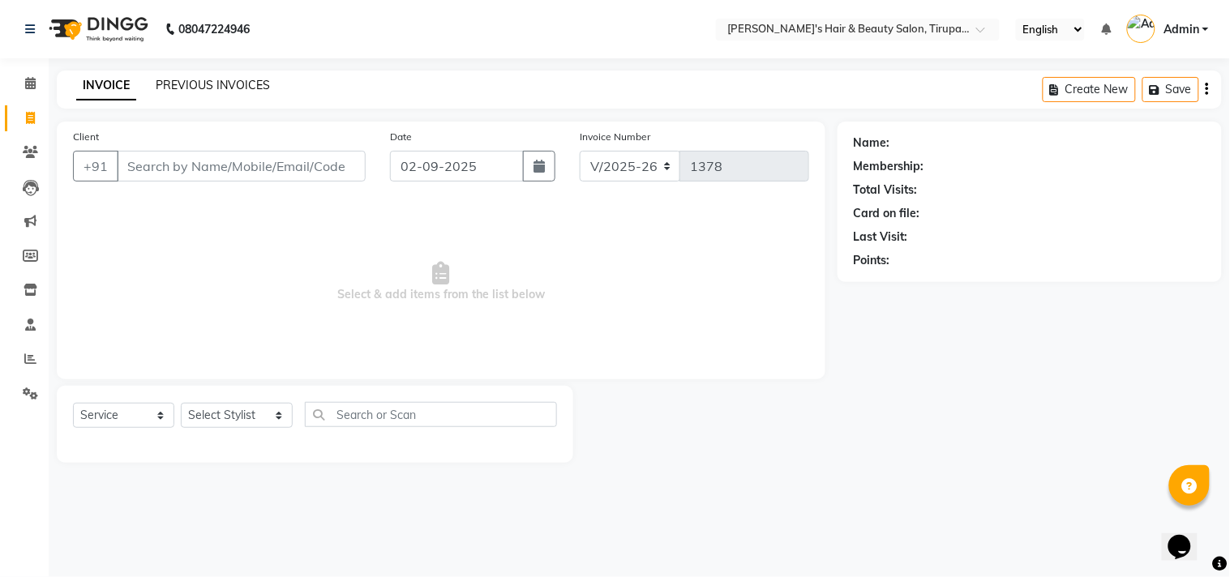
click at [227, 87] on link "PREVIOUS INVOICES" at bounding box center [213, 85] width 114 height 15
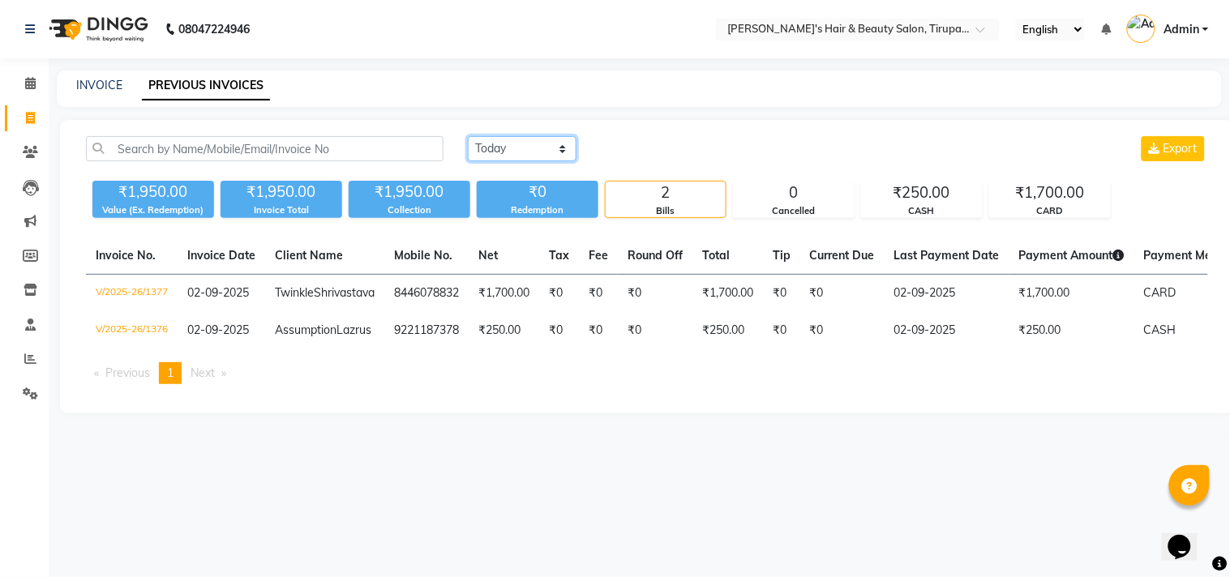
click at [562, 149] on select "[DATE] [DATE] Custom Range" at bounding box center [522, 148] width 109 height 25
select select "range"
click at [468, 136] on select "[DATE] [DATE] Custom Range" at bounding box center [522, 148] width 109 height 25
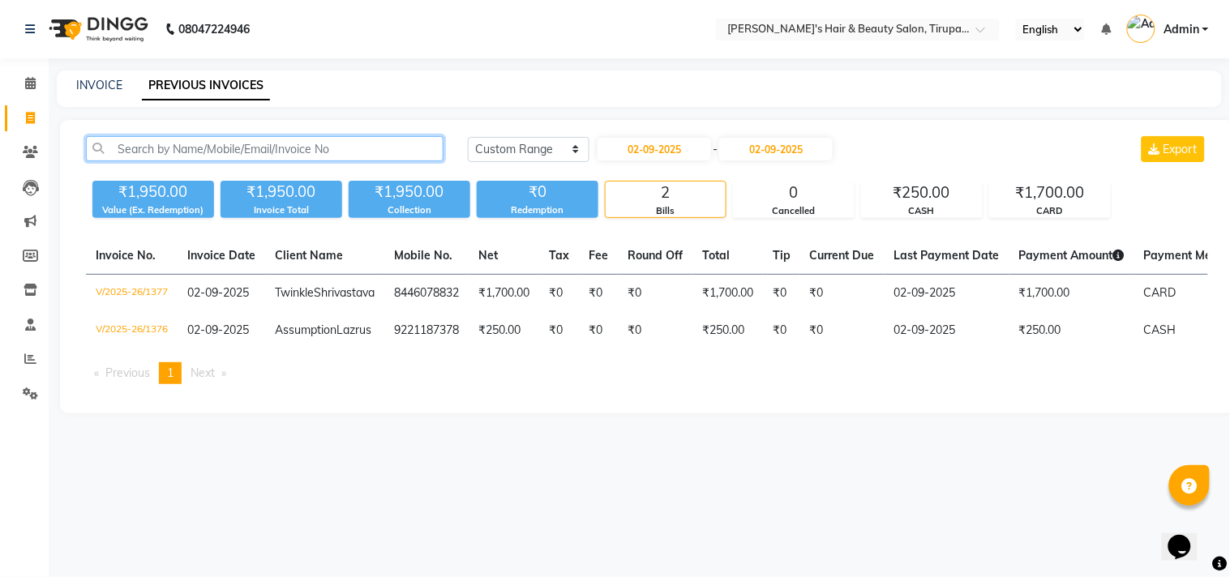
click at [392, 146] on input "text" at bounding box center [265, 148] width 358 height 25
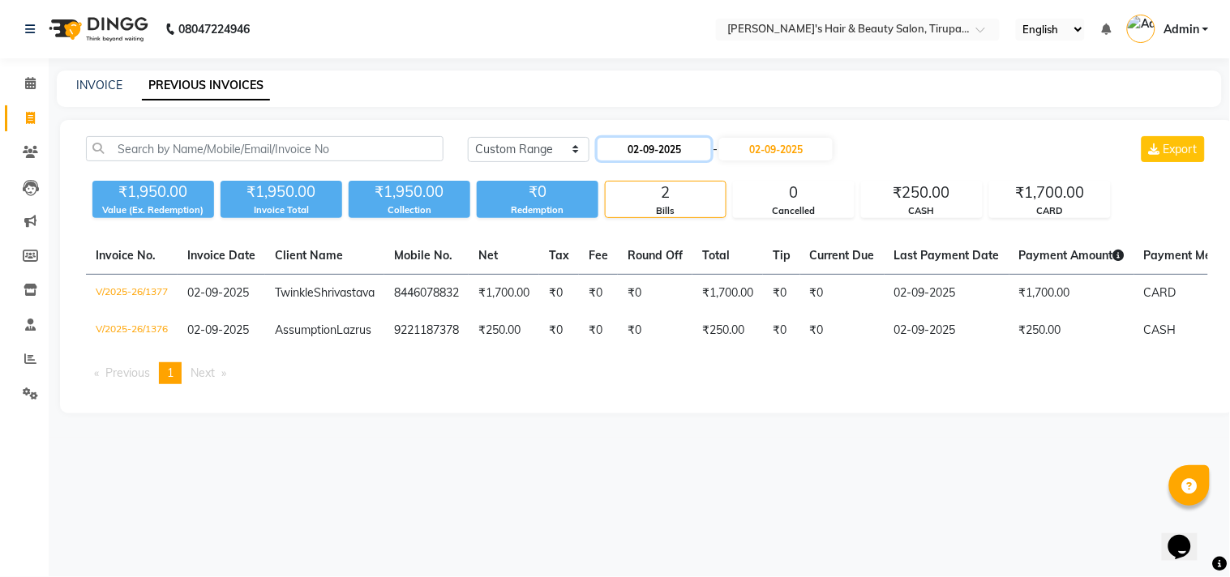
click at [698, 144] on input "02-09-2025" at bounding box center [655, 149] width 114 height 23
select select "9"
select select "2025"
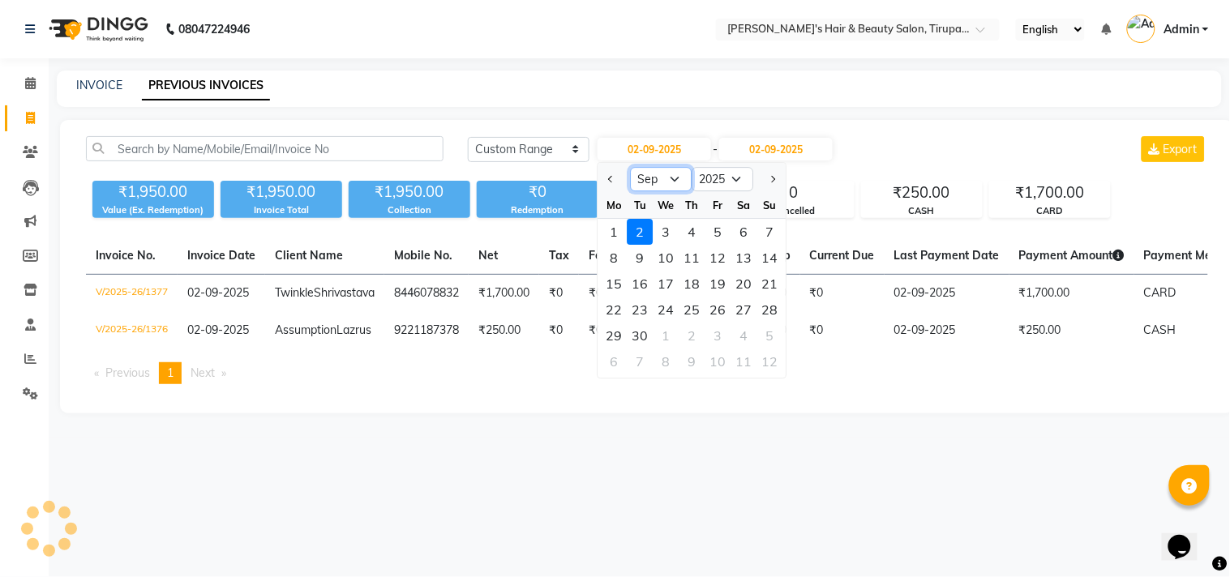
click at [674, 173] on select "Jan Feb Mar Apr May Jun Jul Aug Sep Oct Nov Dec" at bounding box center [662, 179] width 62 height 24
select select "8"
click at [631, 167] on select "Jan Feb Mar Apr May Jun Jul Aug Sep Oct Nov Dec" at bounding box center [662, 179] width 62 height 24
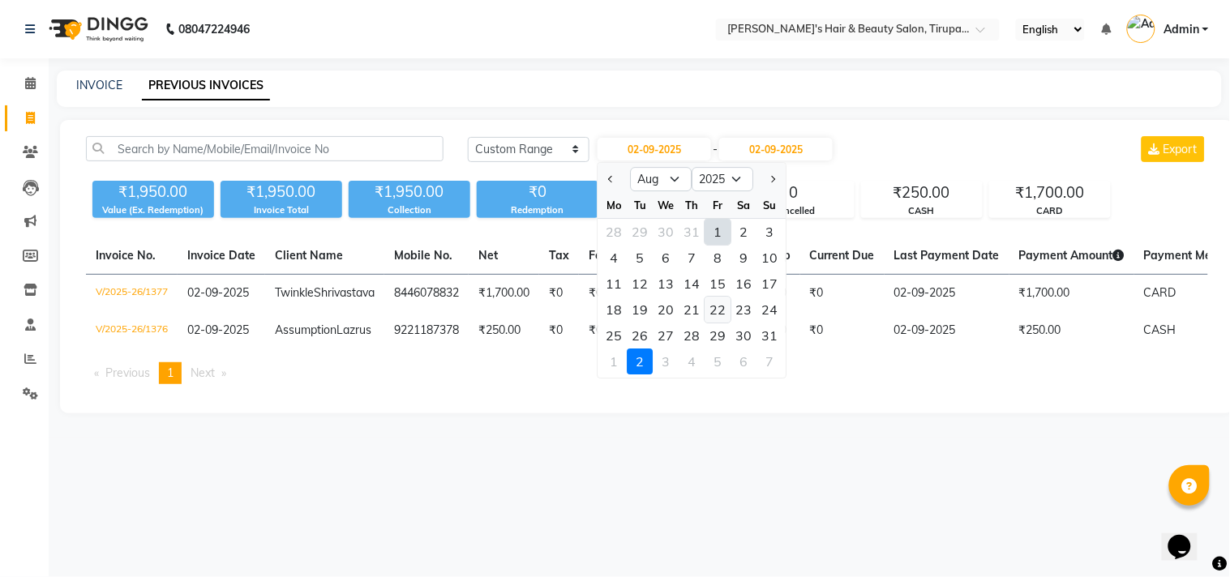
click at [716, 306] on div "22" at bounding box center [718, 310] width 26 height 26
type input "[DATE]"
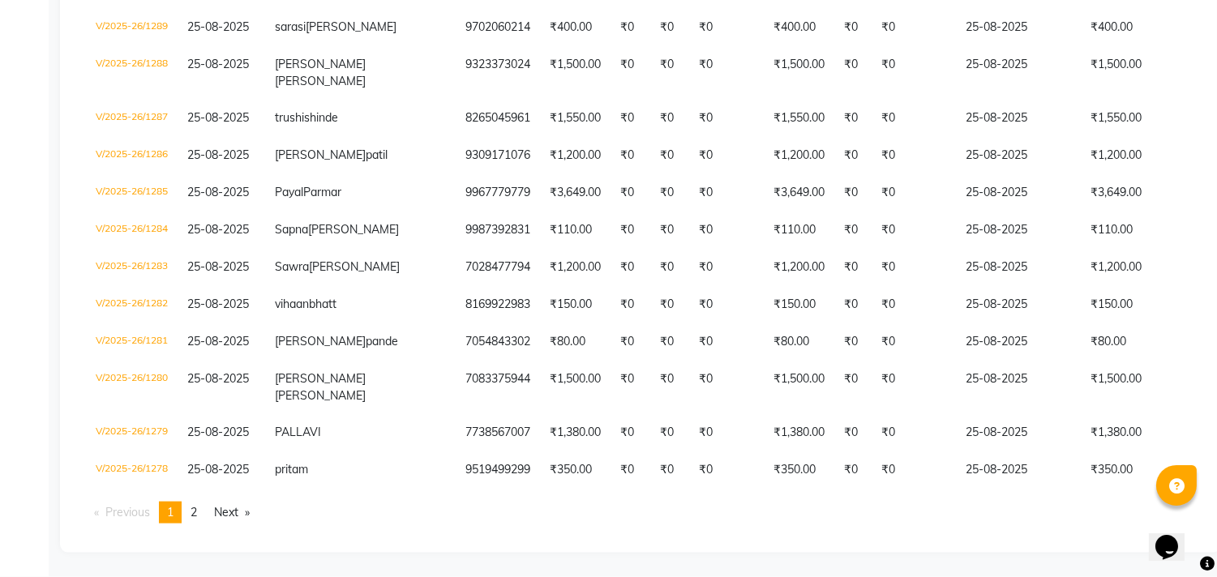
scroll to position [4502, 0]
click at [234, 513] on link "Next page" at bounding box center [232, 513] width 52 height 22
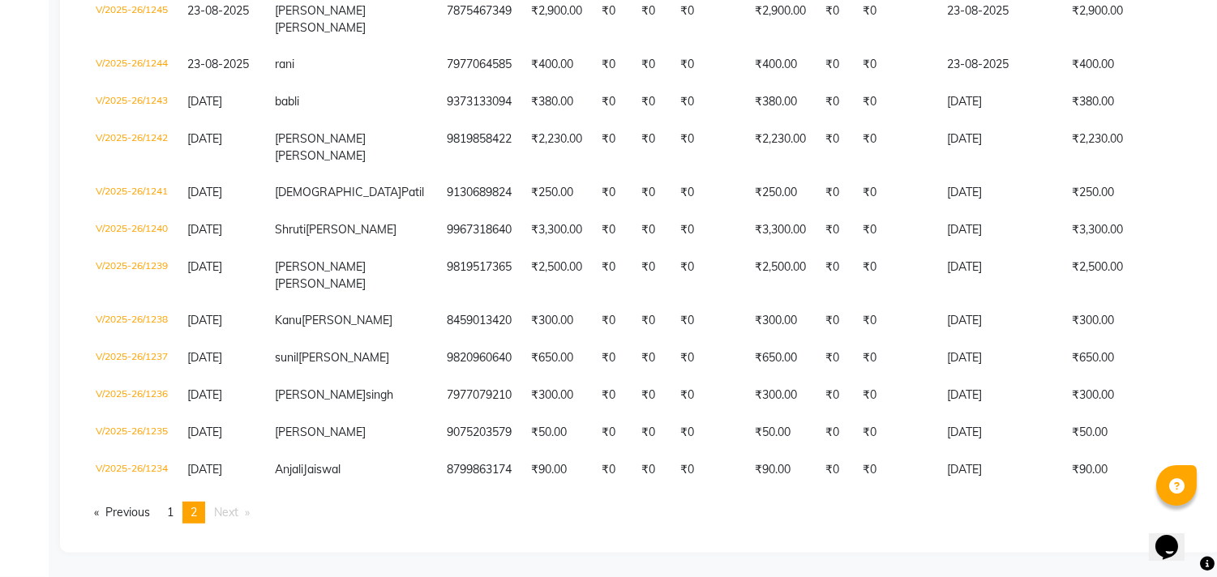
scroll to position [1868, 0]
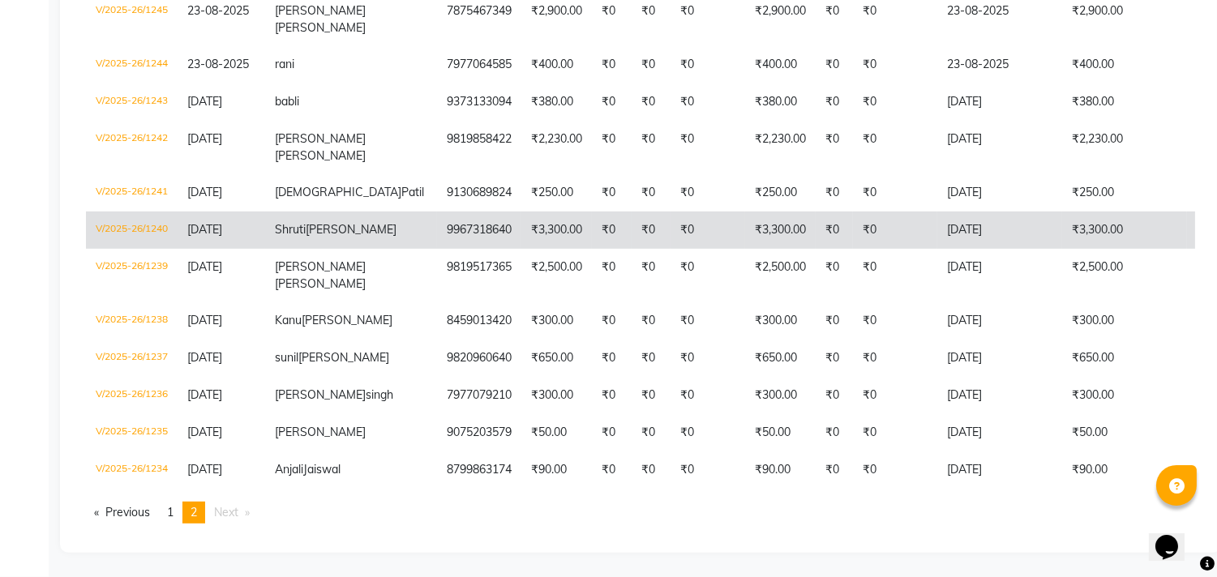
click at [632, 212] on td "₹0" at bounding box center [651, 230] width 39 height 37
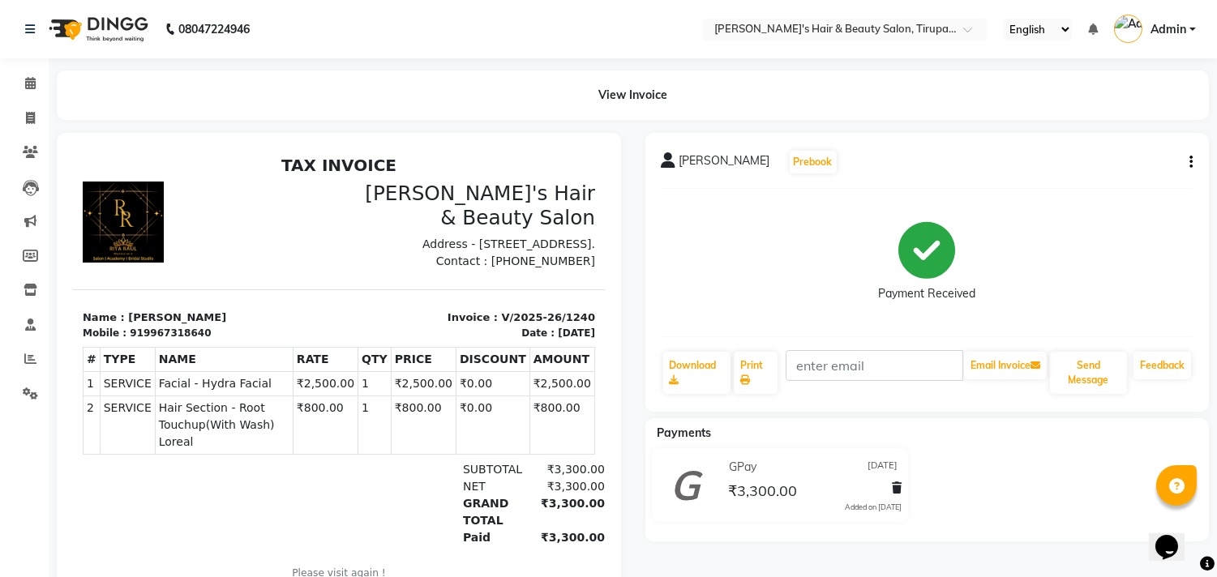
click at [99, 176] on div "TAX INVOICE Riya's Hair & Beauty Salon Address - Shop No. 1, Om Park CHS, Oppos…" at bounding box center [339, 378] width 532 height 447
click at [624, 94] on div "View Invoice" at bounding box center [633, 95] width 1152 height 49
click at [611, 97] on div "View Invoice" at bounding box center [633, 95] width 1152 height 49
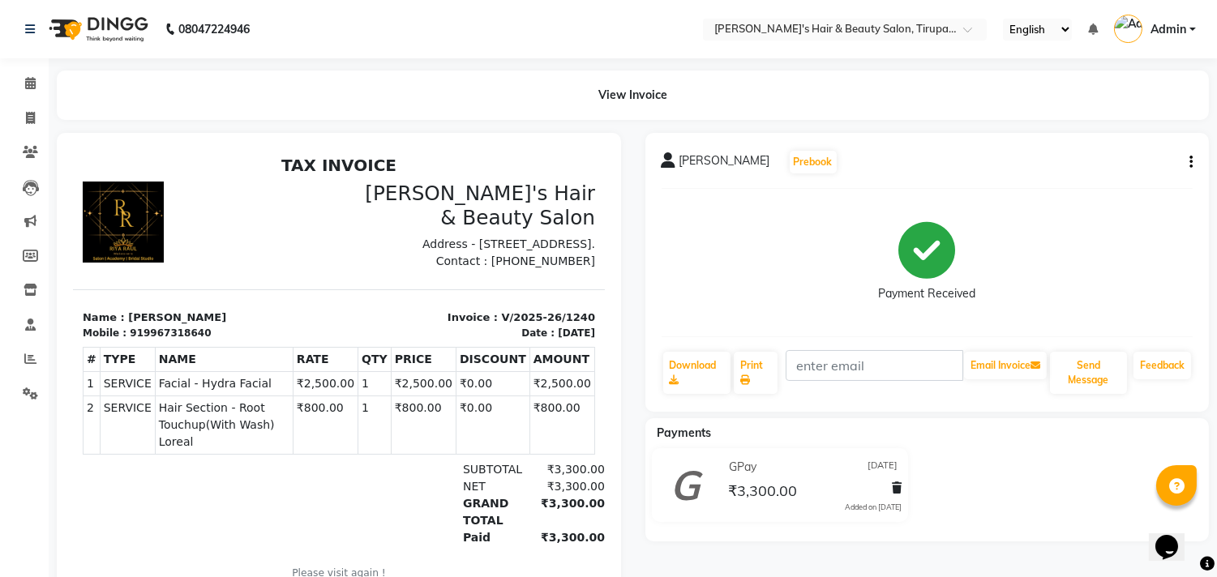
click at [611, 97] on div "View Invoice" at bounding box center [633, 95] width 1152 height 49
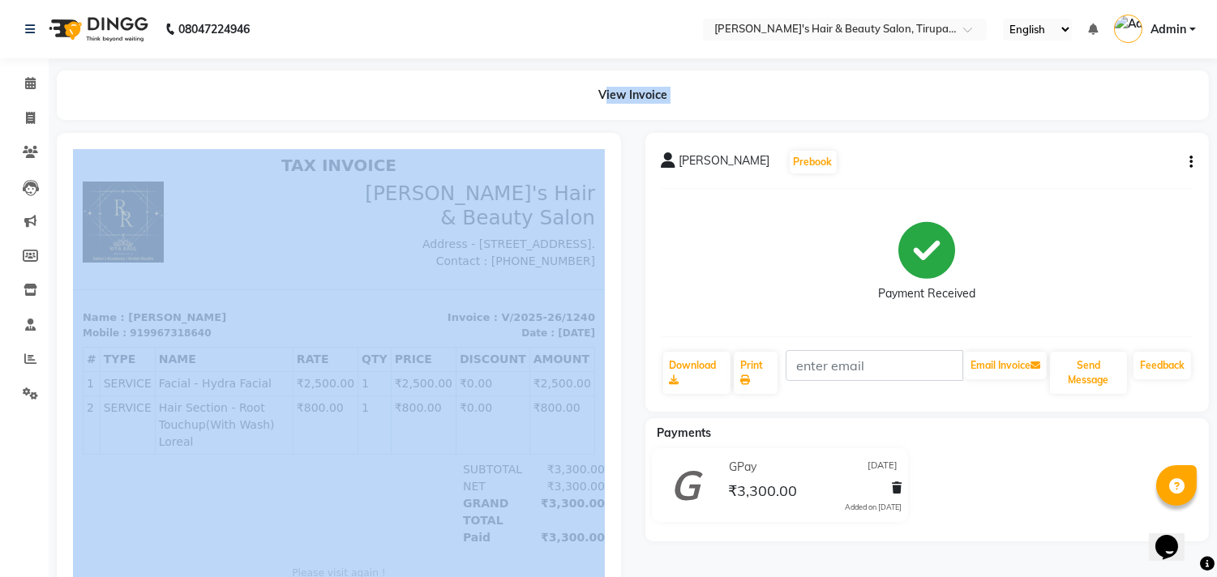
click at [611, 97] on div "View Invoice" at bounding box center [633, 95] width 1152 height 49
click at [41, 119] on span at bounding box center [30, 118] width 28 height 19
select select "service"
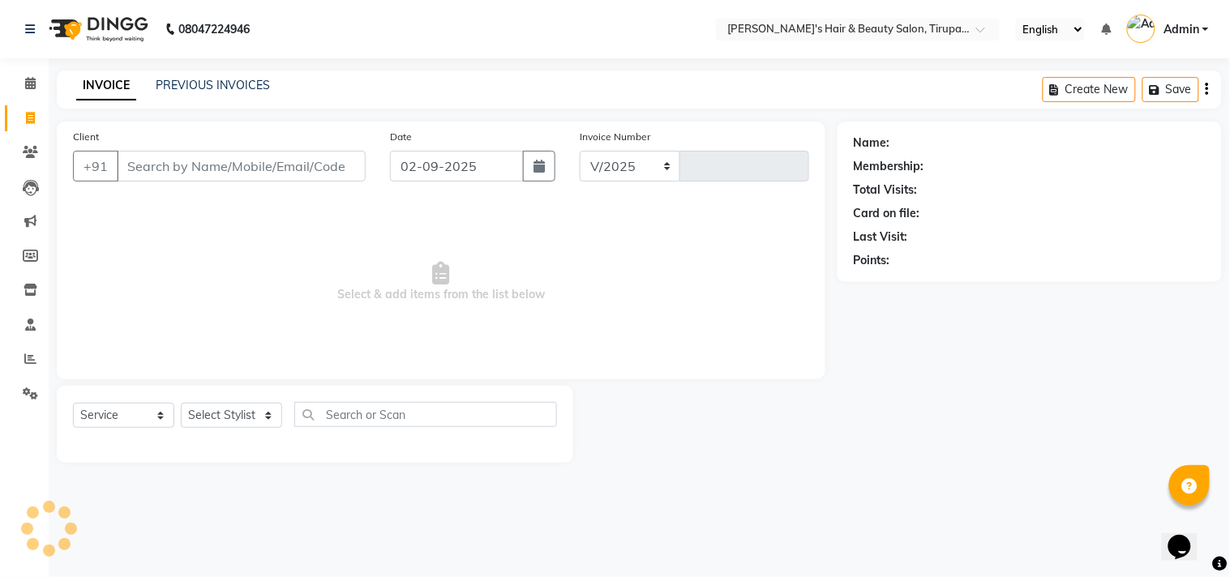
select select "5401"
type input "1378"
click at [255, 161] on input "Client" at bounding box center [241, 166] width 249 height 31
click at [219, 86] on link "PREVIOUS INVOICES" at bounding box center [213, 85] width 114 height 15
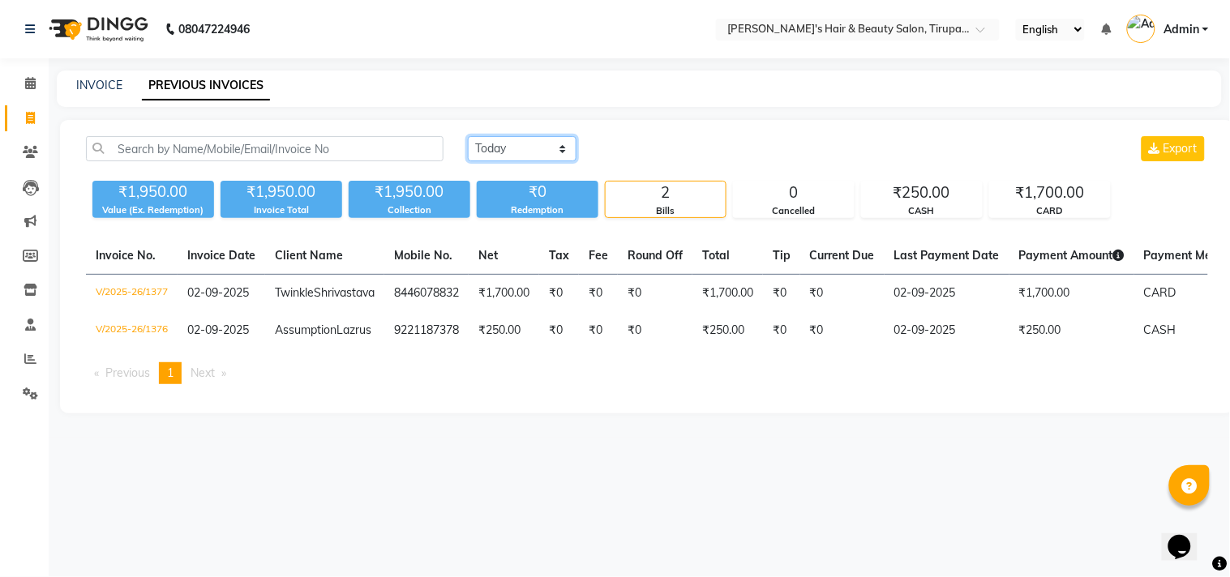
click at [566, 144] on select "[DATE] [DATE] Custom Range" at bounding box center [522, 148] width 109 height 25
select select "range"
click at [468, 136] on select "[DATE] [DATE] Custom Range" at bounding box center [522, 148] width 109 height 25
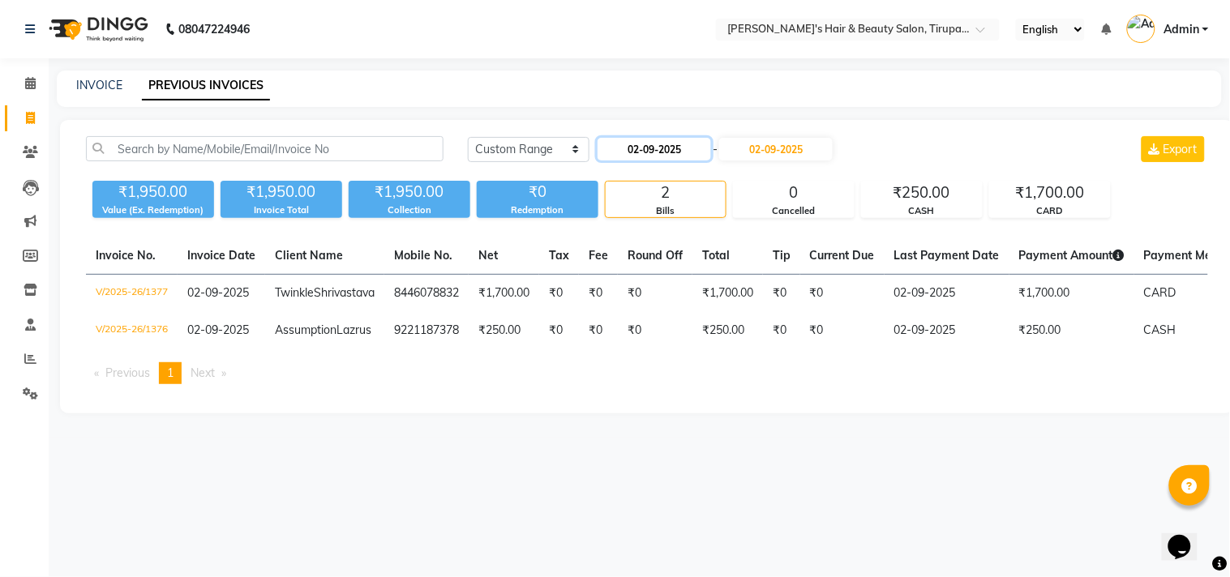
click at [654, 146] on input "02-09-2025" at bounding box center [655, 149] width 114 height 23
select select "9"
select select "2025"
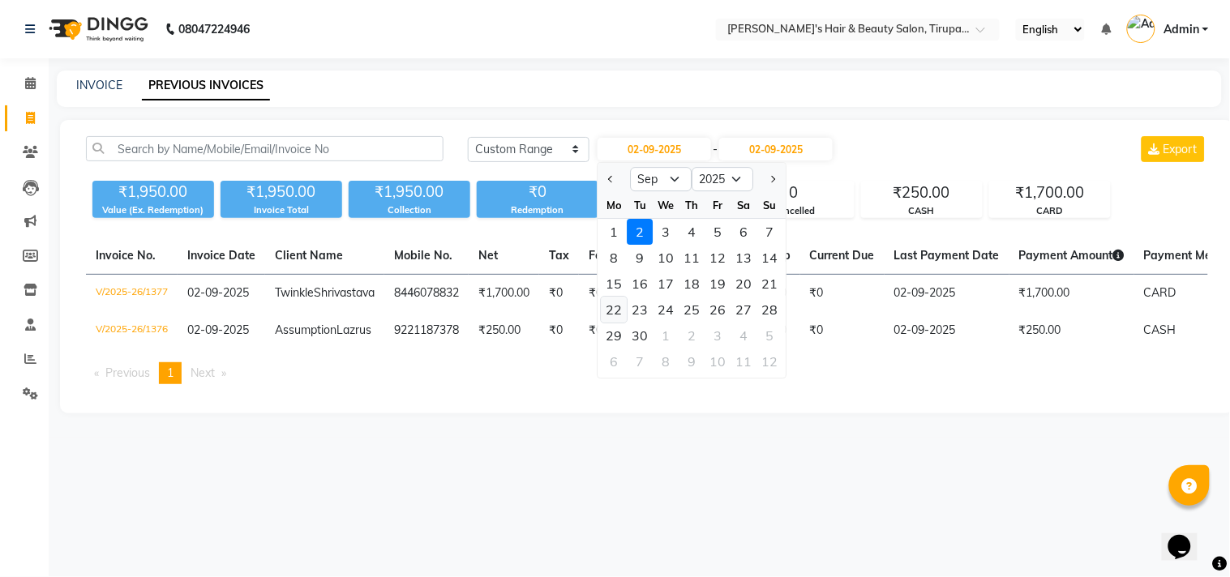
click at [616, 308] on div "22" at bounding box center [615, 310] width 26 height 26
type input "22-09-2025"
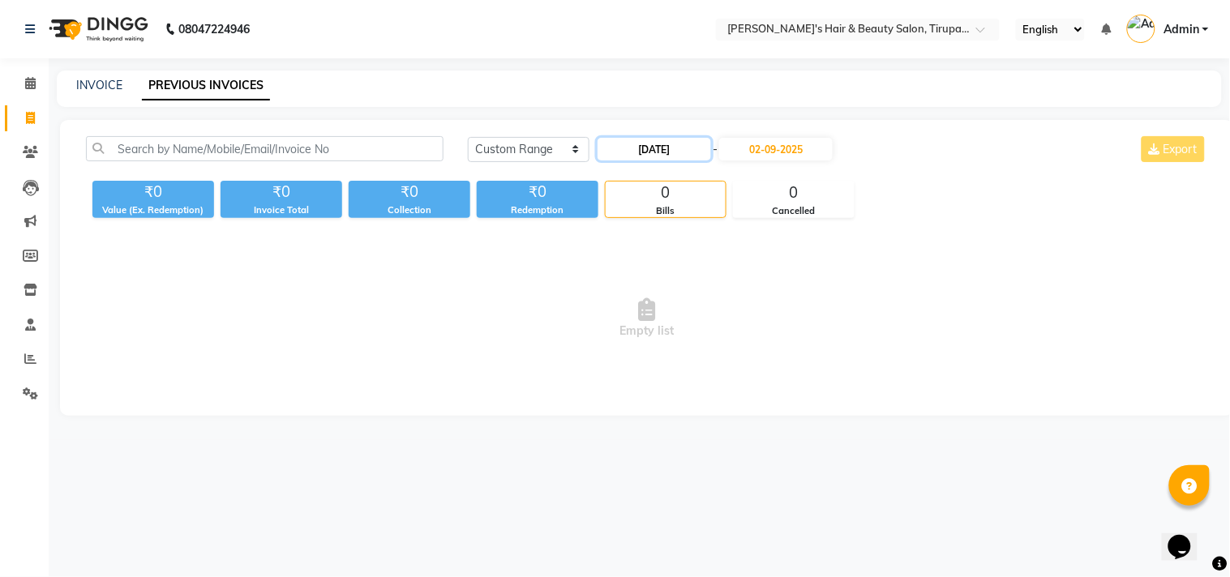
click at [651, 147] on input "22-09-2025" at bounding box center [655, 149] width 114 height 23
select select "9"
select select "2025"
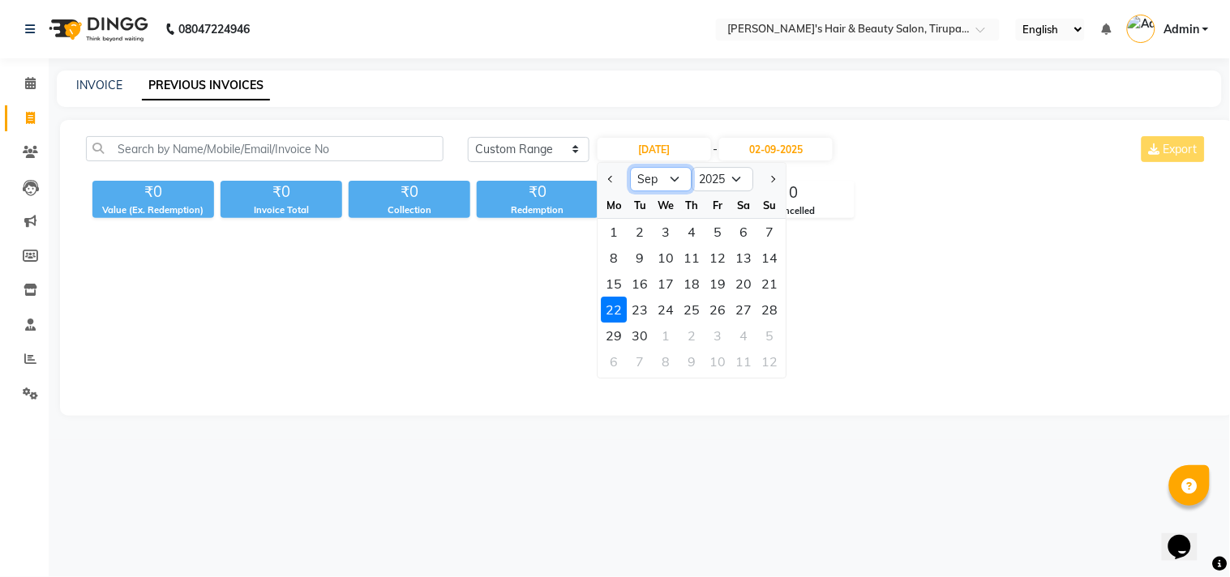
click at [674, 179] on select "Jan Feb Mar Apr May Jun [DATE] Aug Sep Oct Nov Dec" at bounding box center [662, 179] width 62 height 24
select select "8"
click at [631, 167] on select "Jan Feb Mar Apr May Jun [DATE] Aug Sep Oct Nov Dec" at bounding box center [662, 179] width 62 height 24
click at [764, 409] on div "Today Yesterday Custom Range 22-09-2025 Jan Feb Mar Apr May Jun Jul Aug Sep Oct…" at bounding box center [647, 268] width 1174 height 296
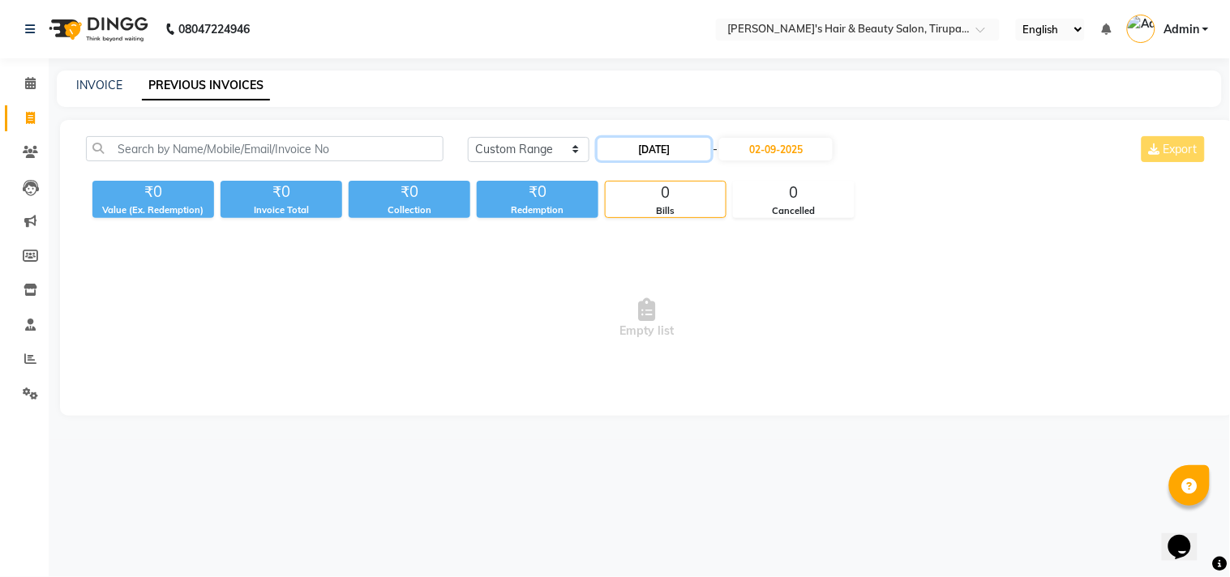
click at [697, 147] on input "22-09-2025" at bounding box center [655, 149] width 114 height 23
select select "9"
select select "2025"
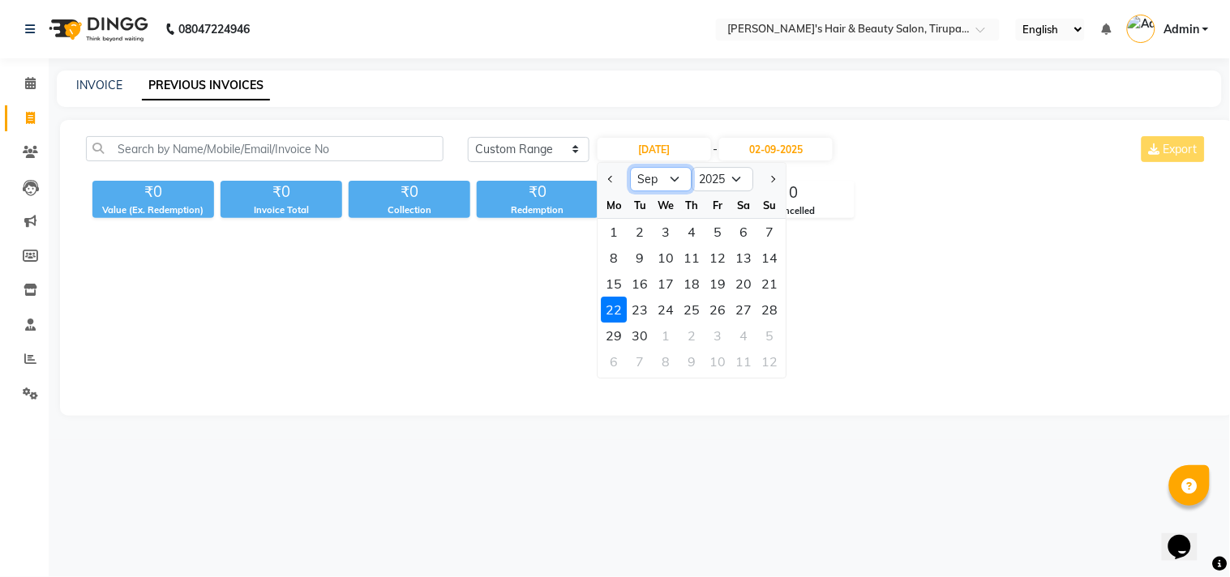
click at [675, 182] on select "Jan Feb Mar Apr May Jun [DATE] Aug Sep Oct Nov Dec" at bounding box center [662, 179] width 62 height 24
select select "8"
click at [631, 167] on select "Jan Feb Mar Apr May Jun [DATE] Aug Sep Oct Nov Dec" at bounding box center [662, 179] width 62 height 24
click at [726, 310] on div "22" at bounding box center [718, 310] width 26 height 26
type input "[DATE]"
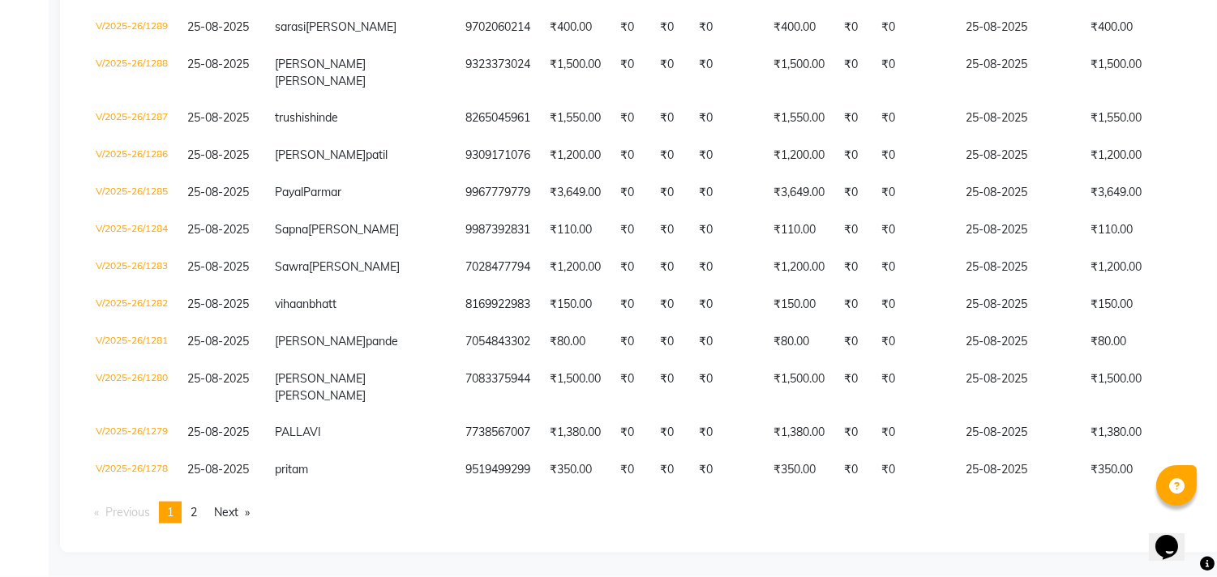
scroll to position [4502, 0]
click at [229, 508] on link "Next page" at bounding box center [232, 513] width 52 height 22
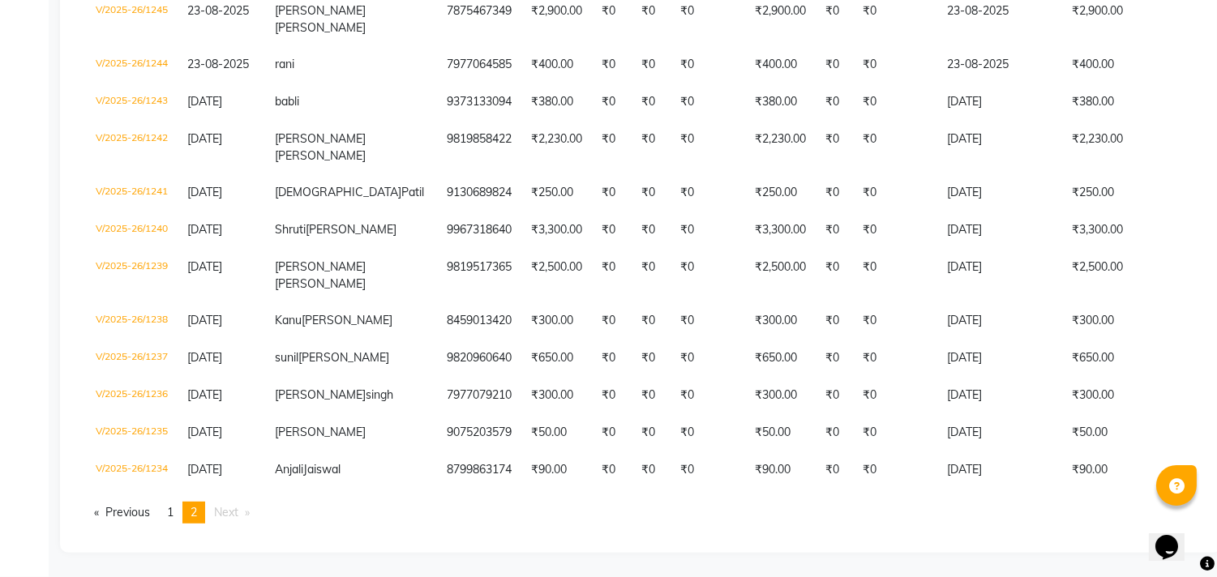
scroll to position [1868, 0]
click at [230, 516] on span "Next page" at bounding box center [226, 512] width 24 height 15
click at [196, 515] on span "2" at bounding box center [194, 512] width 6 height 15
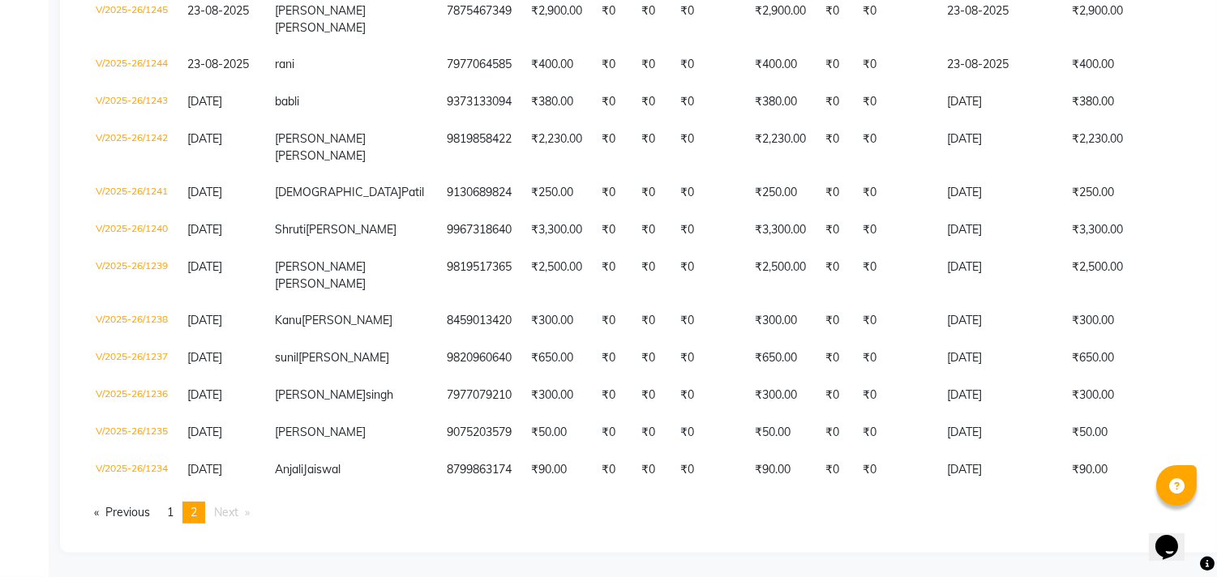
click at [196, 515] on span "2" at bounding box center [194, 512] width 6 height 15
click at [173, 516] on span "1" at bounding box center [170, 512] width 6 height 15
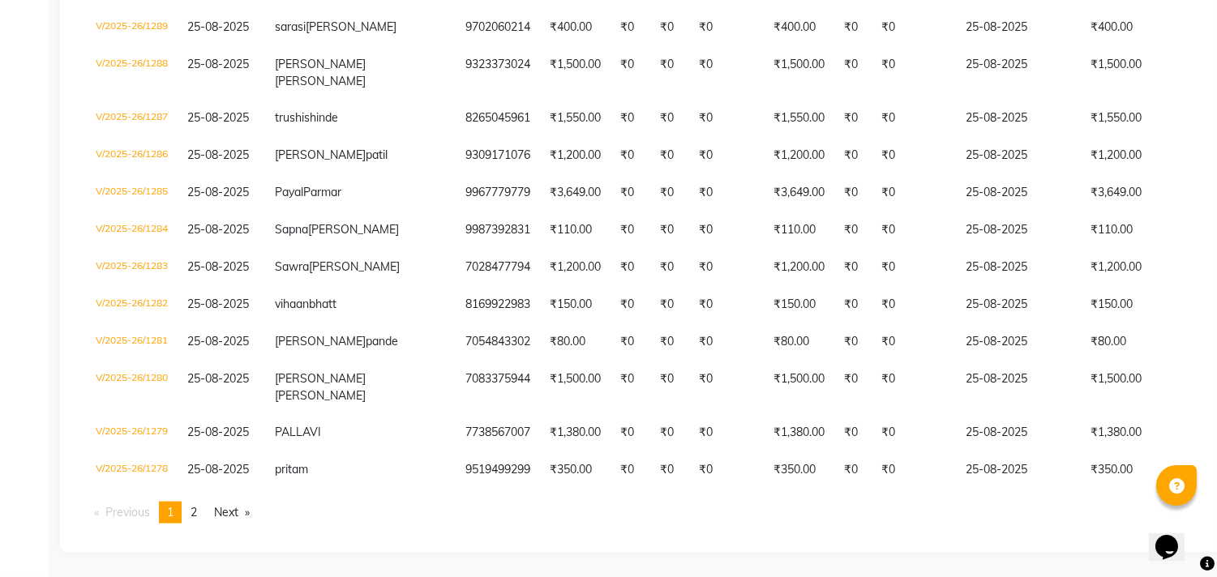
scroll to position [4498, 0]
click at [195, 514] on span "2" at bounding box center [194, 512] width 6 height 15
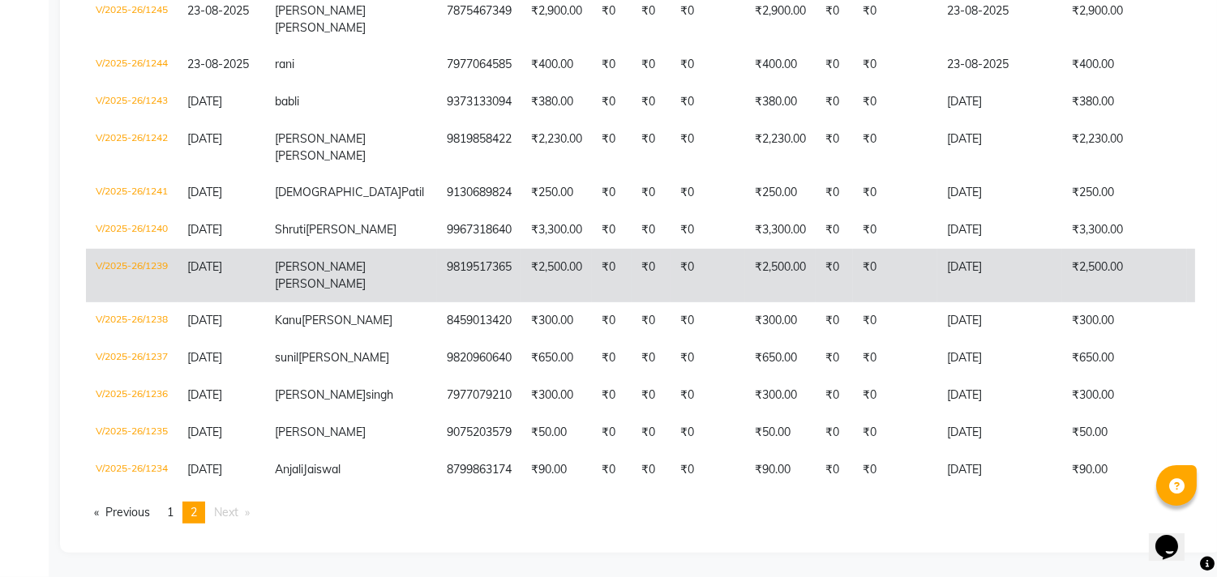
click at [521, 249] on td "₹2,500.00" at bounding box center [556, 276] width 71 height 54
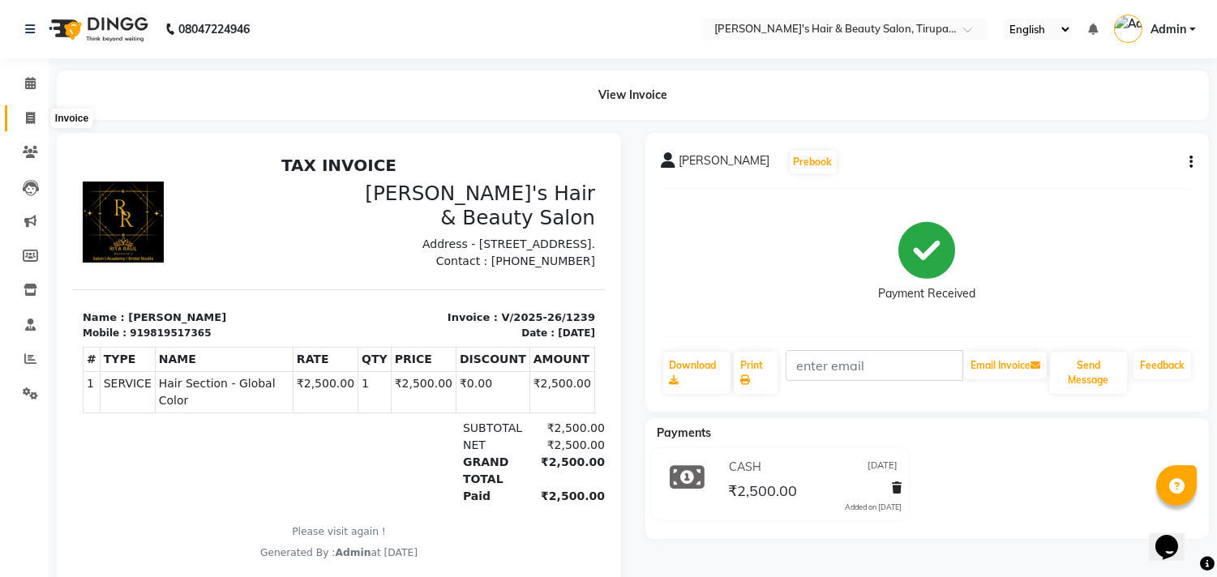
click at [28, 120] on icon at bounding box center [30, 118] width 9 height 12
select select "5401"
select select "service"
